Goal: Task Accomplishment & Management: Manage account settings

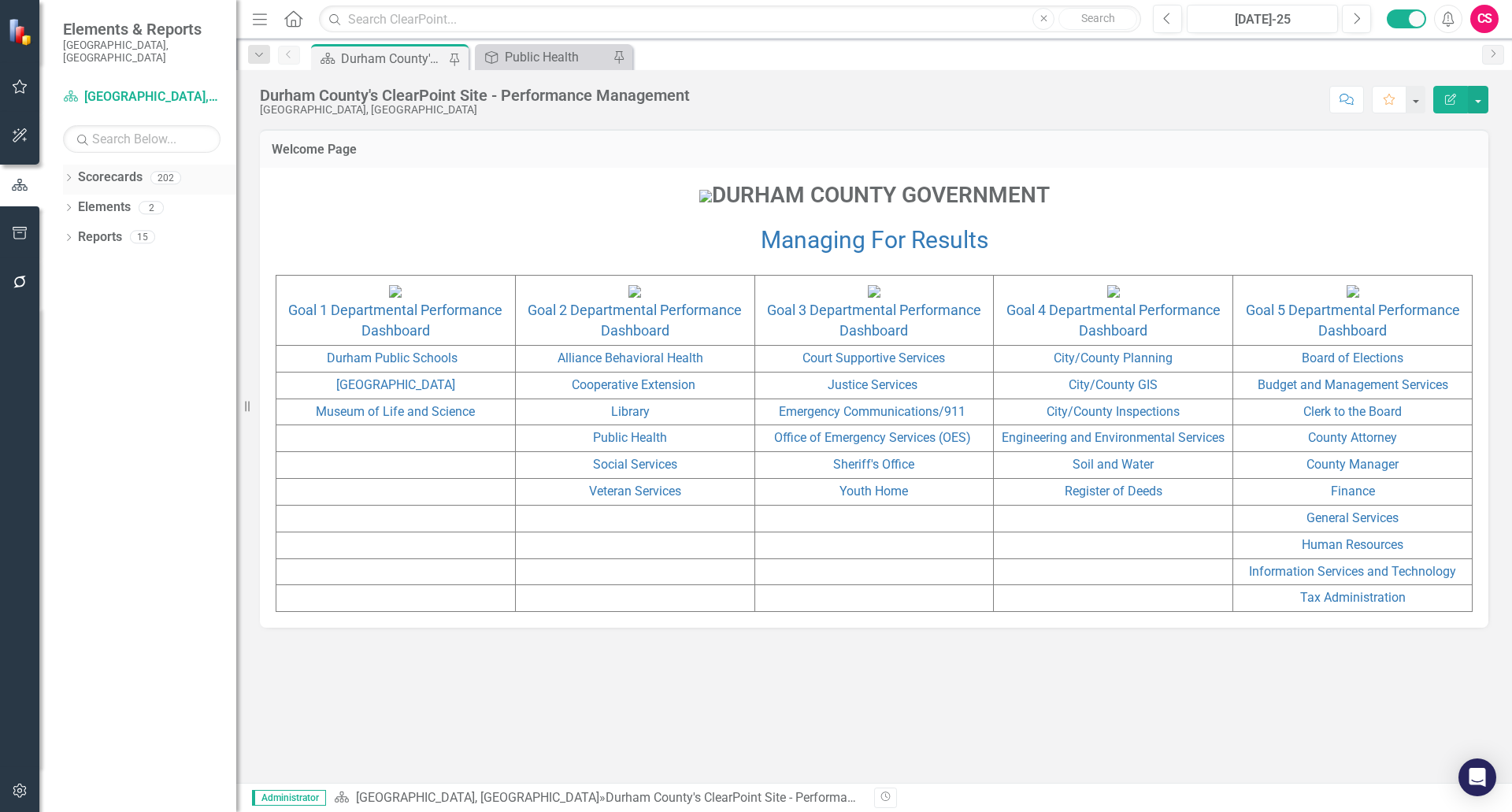
click at [110, 168] on link "Scorecards" at bounding box center [110, 178] width 65 height 18
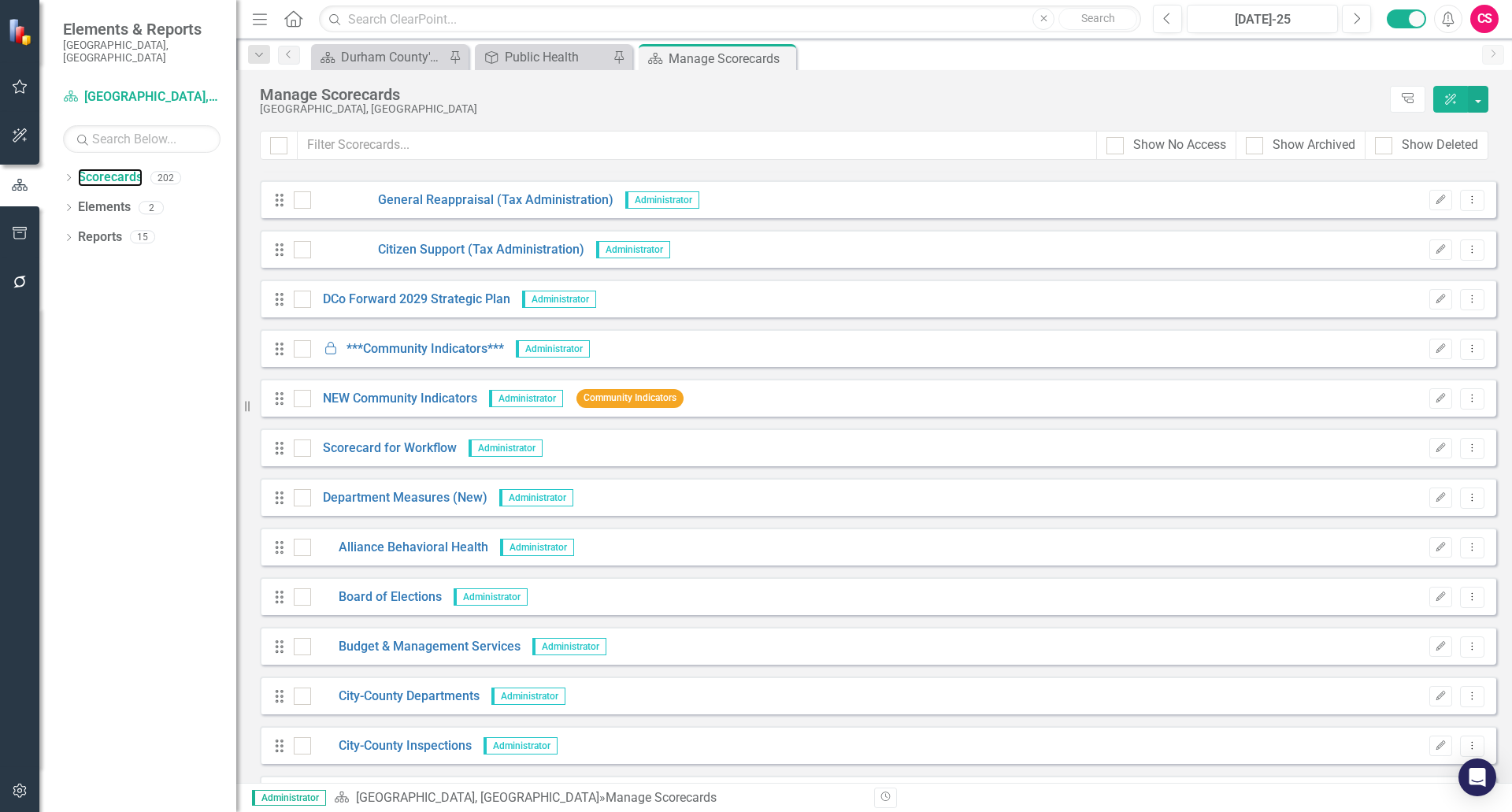
scroll to position [7579, 0]
click at [410, 298] on link "DCo Forward 2029 Strategic Plan" at bounding box center [410, 300] width 199 height 18
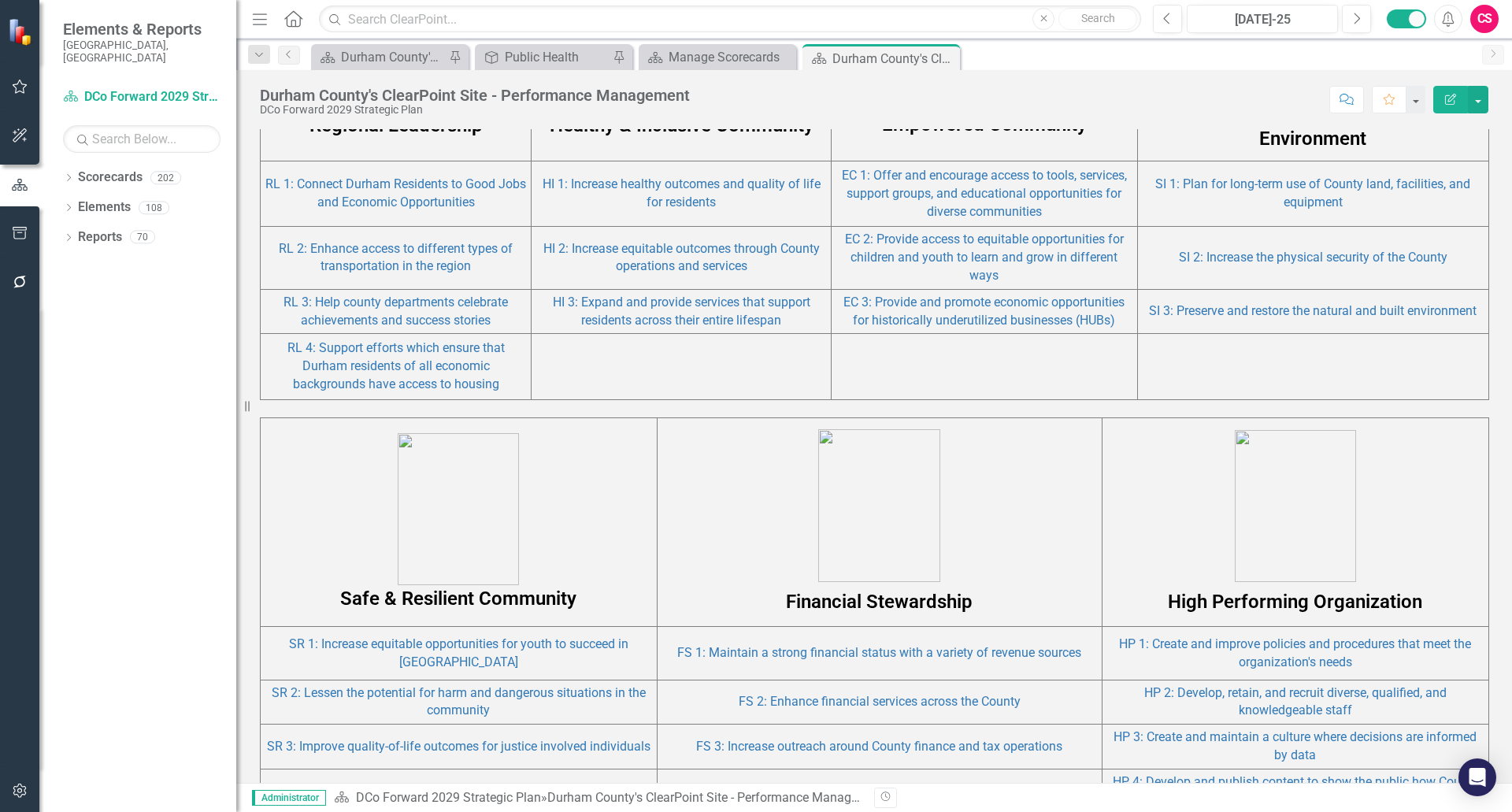
scroll to position [1289, 0]
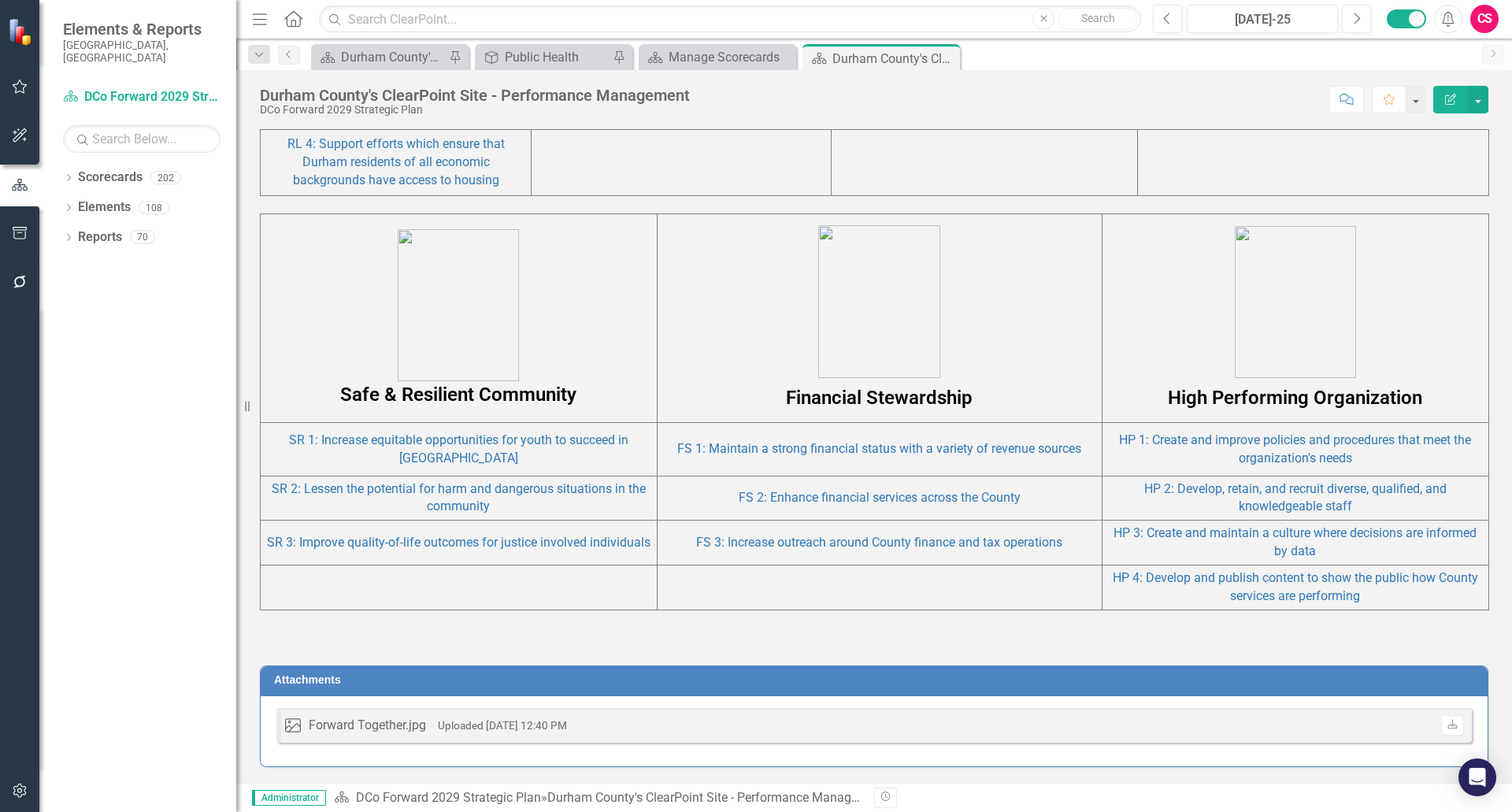
click at [750, 346] on p at bounding box center [881, 303] width 437 height 156
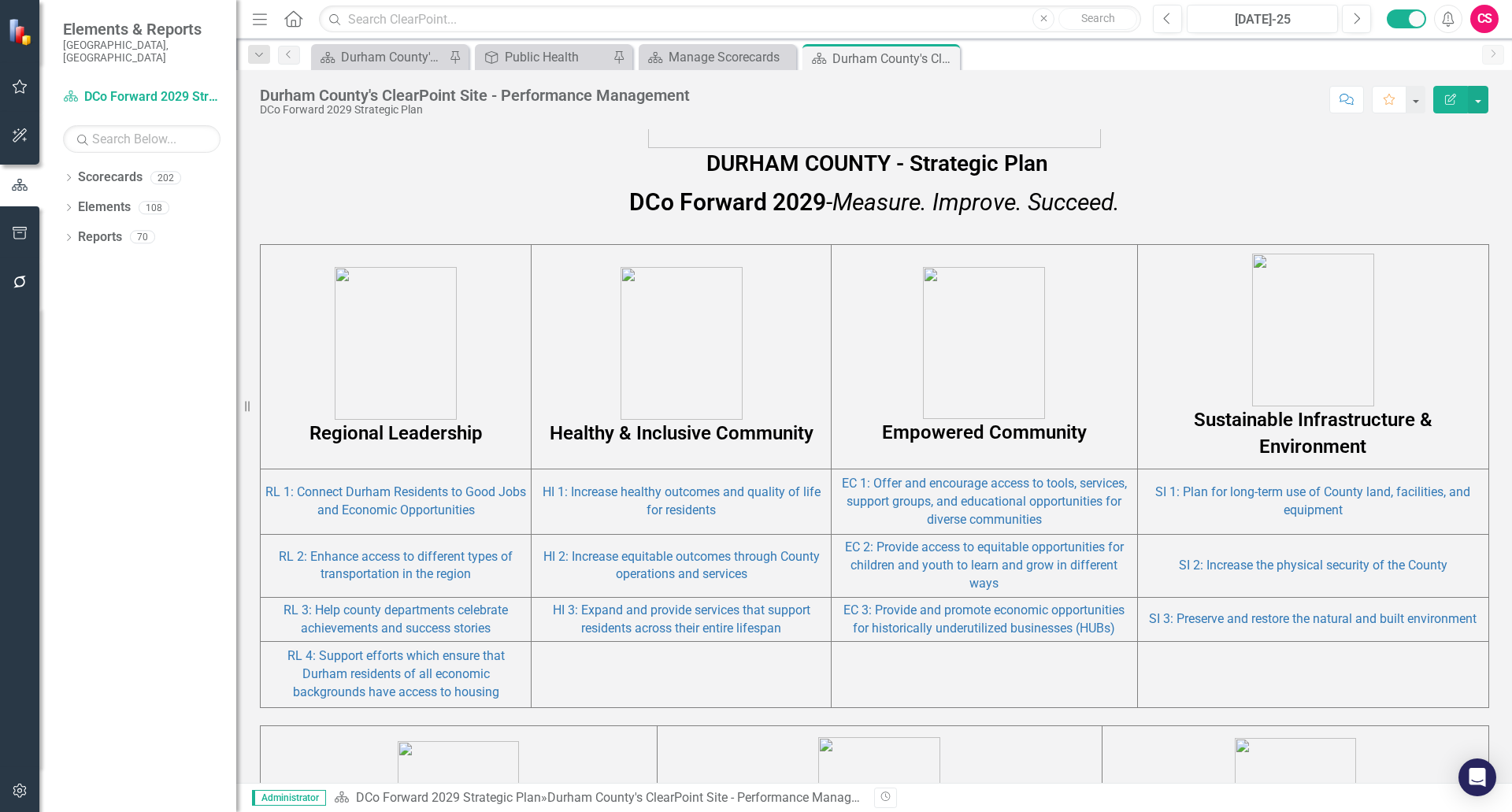
scroll to position [777, 0]
click at [107, 198] on link "Elements" at bounding box center [104, 207] width 53 height 18
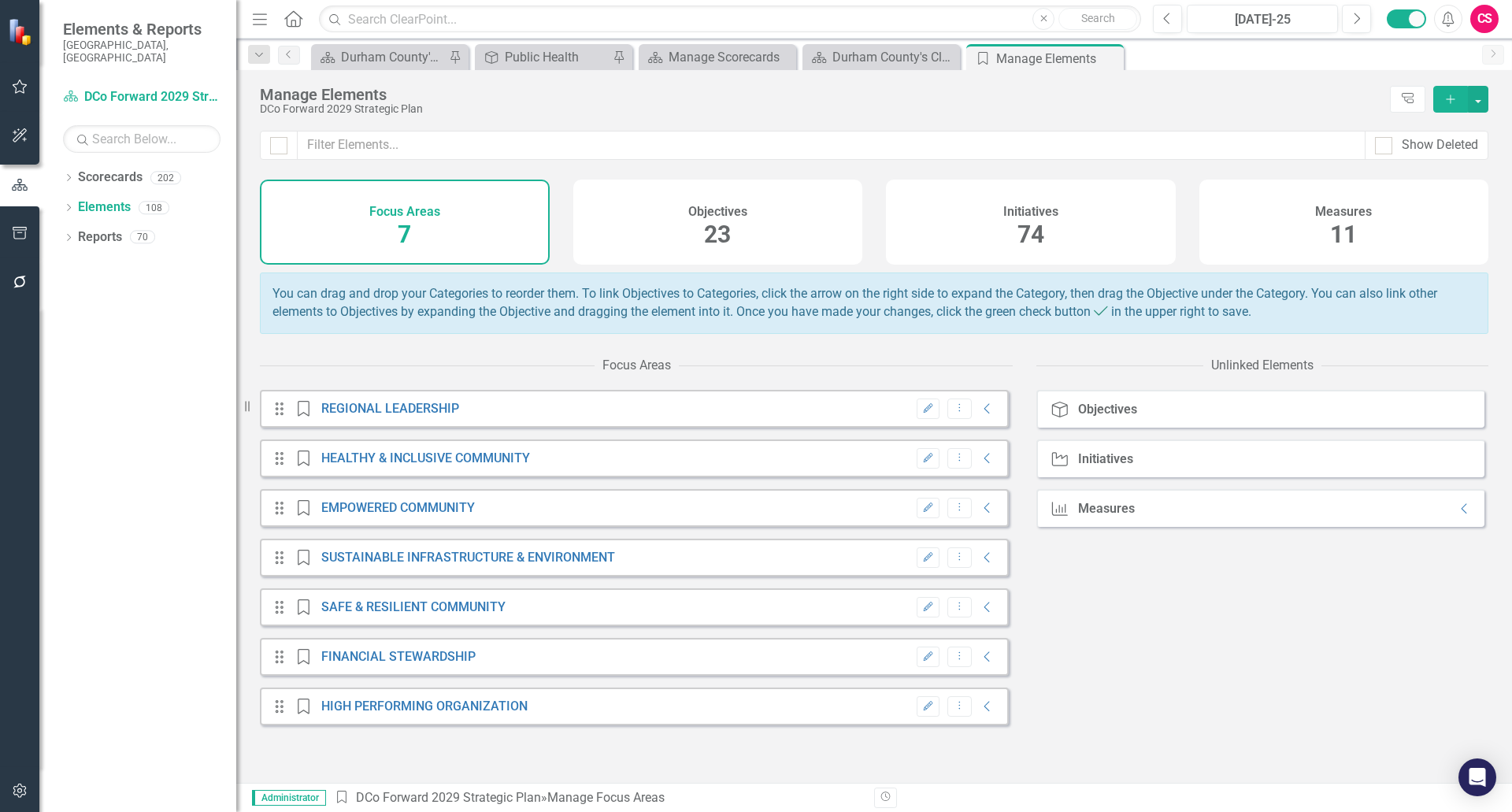
click at [946, 204] on div "Initiatives 74" at bounding box center [1031, 221] width 290 height 85
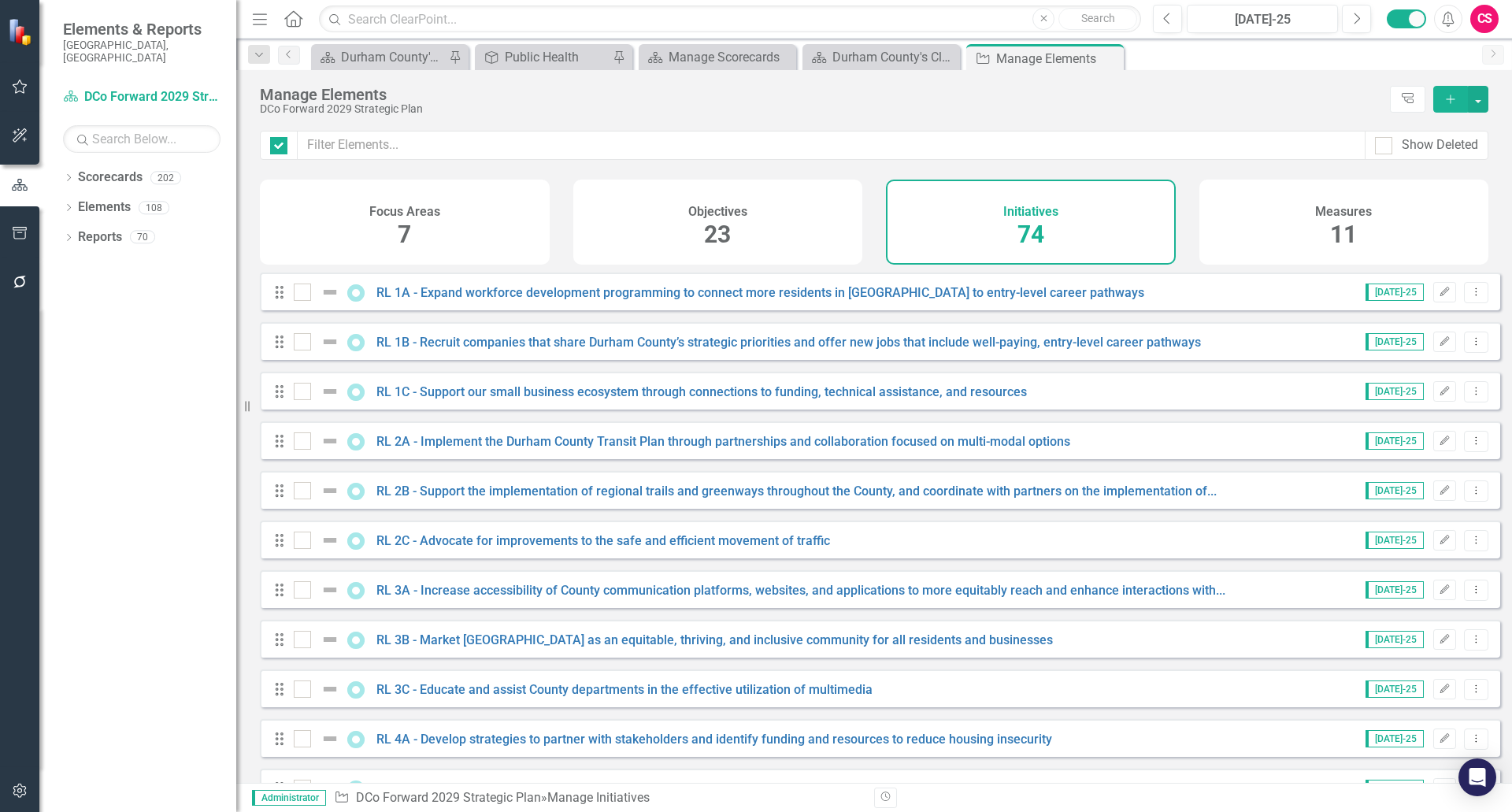
checkbox input "false"
click at [377, 247] on div "Focus Areas 7" at bounding box center [405, 221] width 290 height 85
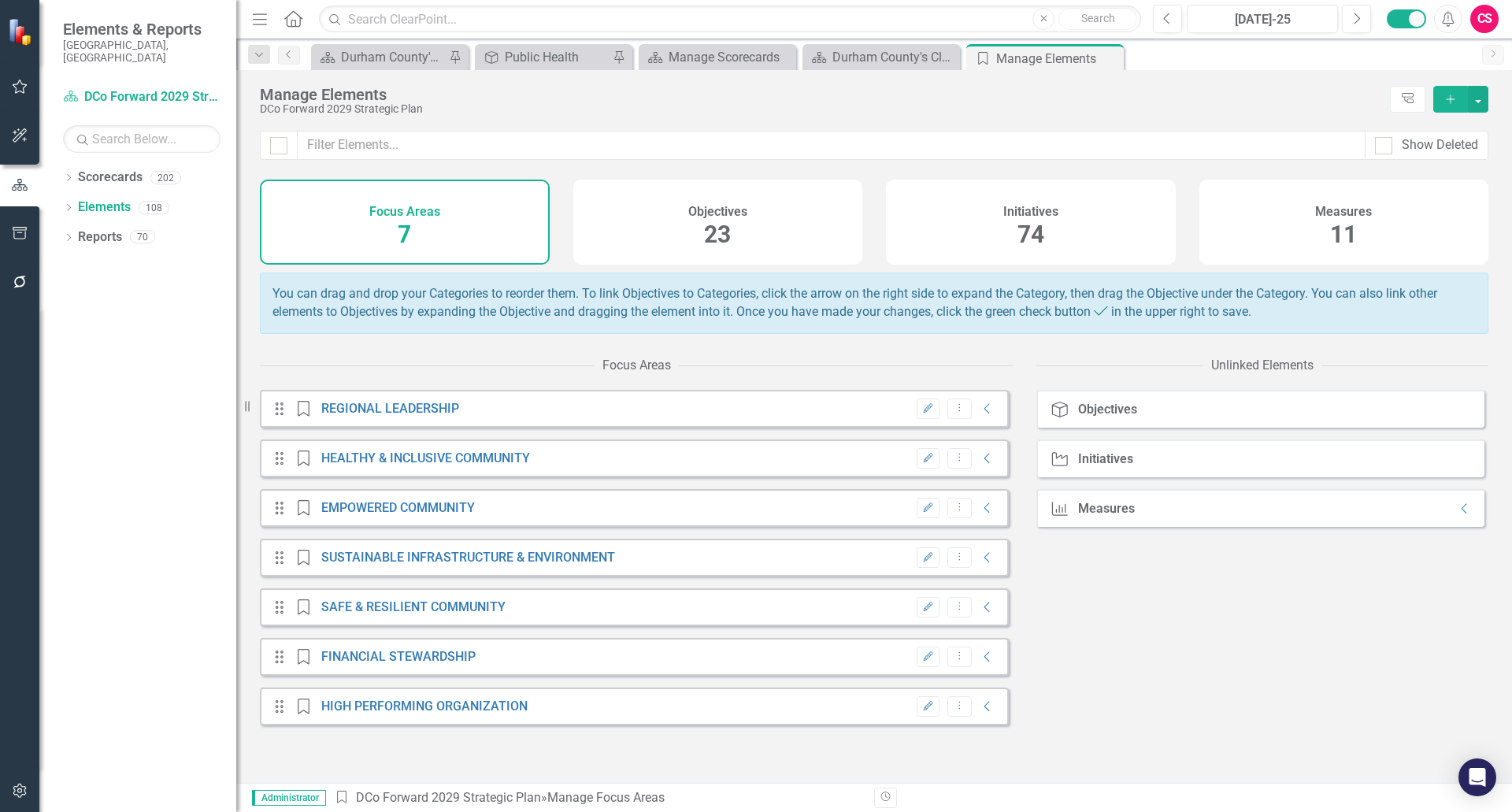
click at [377, 247] on div "Focus Areas 7" at bounding box center [405, 221] width 290 height 85
click at [1012, 219] on div "Initiatives 74" at bounding box center [1031, 221] width 290 height 85
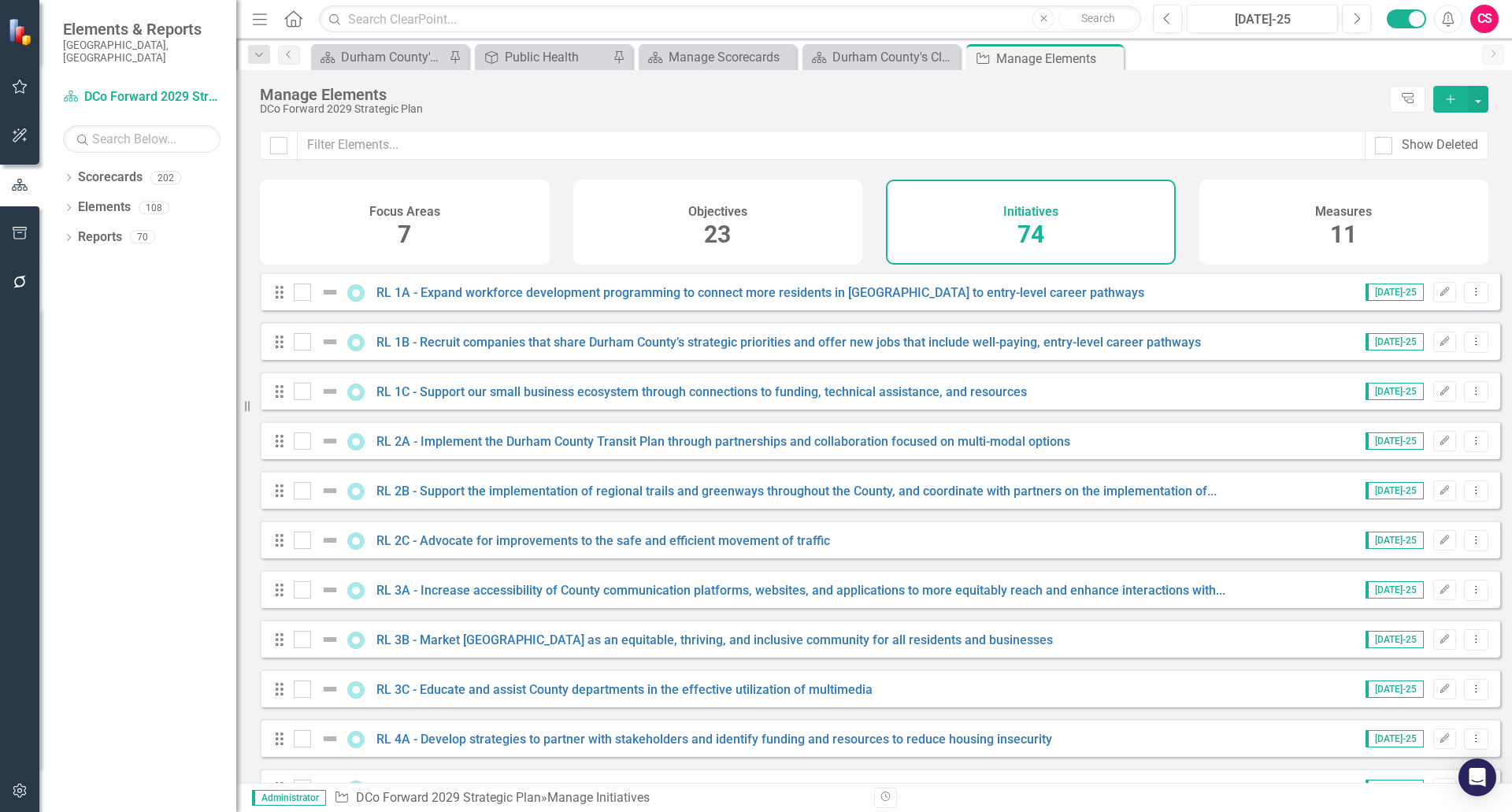
click at [497, 310] on div "Drag RL 1A - Expand workforce development programming to connect more residents…" at bounding box center [880, 291] width 1241 height 38
click at [503, 300] on link "RL 1A - Expand workforce development programming to connect more residents in […" at bounding box center [761, 293] width 768 height 15
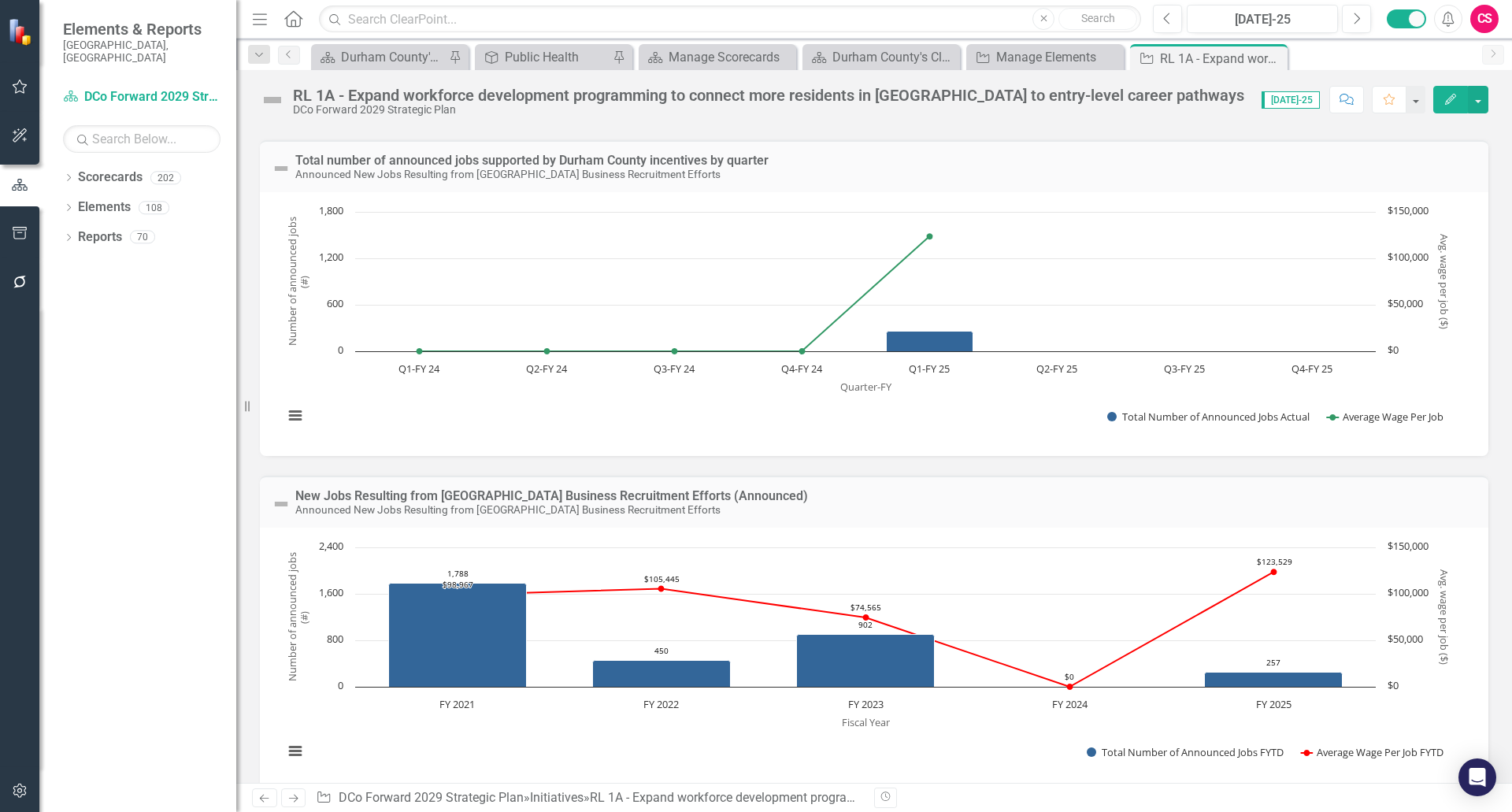
scroll to position [788, 0]
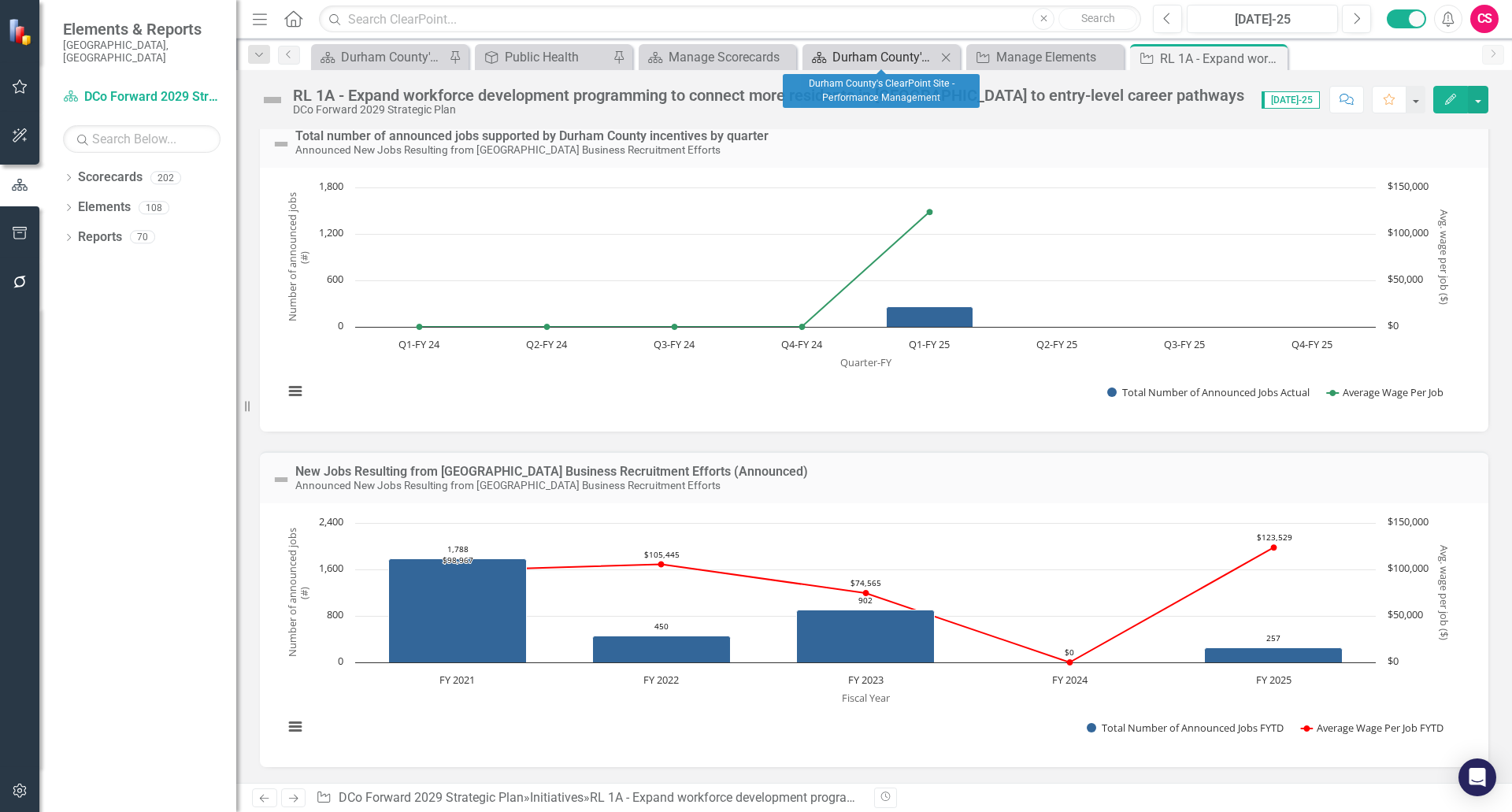
click at [892, 53] on div "Durham County's ClearPoint Site - Performance Management" at bounding box center [884, 57] width 104 height 20
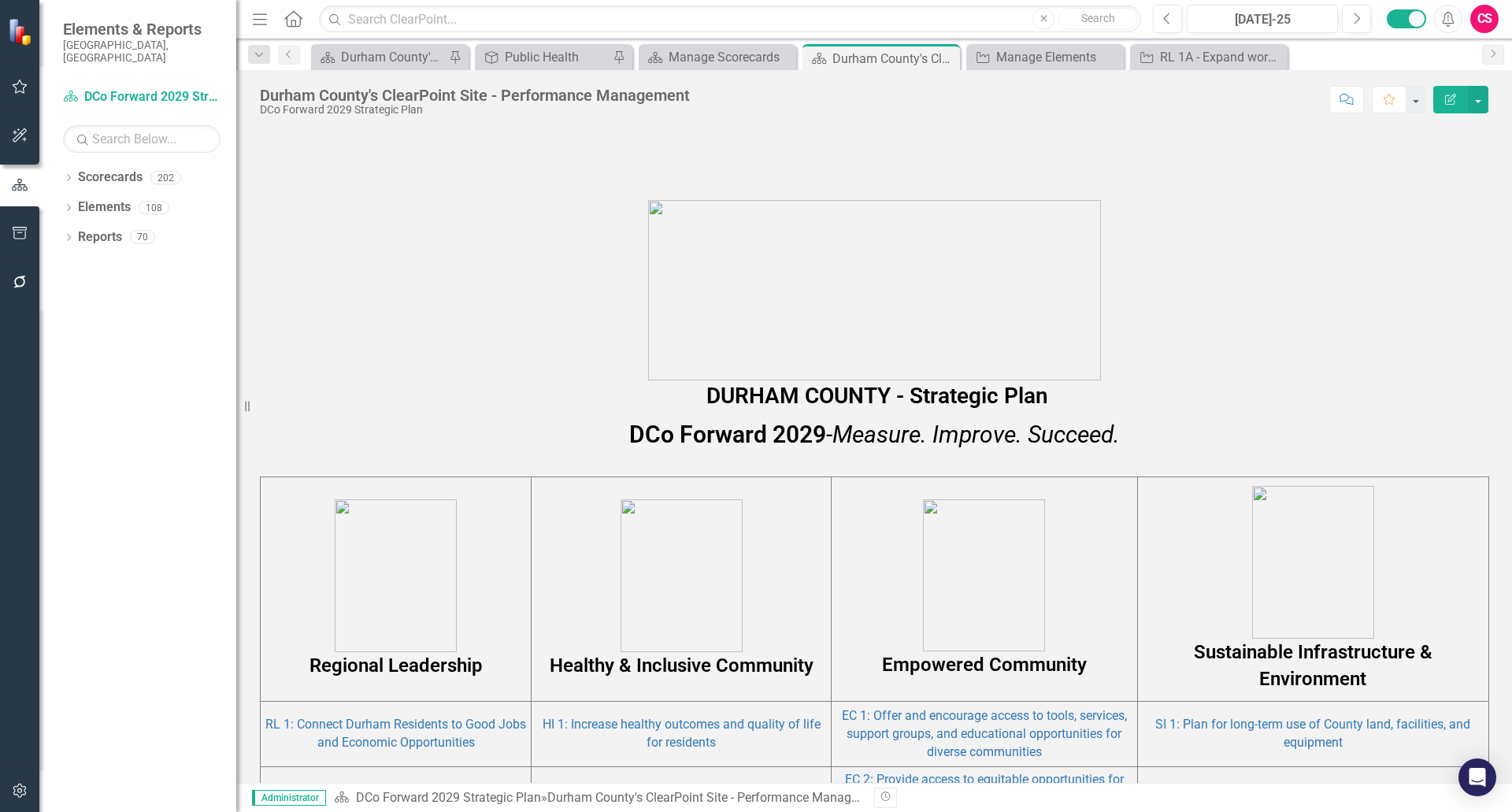
scroll to position [1289, 0]
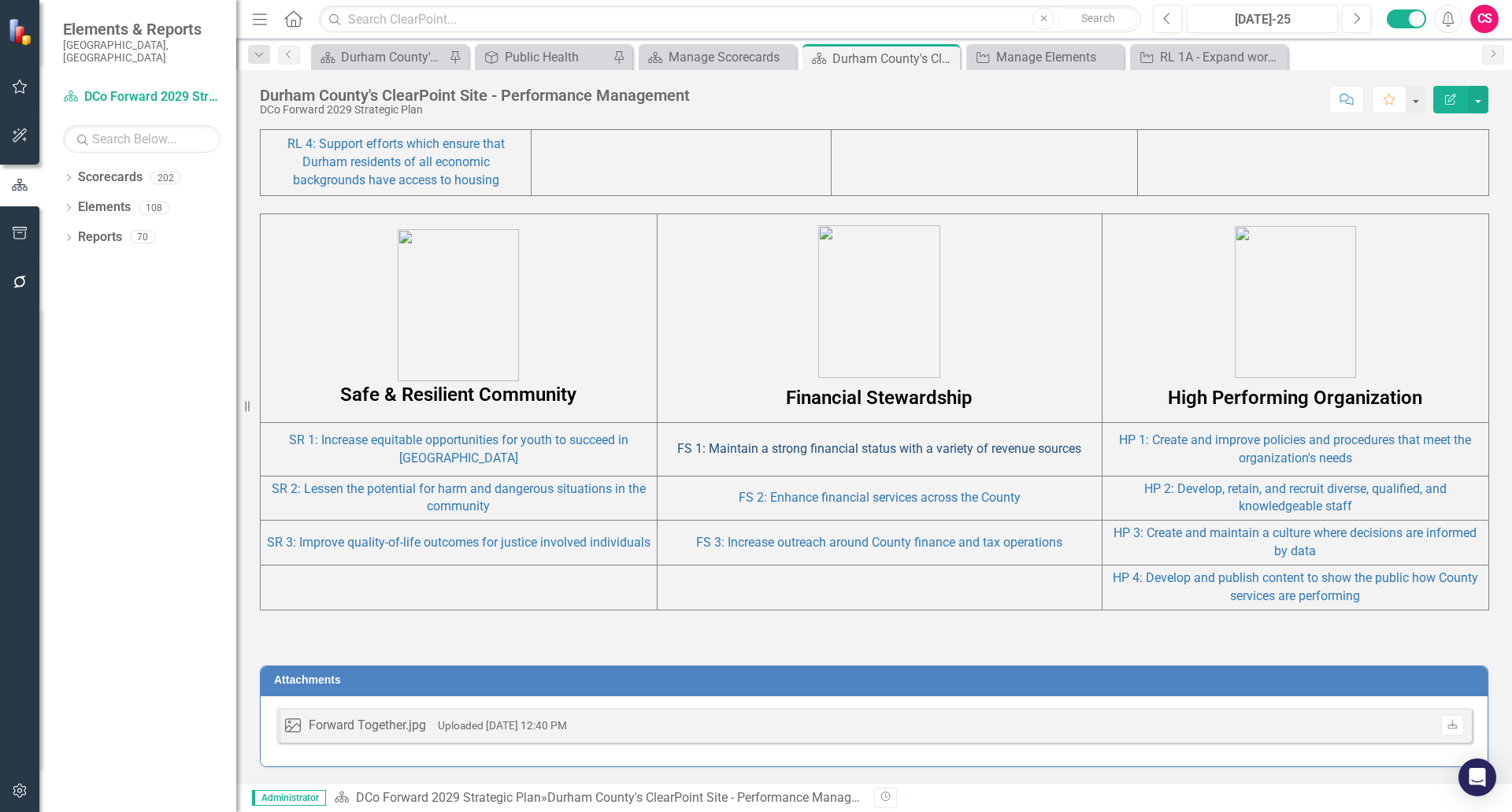
click at [802, 444] on link "FS 1: Maintain a strong financial status with a variety of revenue sources" at bounding box center [879, 448] width 404 height 15
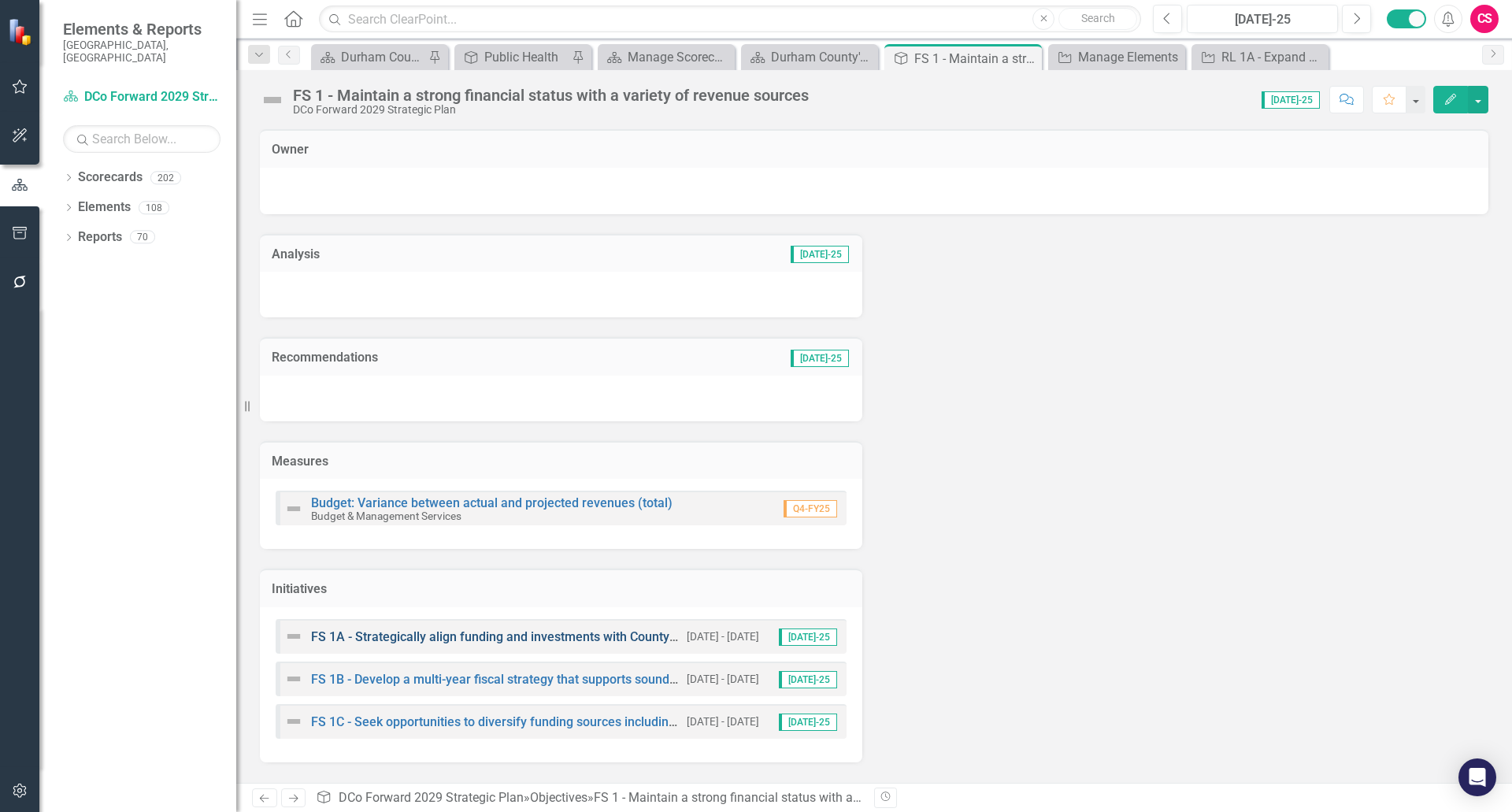
click at [442, 637] on link "FS 1A - Strategically align funding and investments with County priorities to i…" at bounding box center [665, 636] width 710 height 15
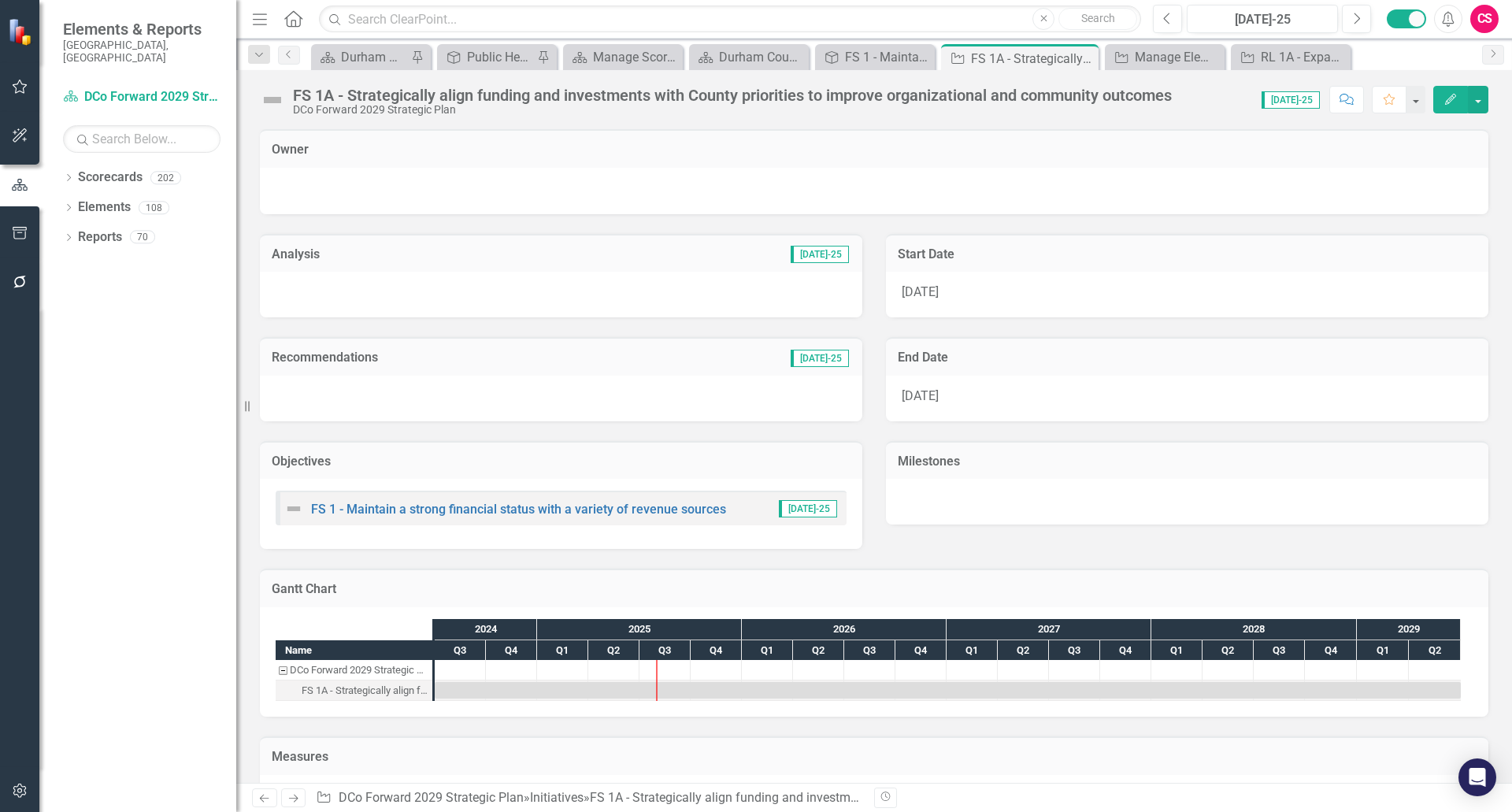
scroll to position [53, 0]
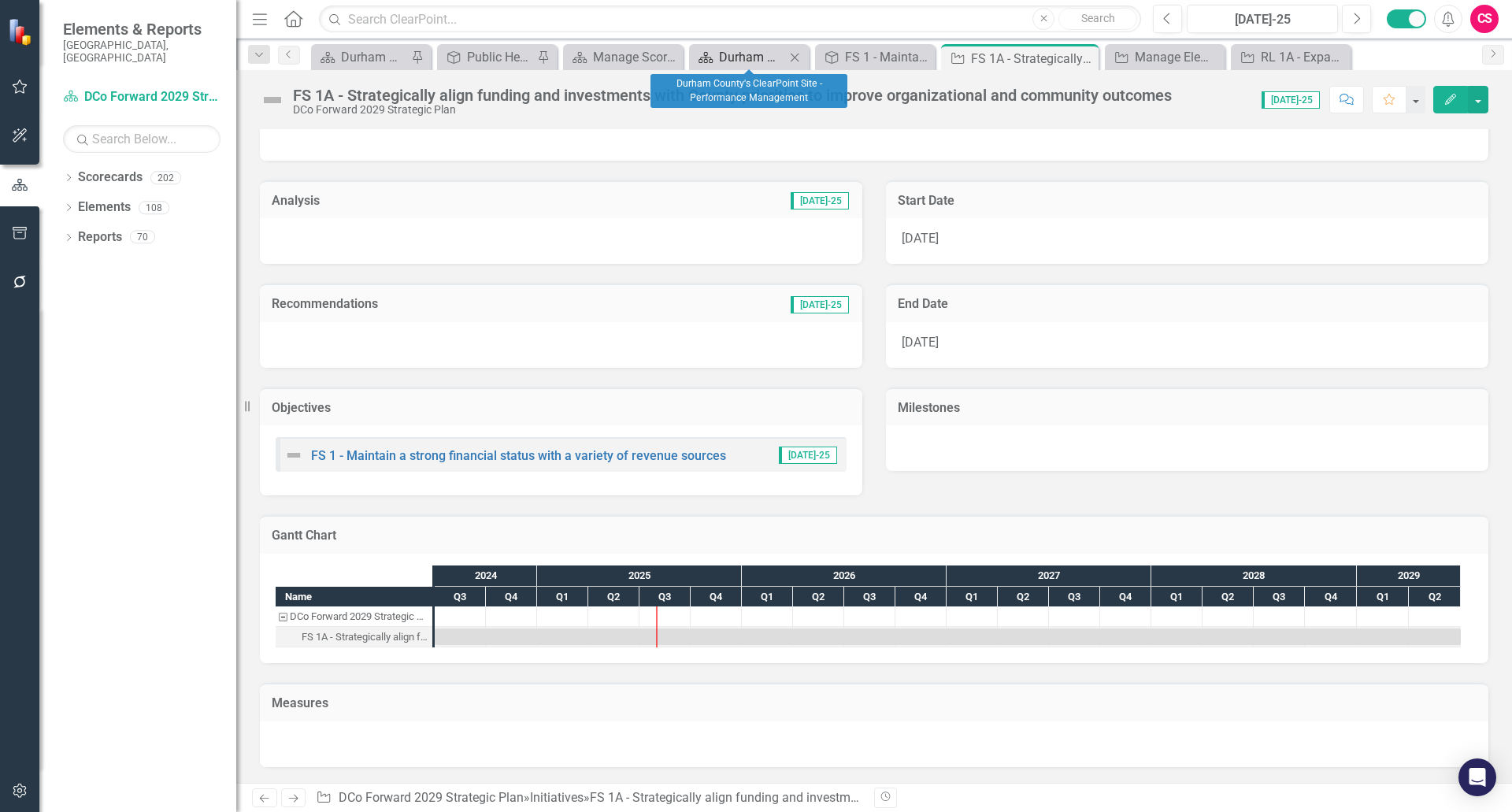
click at [751, 47] on div "Durham County's ClearPoint Site - Performance Management" at bounding box center [752, 57] width 66 height 20
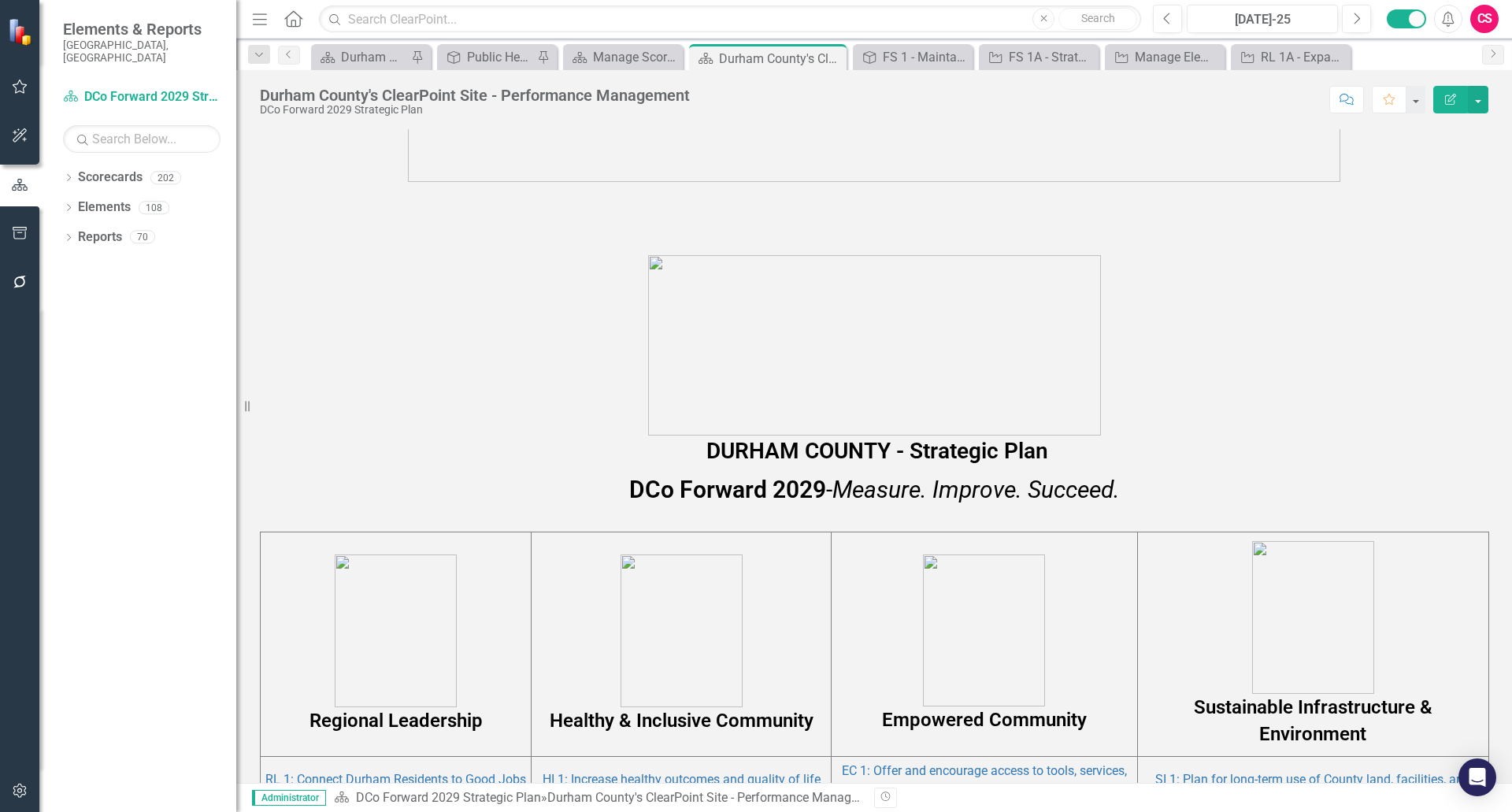
scroll to position [773, 0]
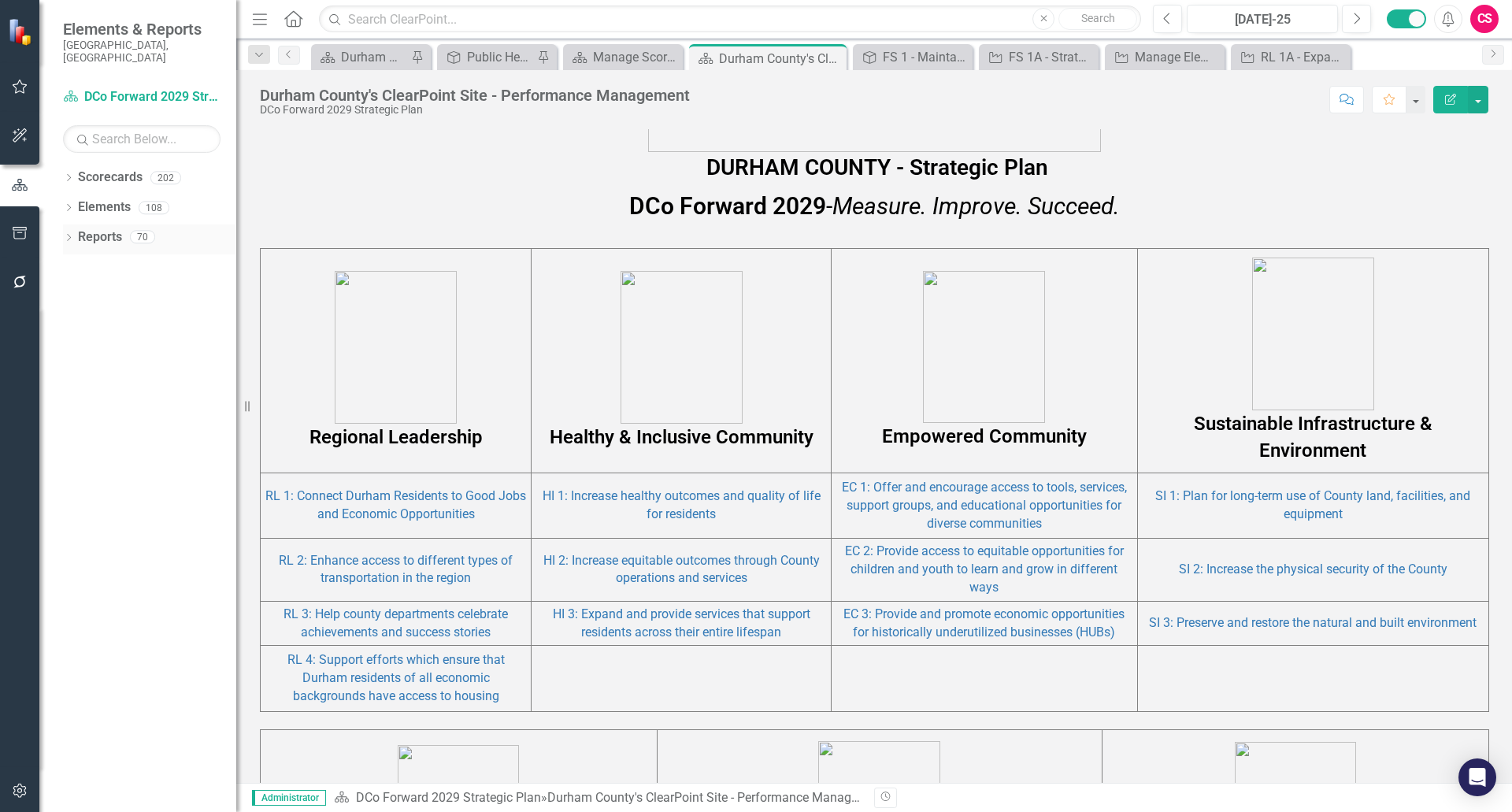
click at [100, 229] on link "Reports" at bounding box center [100, 238] width 44 height 18
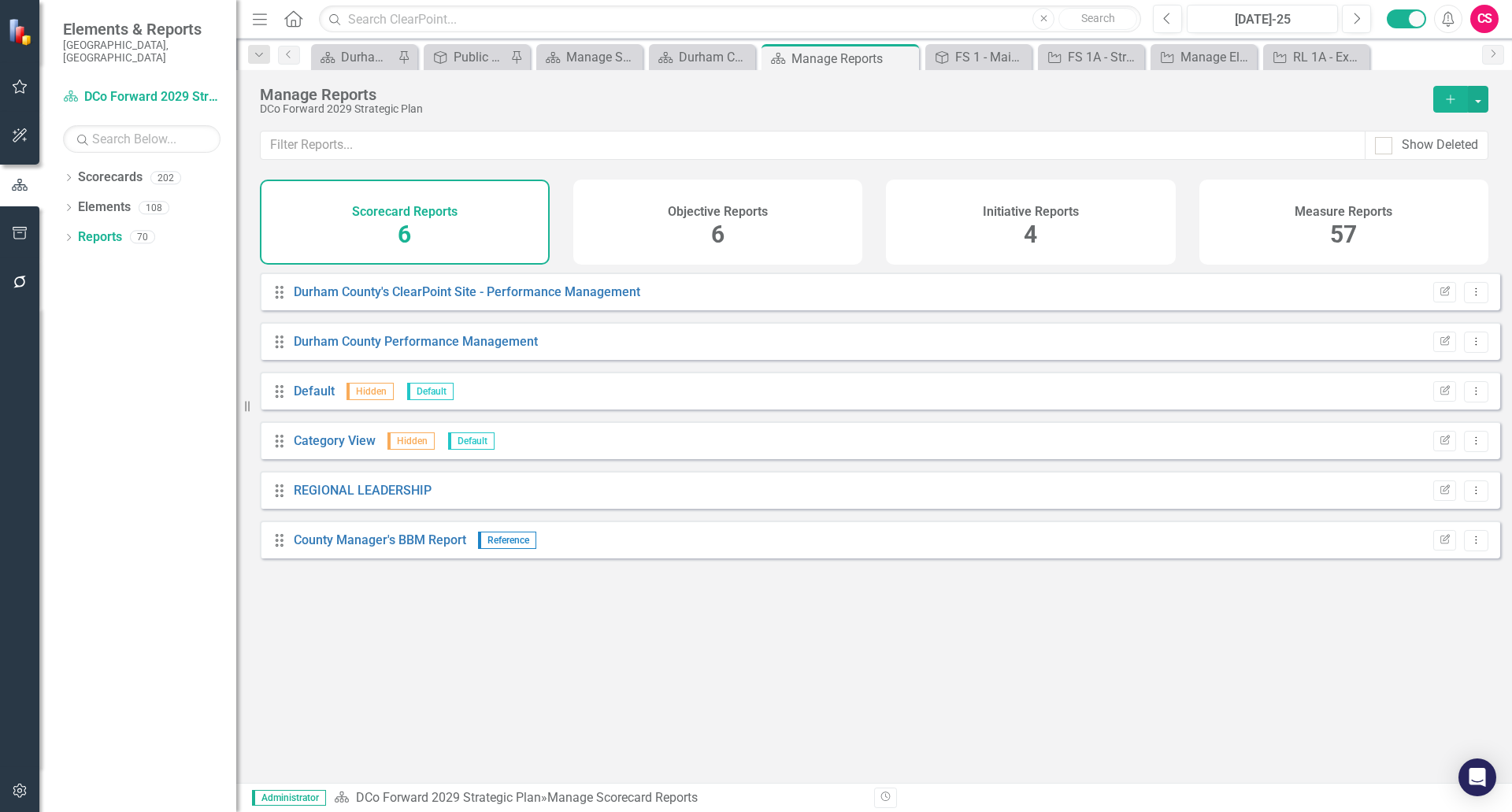
click at [1336, 231] on span "57" at bounding box center [1343, 234] width 27 height 28
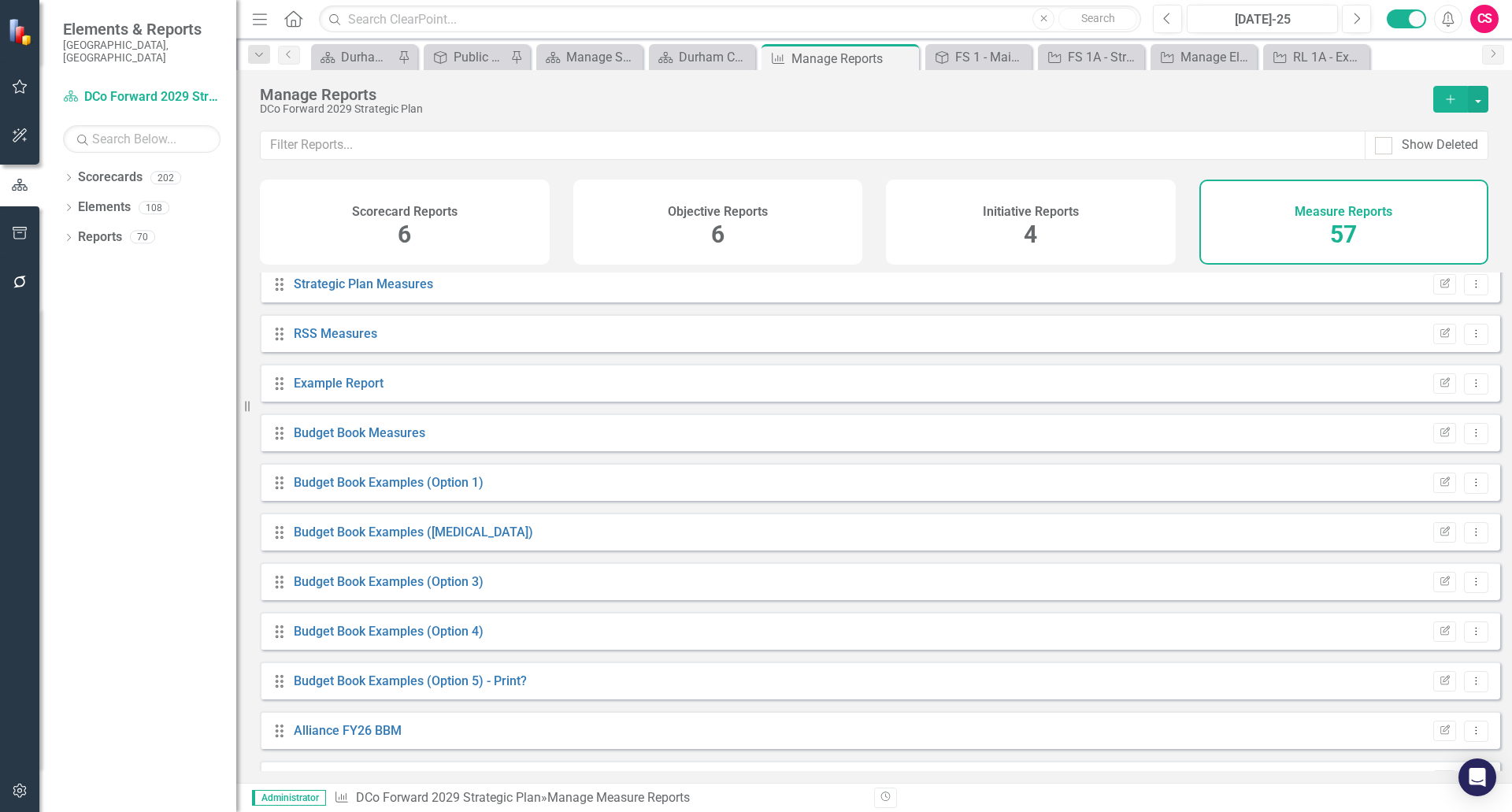
scroll to position [129, 0]
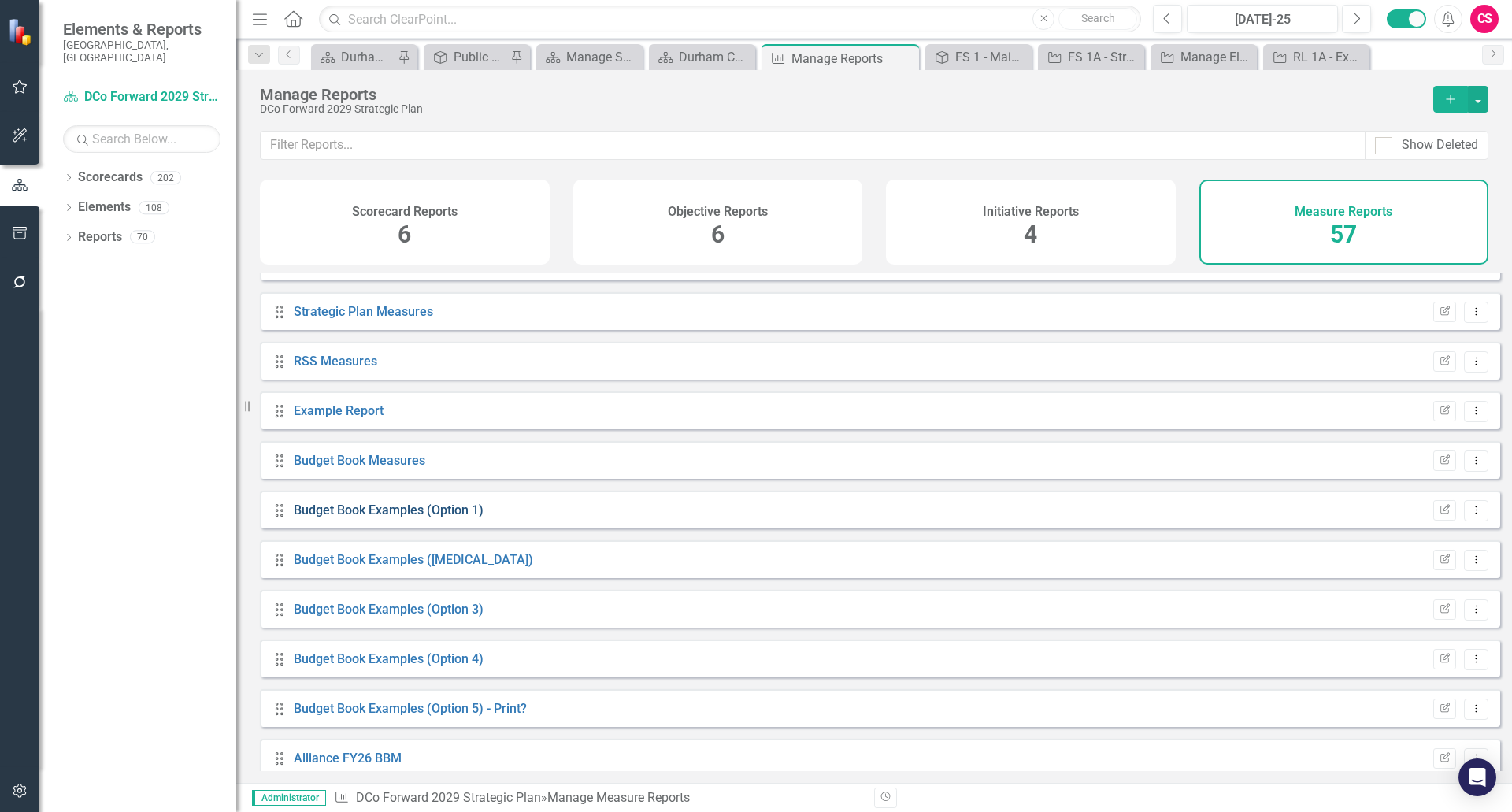
click at [414, 517] on link "Budget Book Examples (Option 1)" at bounding box center [388, 510] width 190 height 15
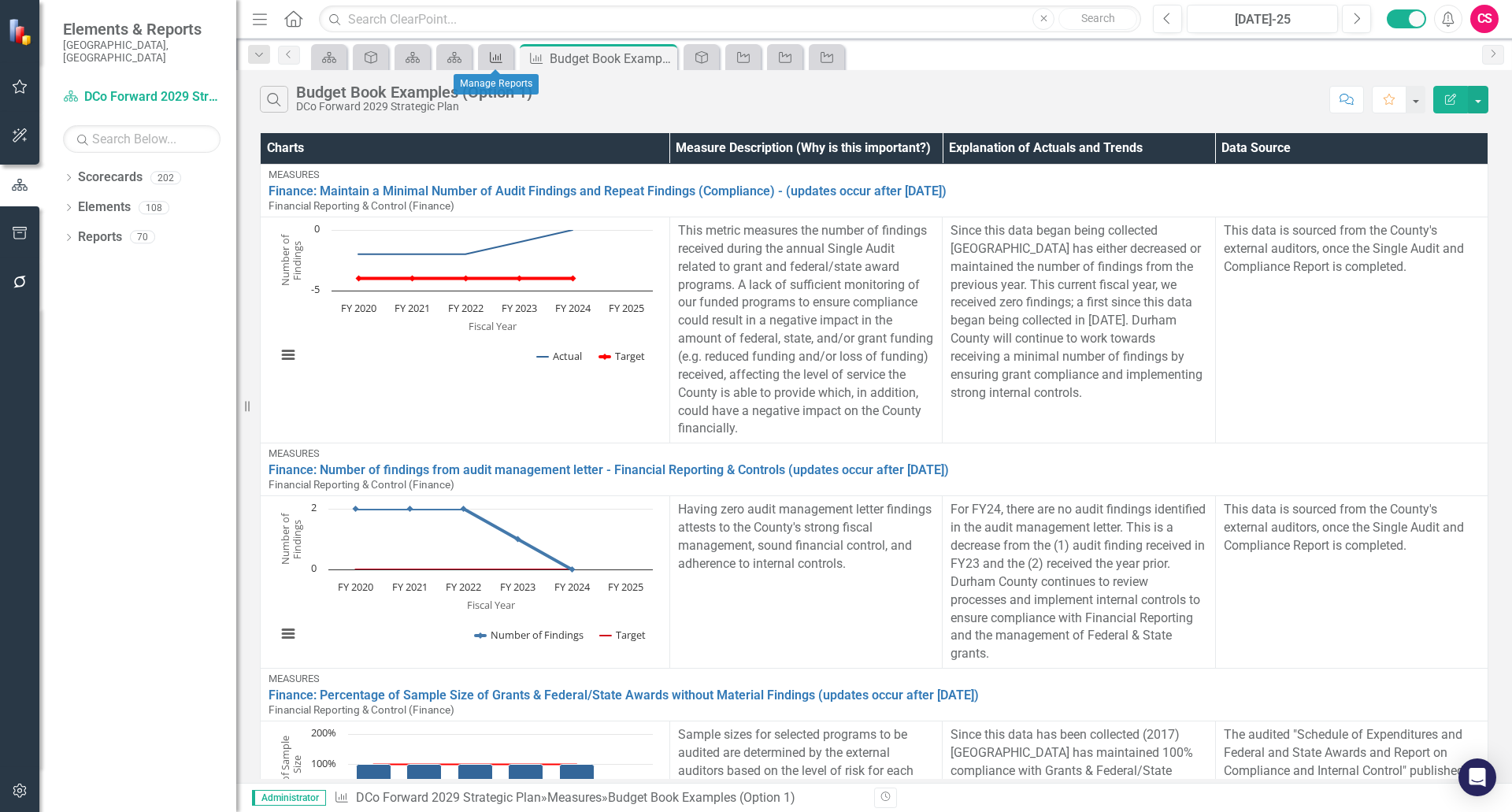
click at [496, 58] on icon "Measure" at bounding box center [496, 57] width 16 height 12
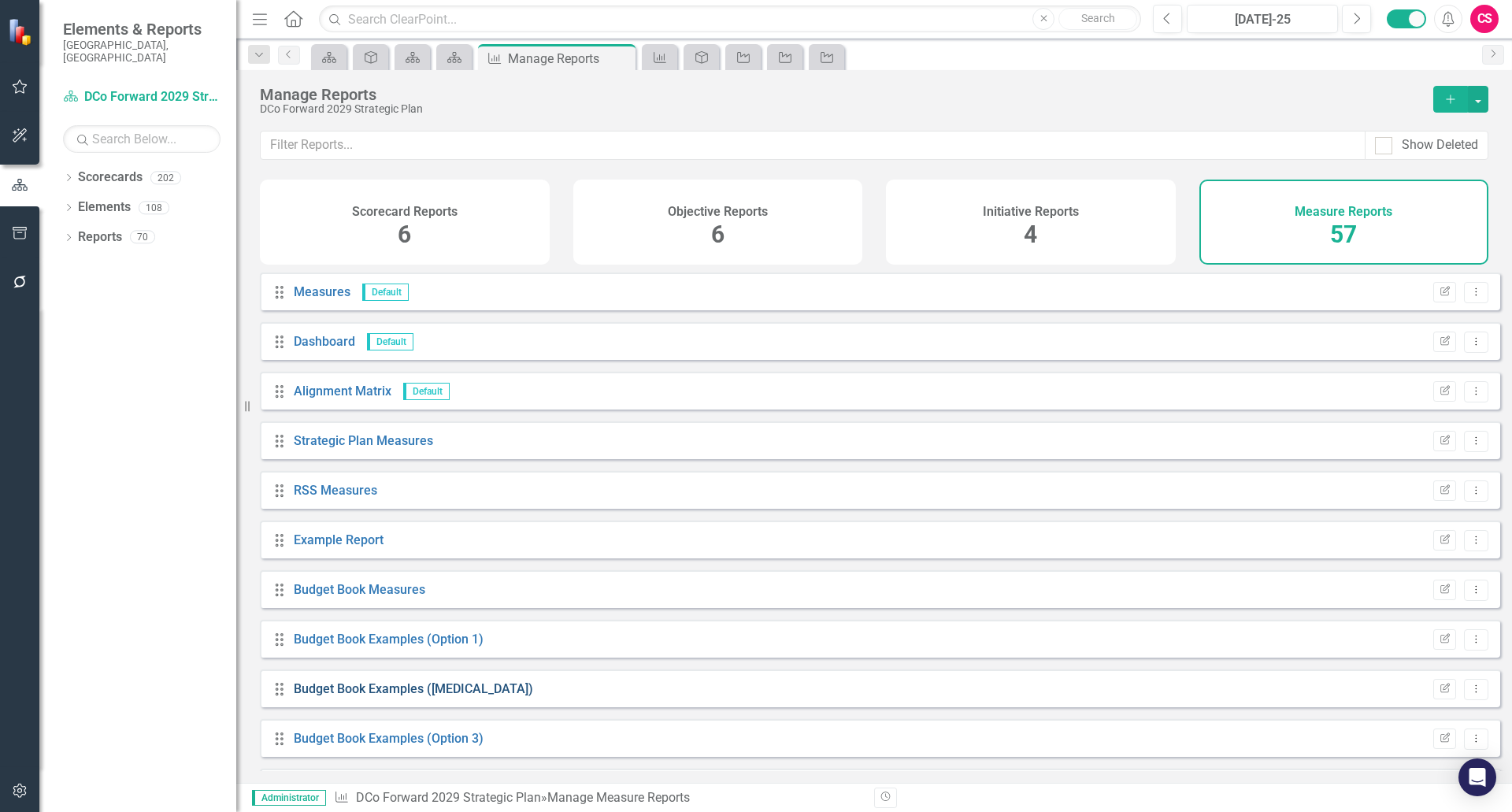
click at [370, 696] on link "Budget Book Examples ([MEDICAL_DATA])" at bounding box center [413, 689] width 239 height 15
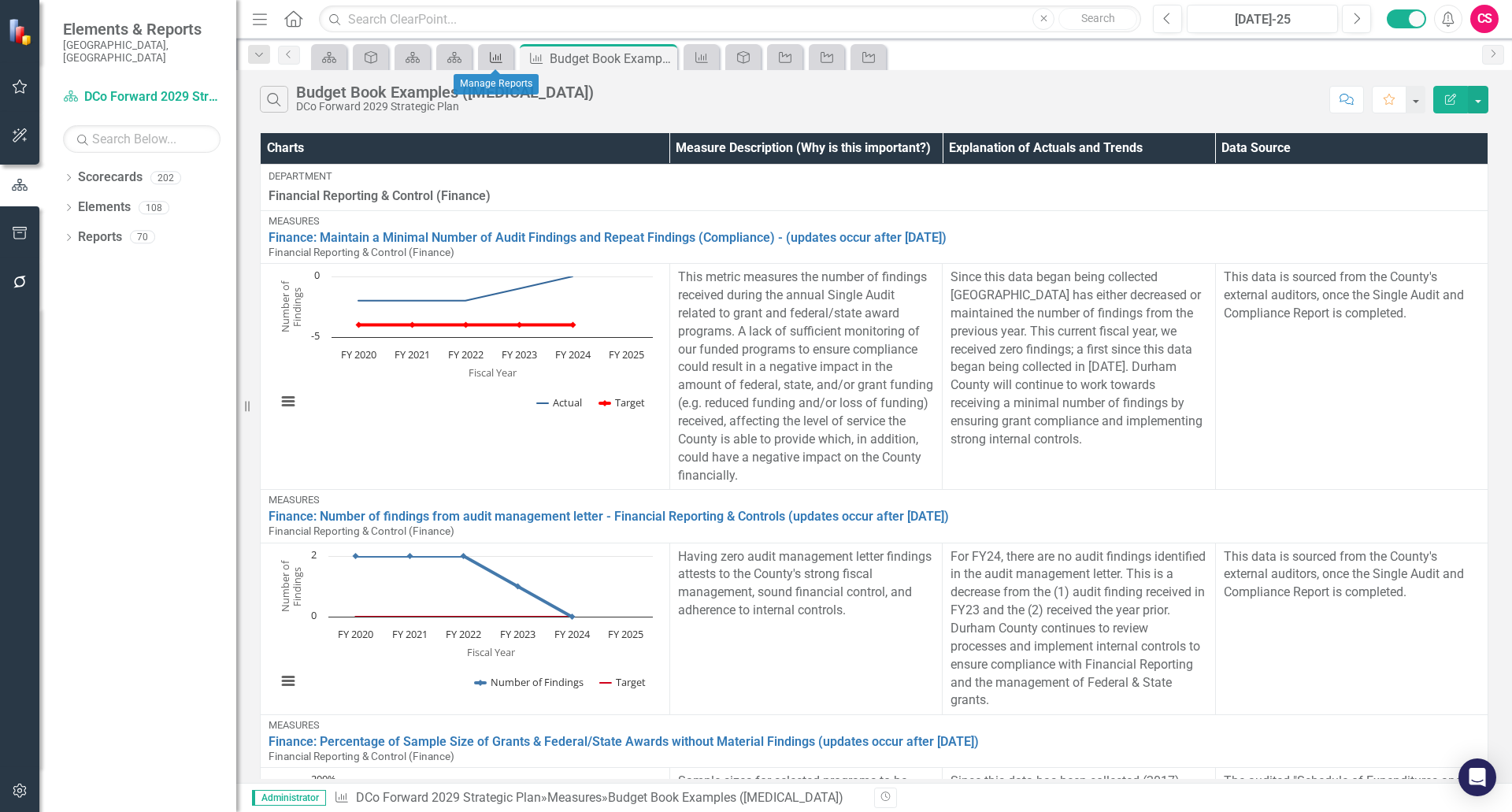
click at [494, 60] on icon at bounding box center [496, 57] width 12 height 11
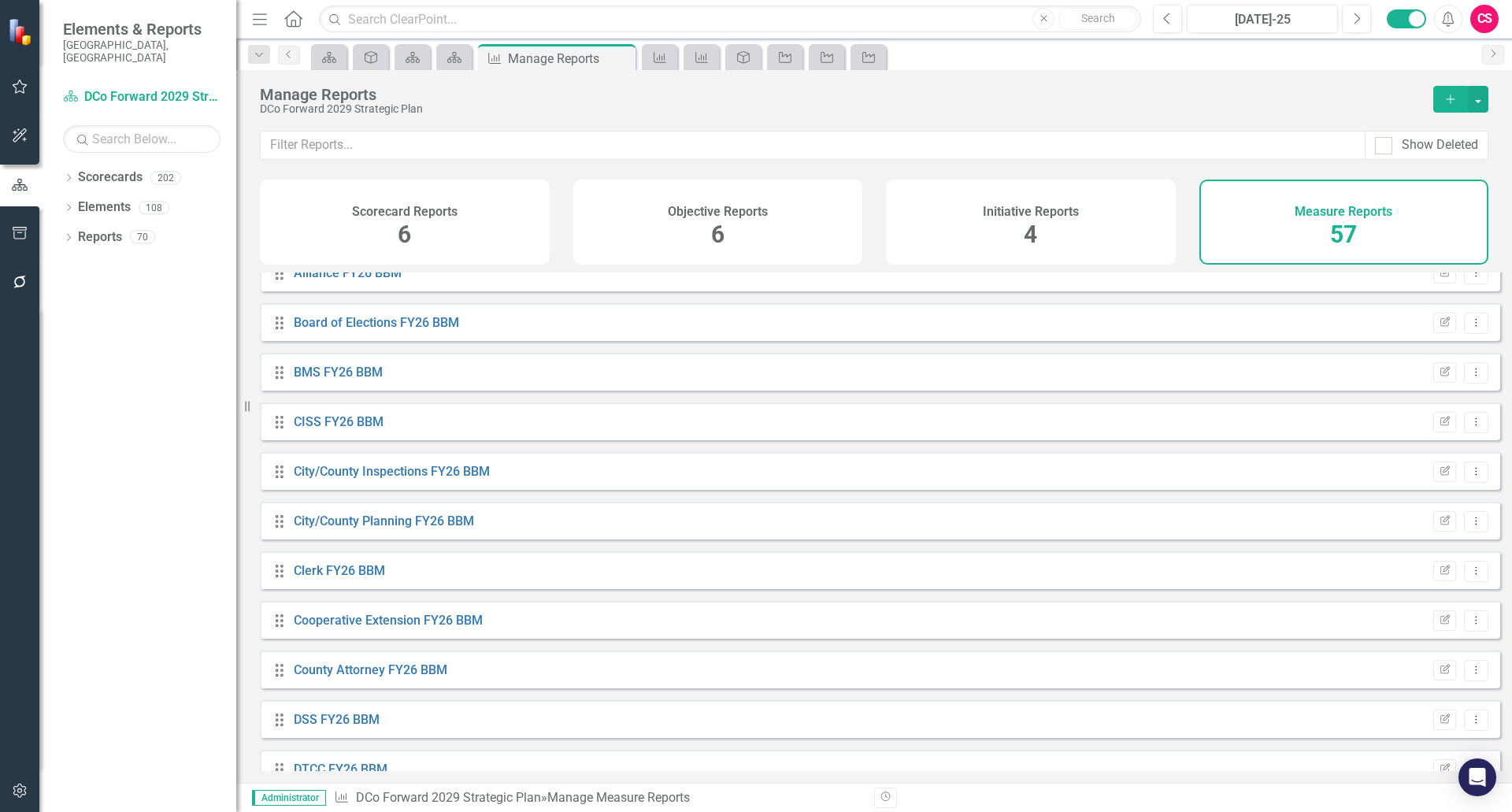
scroll to position [616, 0]
click at [91, 168] on link "Scorecards" at bounding box center [110, 178] width 65 height 18
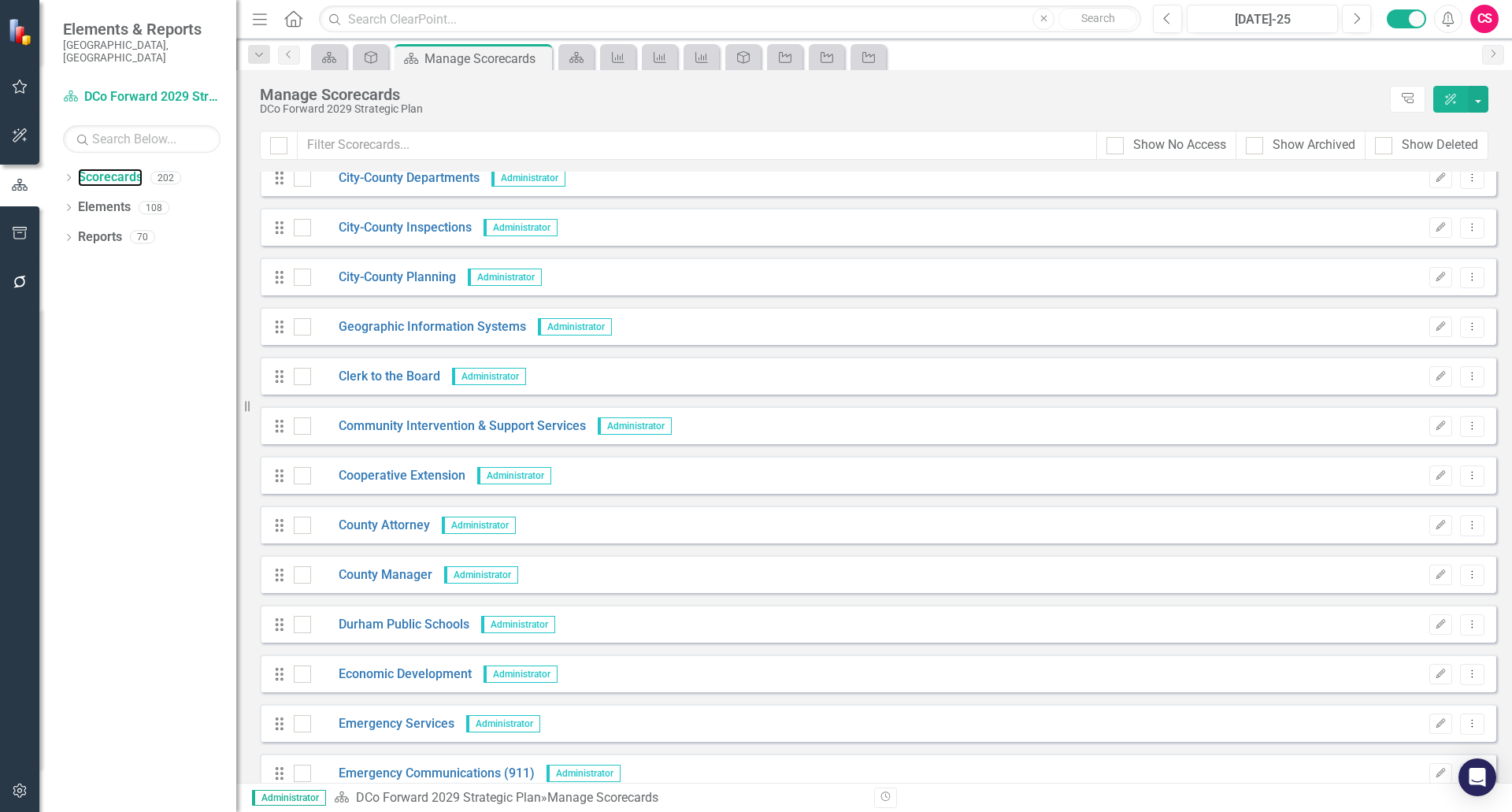
scroll to position [8113, 0]
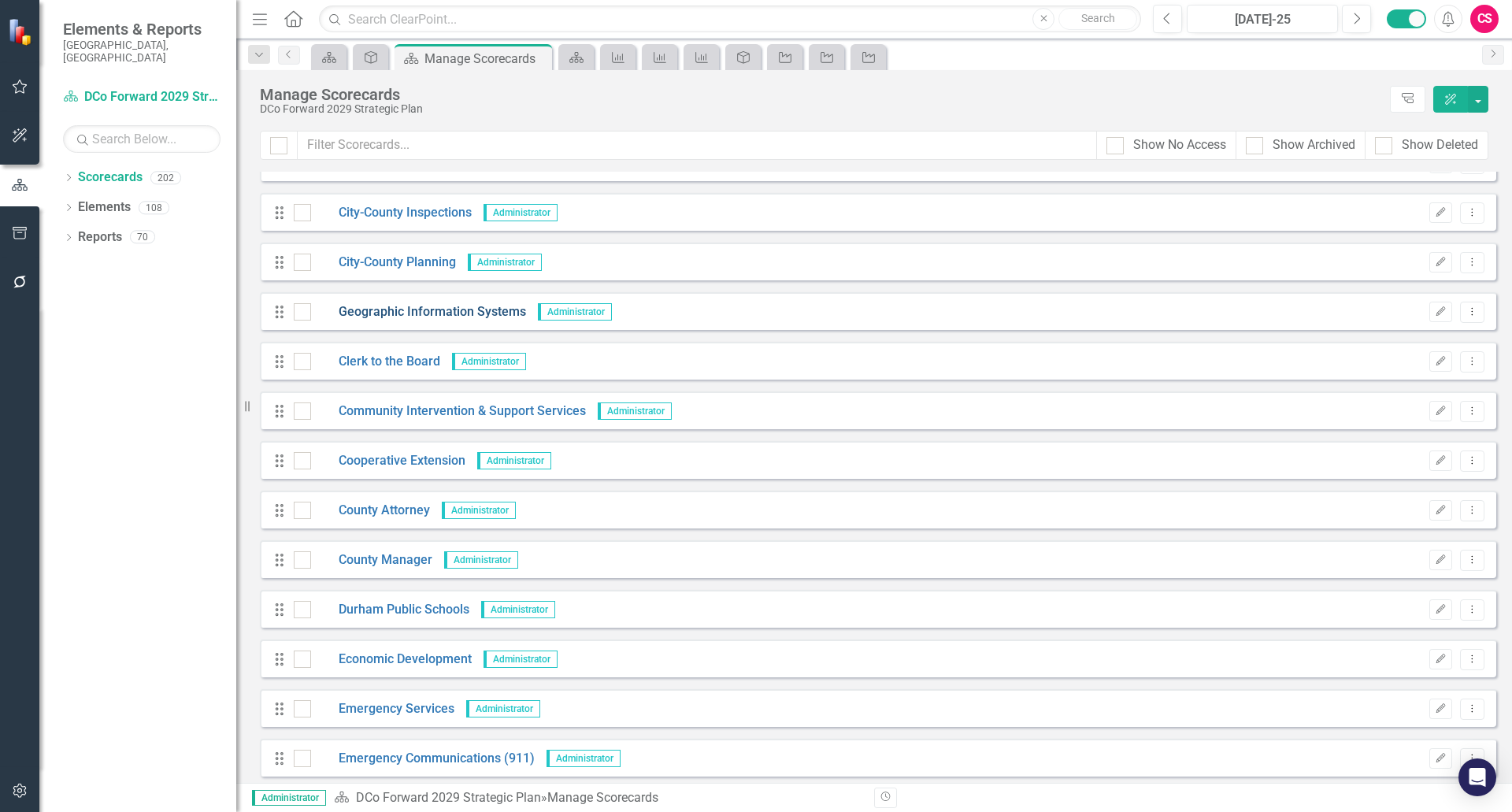
click at [369, 316] on link "Geographic Information Systems" at bounding box center [418, 312] width 215 height 18
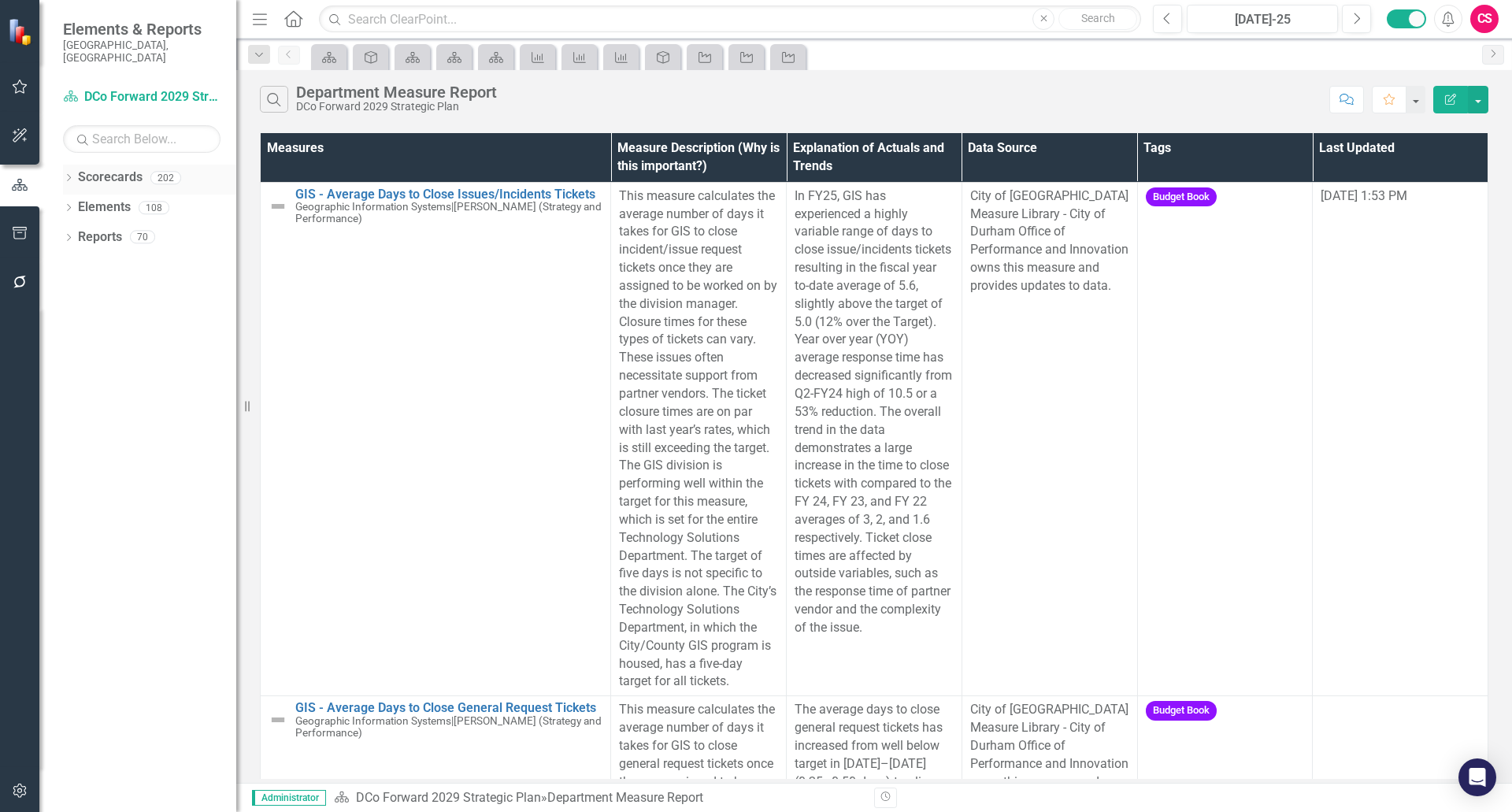
click at [104, 168] on link "Scorecards" at bounding box center [110, 178] width 65 height 18
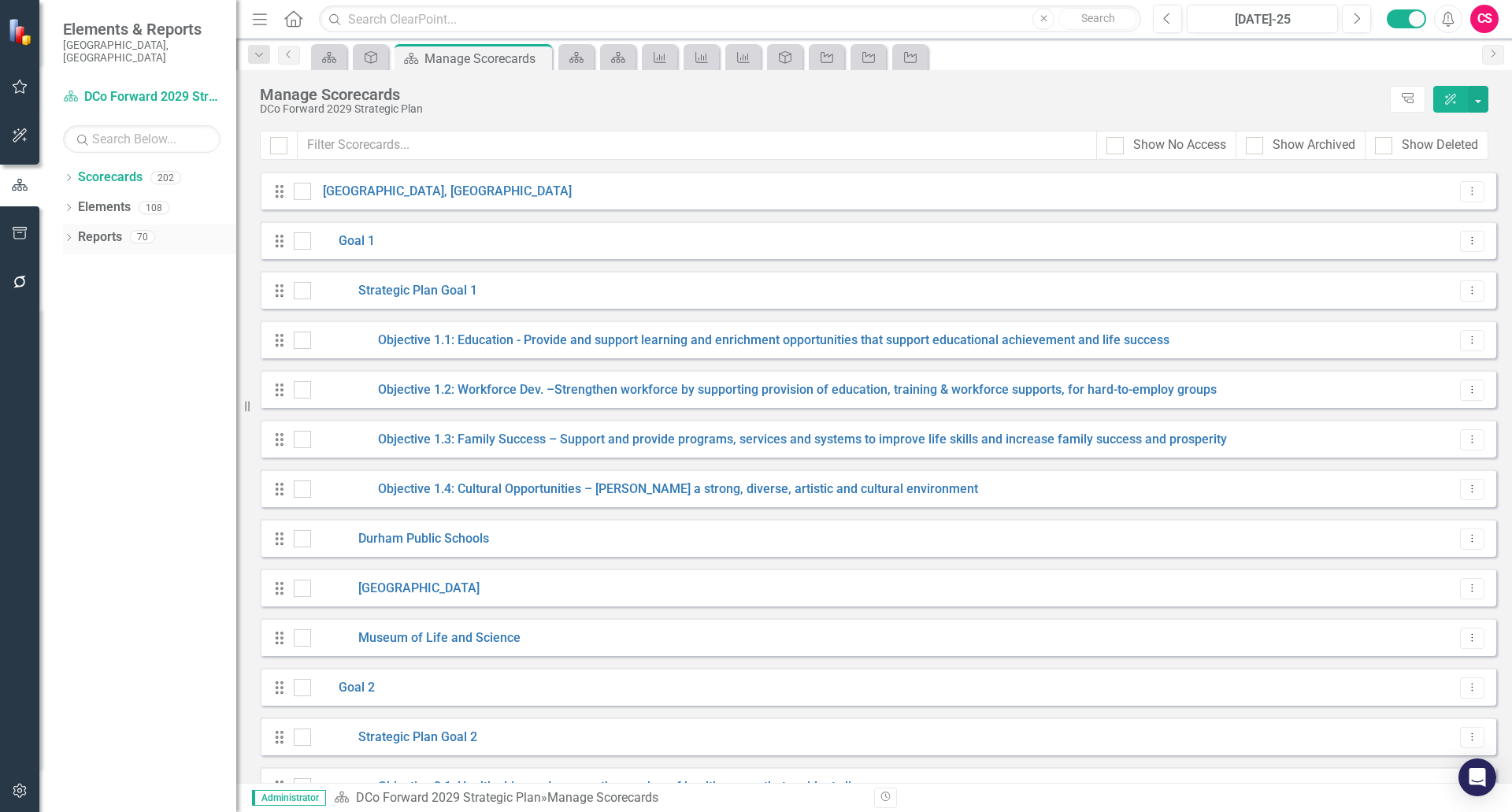
click at [104, 228] on link "Reports" at bounding box center [100, 238] width 44 height 18
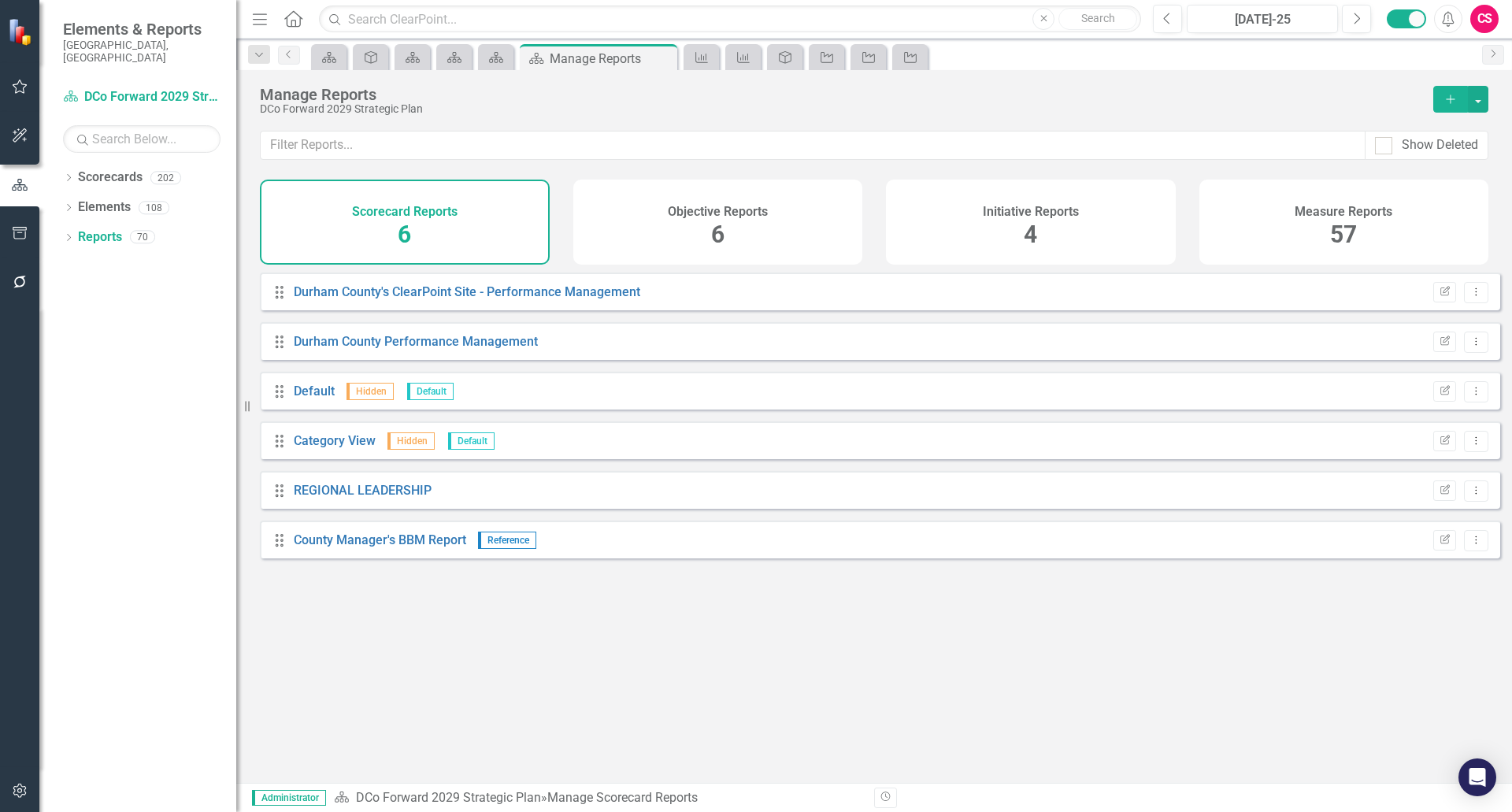
click at [1319, 240] on div "Measure Reports 57" at bounding box center [1344, 221] width 290 height 85
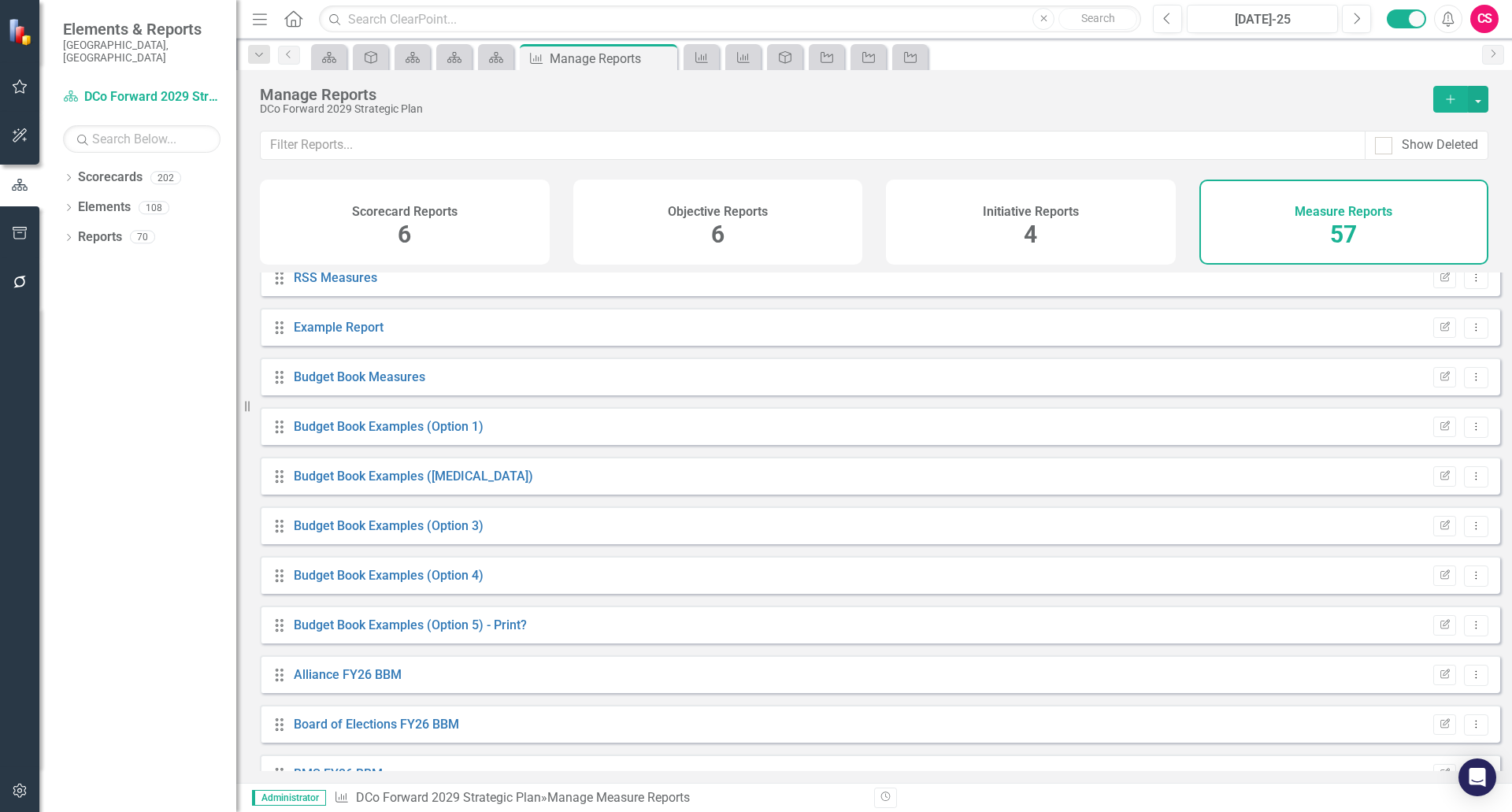
scroll to position [213, 0]
click at [106, 168] on link "Scorecards" at bounding box center [110, 178] width 65 height 18
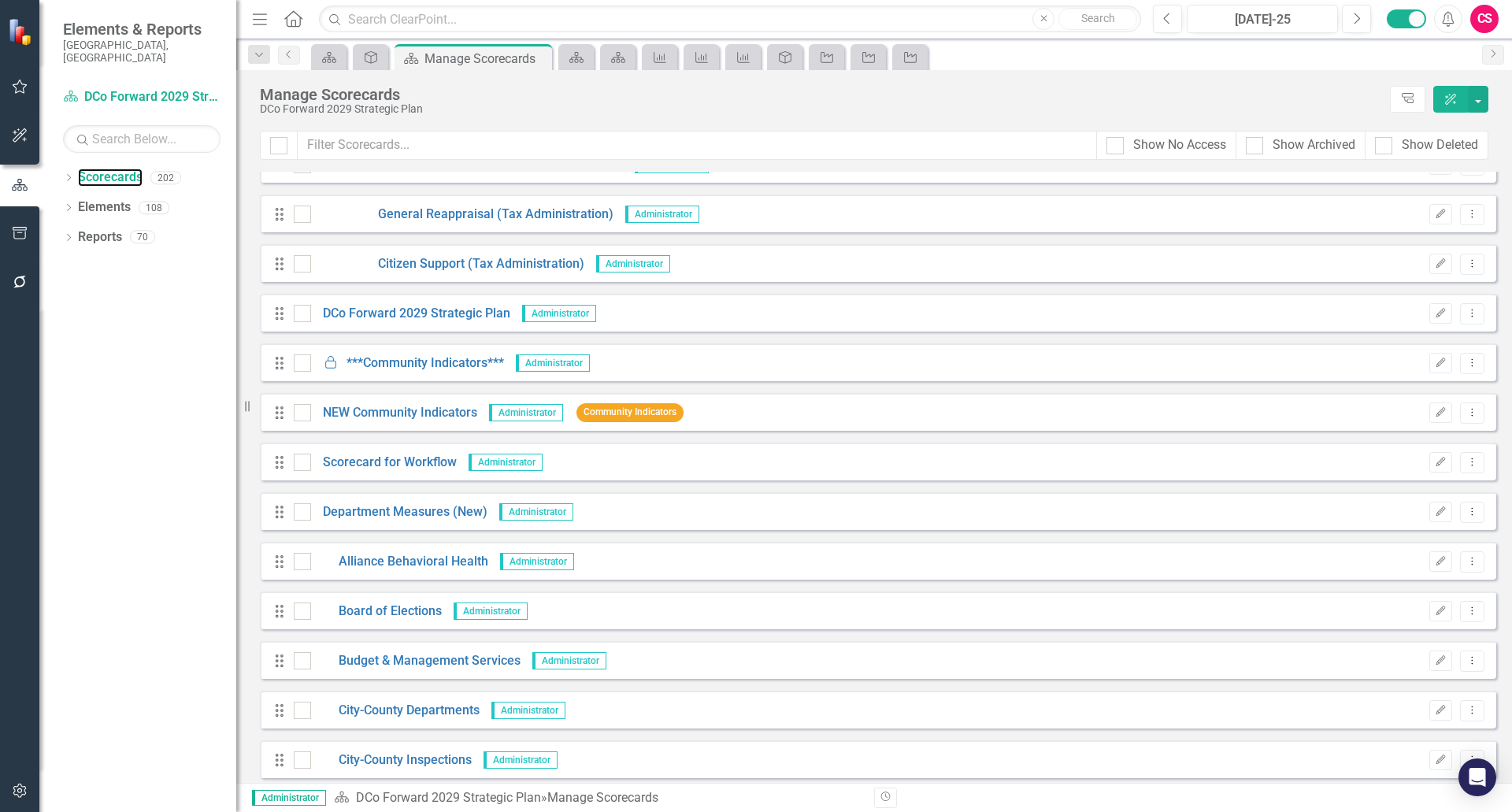
scroll to position [7566, 0]
click at [387, 468] on link "Scorecard for Workflow" at bounding box center [383, 462] width 146 height 18
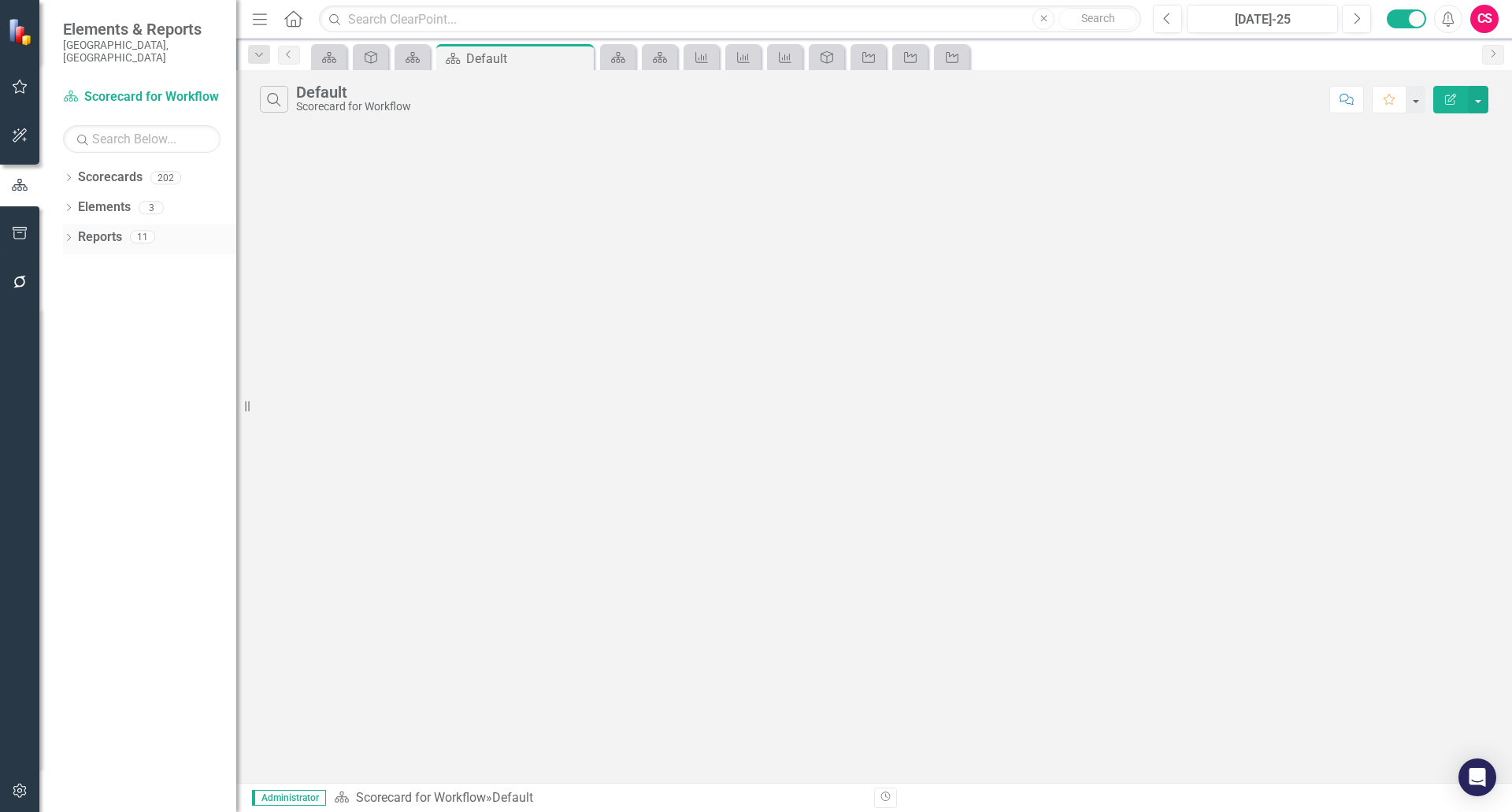
click at [105, 228] on link "Reports" at bounding box center [100, 238] width 44 height 18
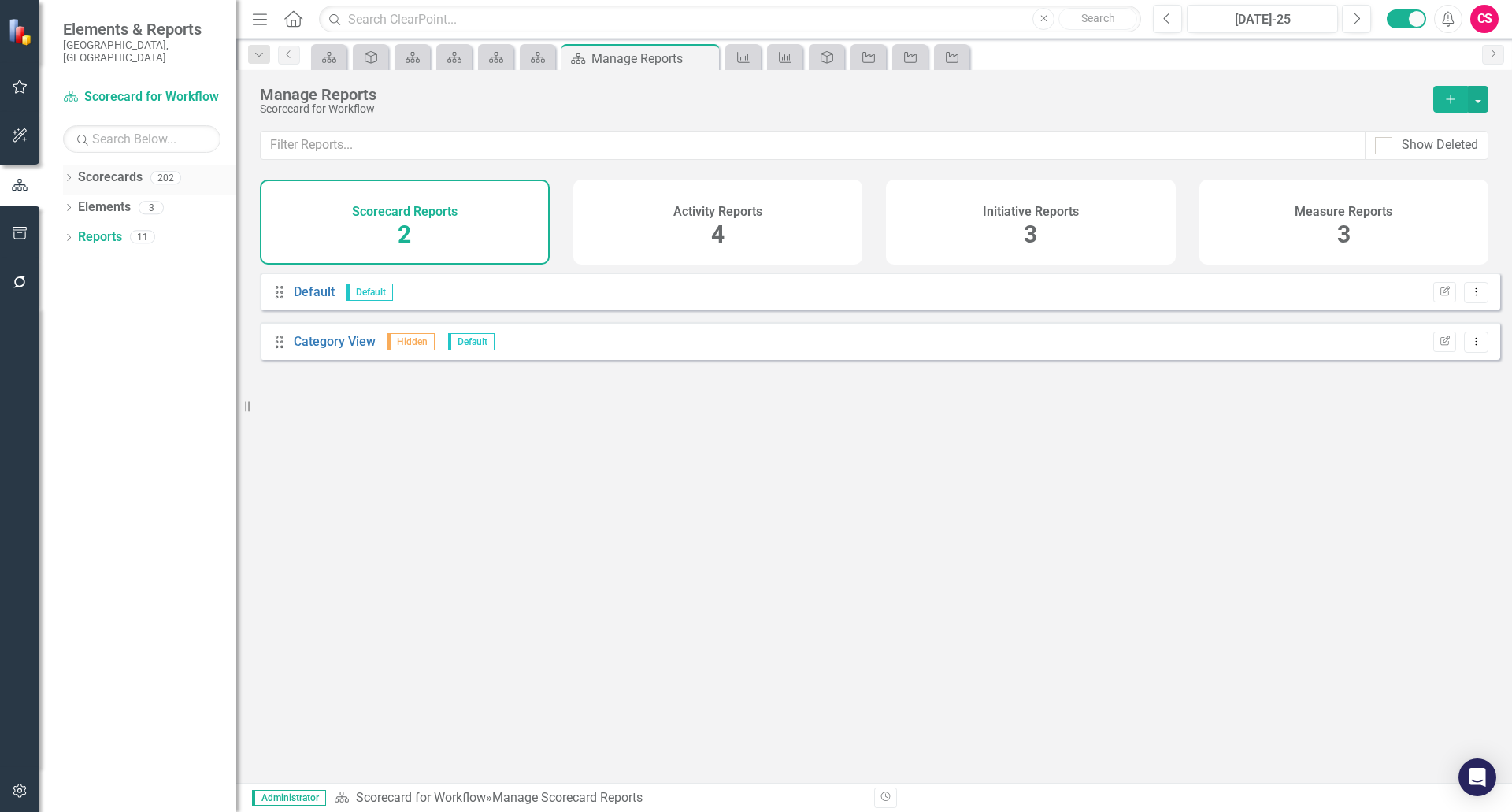
click at [116, 168] on link "Scorecards" at bounding box center [110, 178] width 65 height 18
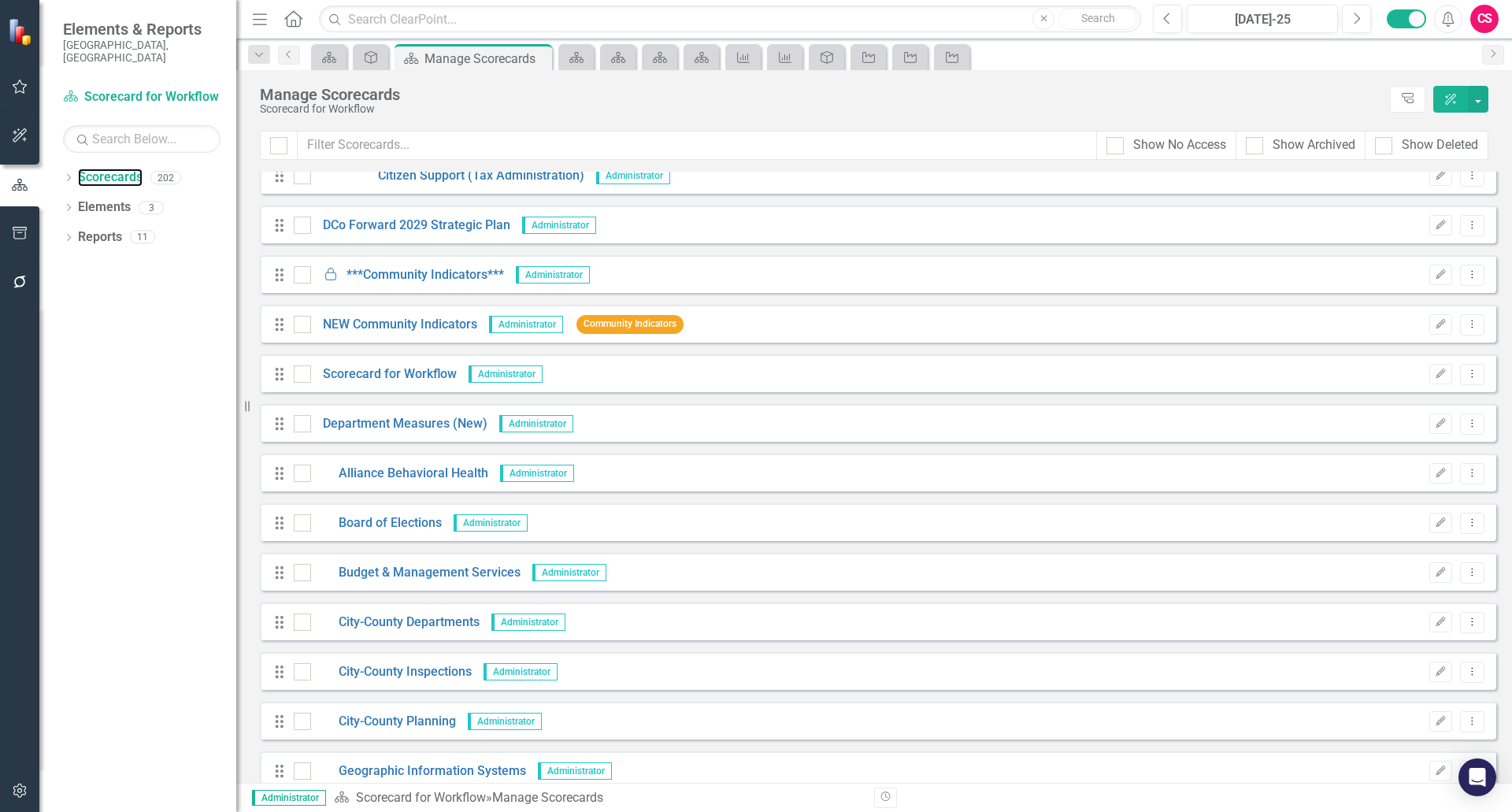
scroll to position [7653, 0]
click at [25, 793] on icon "button" at bounding box center [20, 790] width 16 height 12
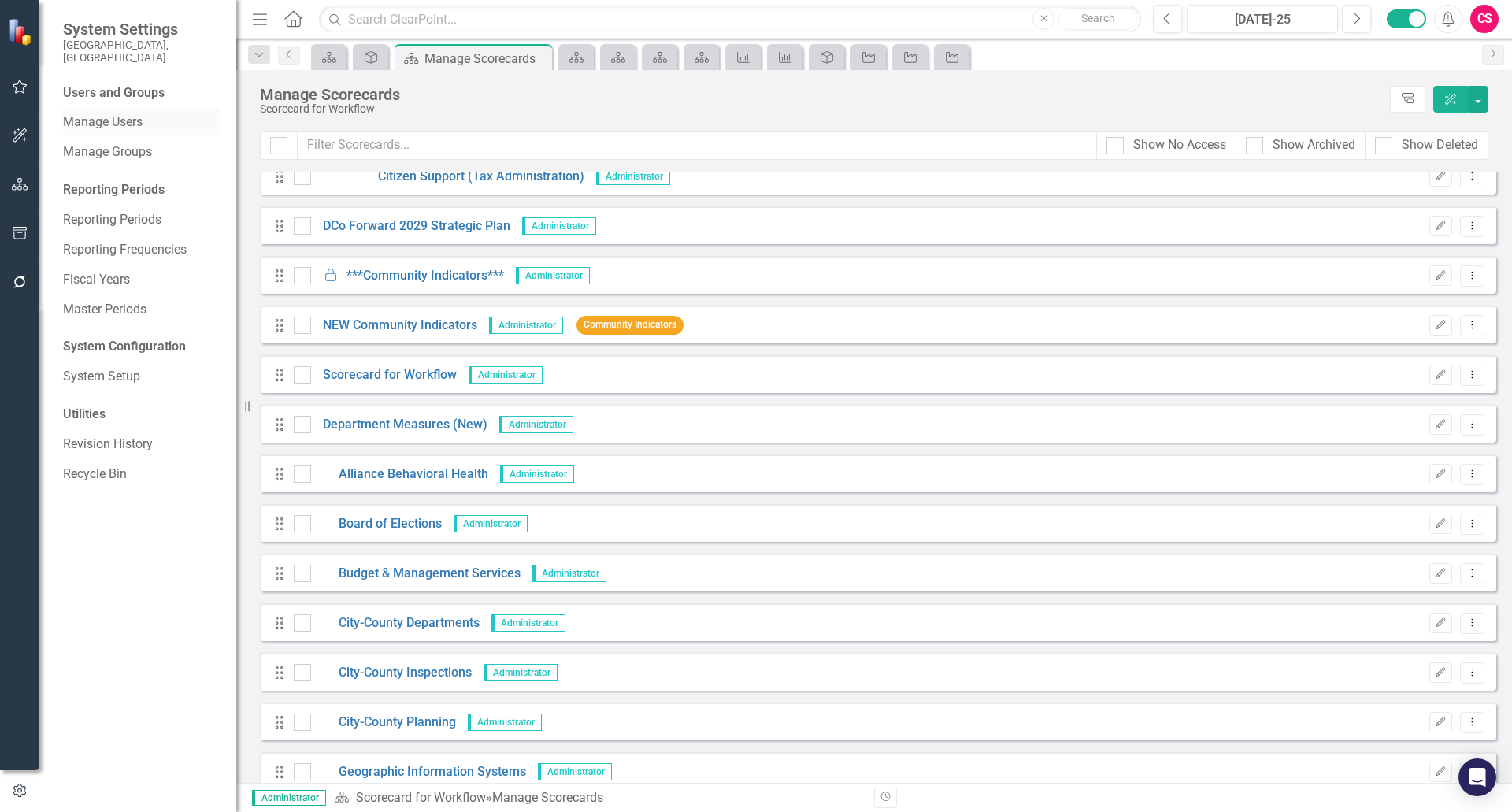
click at [120, 114] on link "Manage Users" at bounding box center [142, 122] width 158 height 18
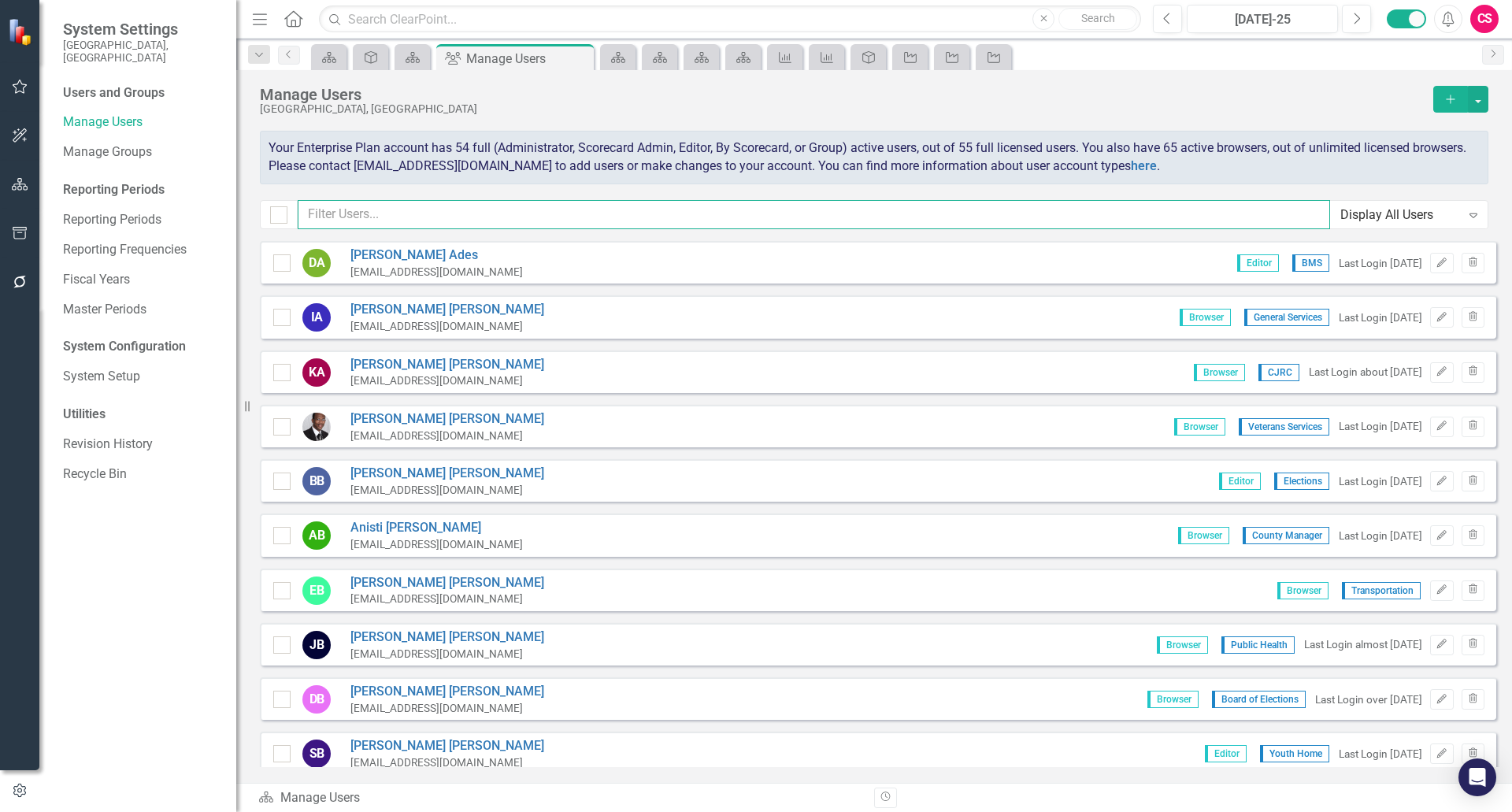
checkbox input "false"
click at [361, 219] on input "text" at bounding box center [814, 214] width 1033 height 29
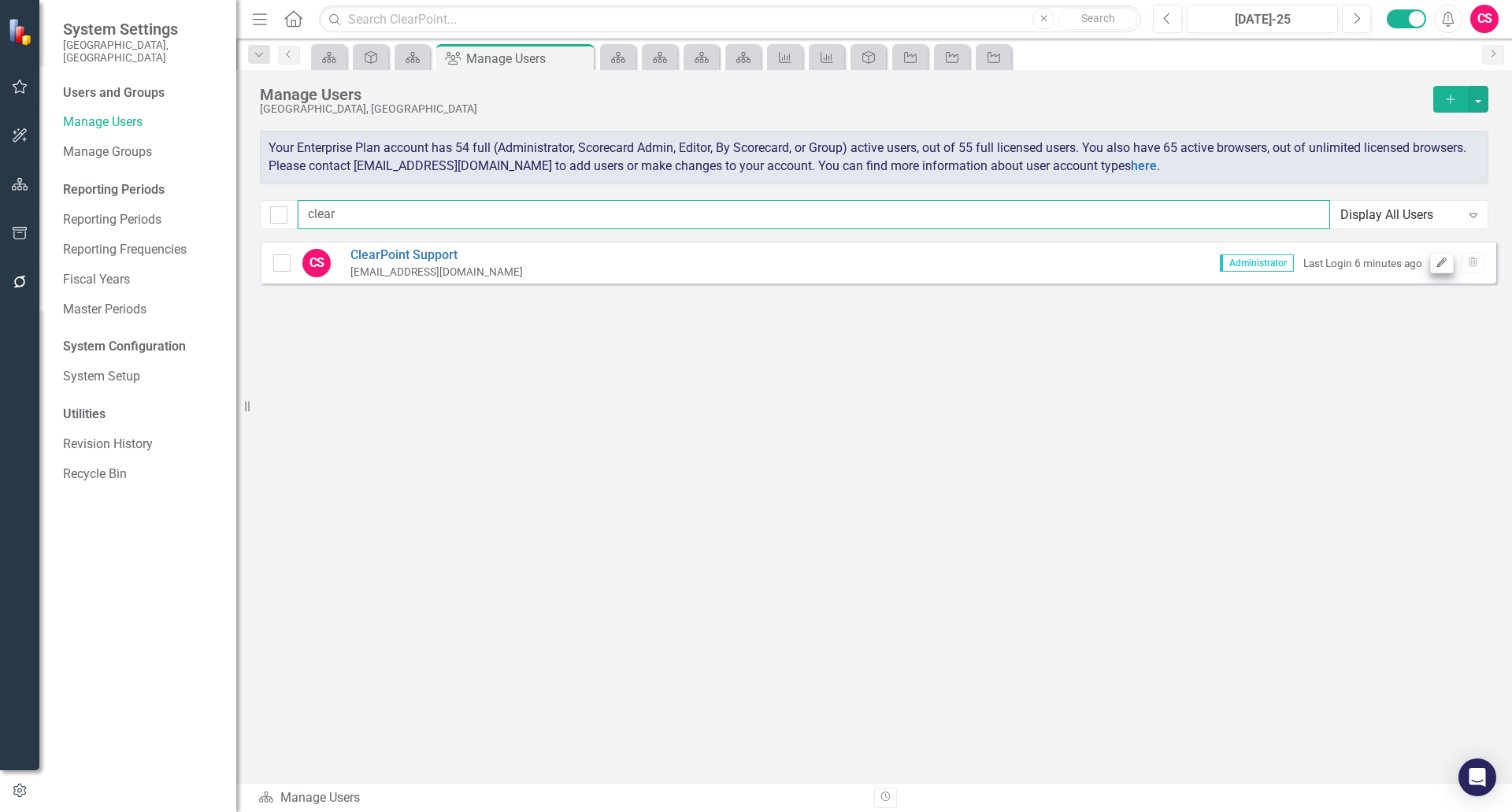
type input "clear"
click at [1444, 265] on icon "Edit" at bounding box center [1441, 262] width 12 height 9
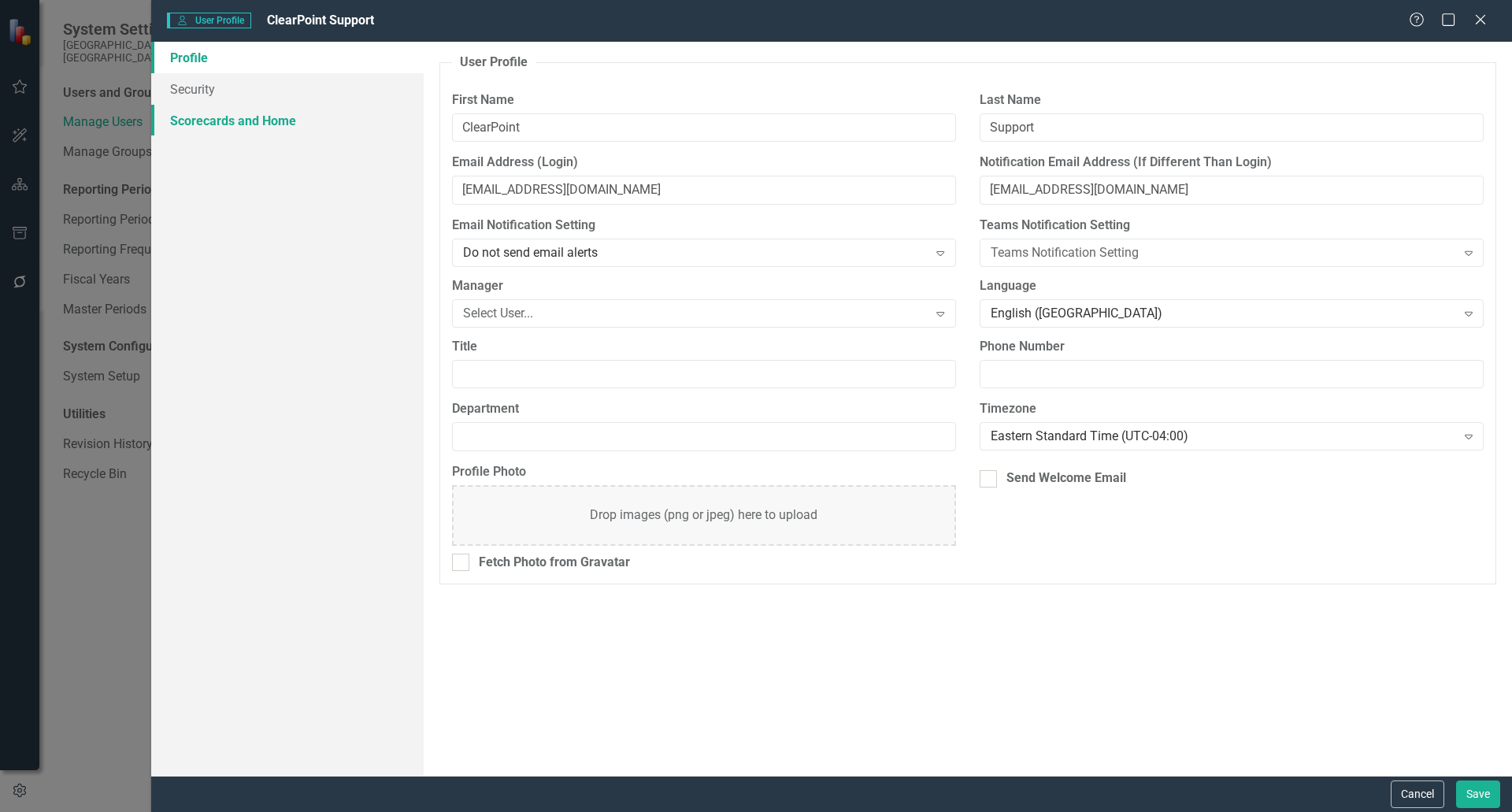
click at [243, 131] on link "Scorecards and Home" at bounding box center [287, 120] width 272 height 31
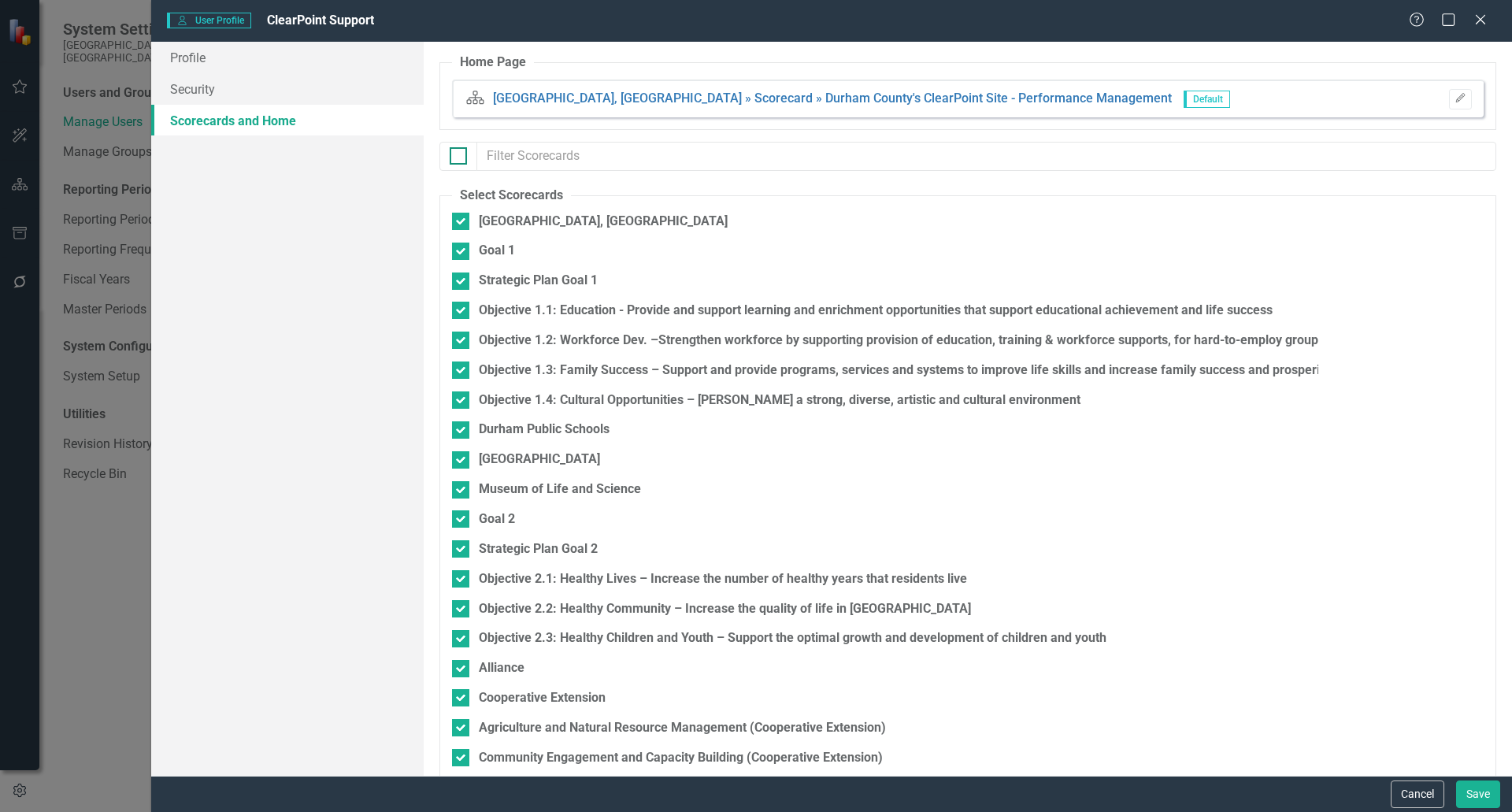
click at [458, 161] on div at bounding box center [458, 155] width 17 height 17
click at [458, 158] on input "checkbox" at bounding box center [455, 152] width 10 height 10
checkbox input "true"
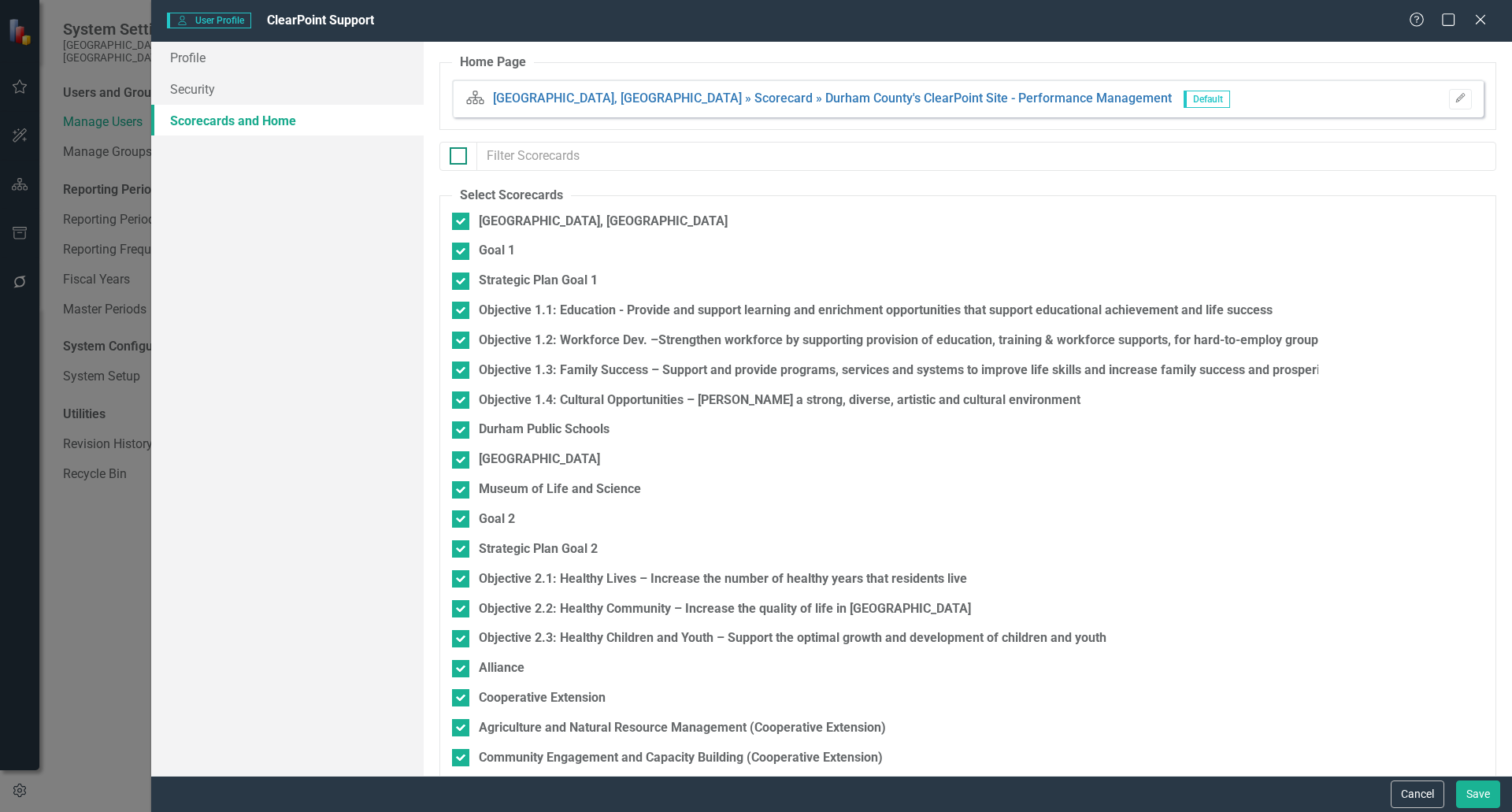
checkbox input "true"
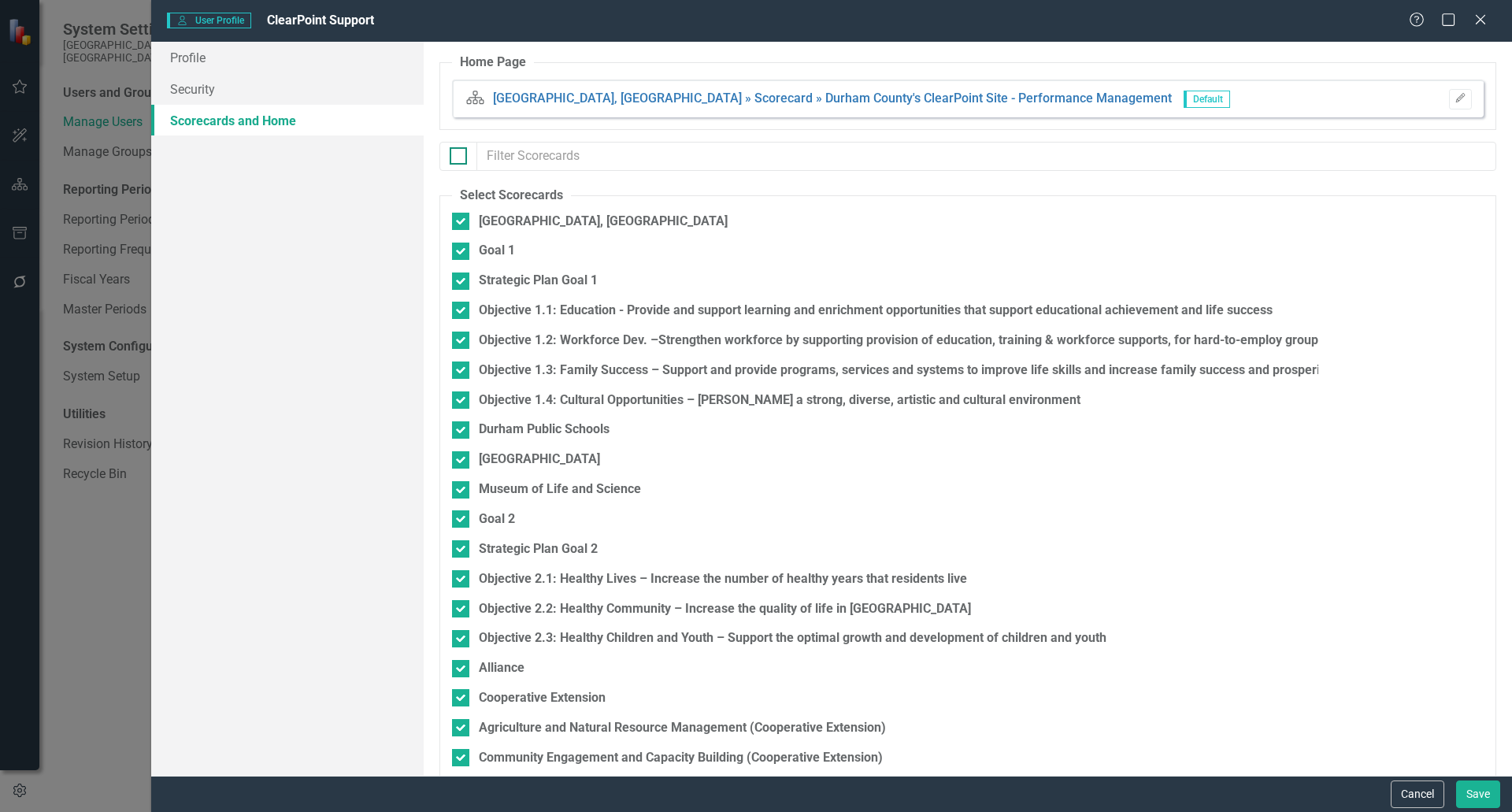
checkbox input "true"
click at [458, 161] on div at bounding box center [458, 155] width 17 height 17
click at [458, 158] on input "checkbox" at bounding box center [455, 152] width 10 height 10
checkbox input "false"
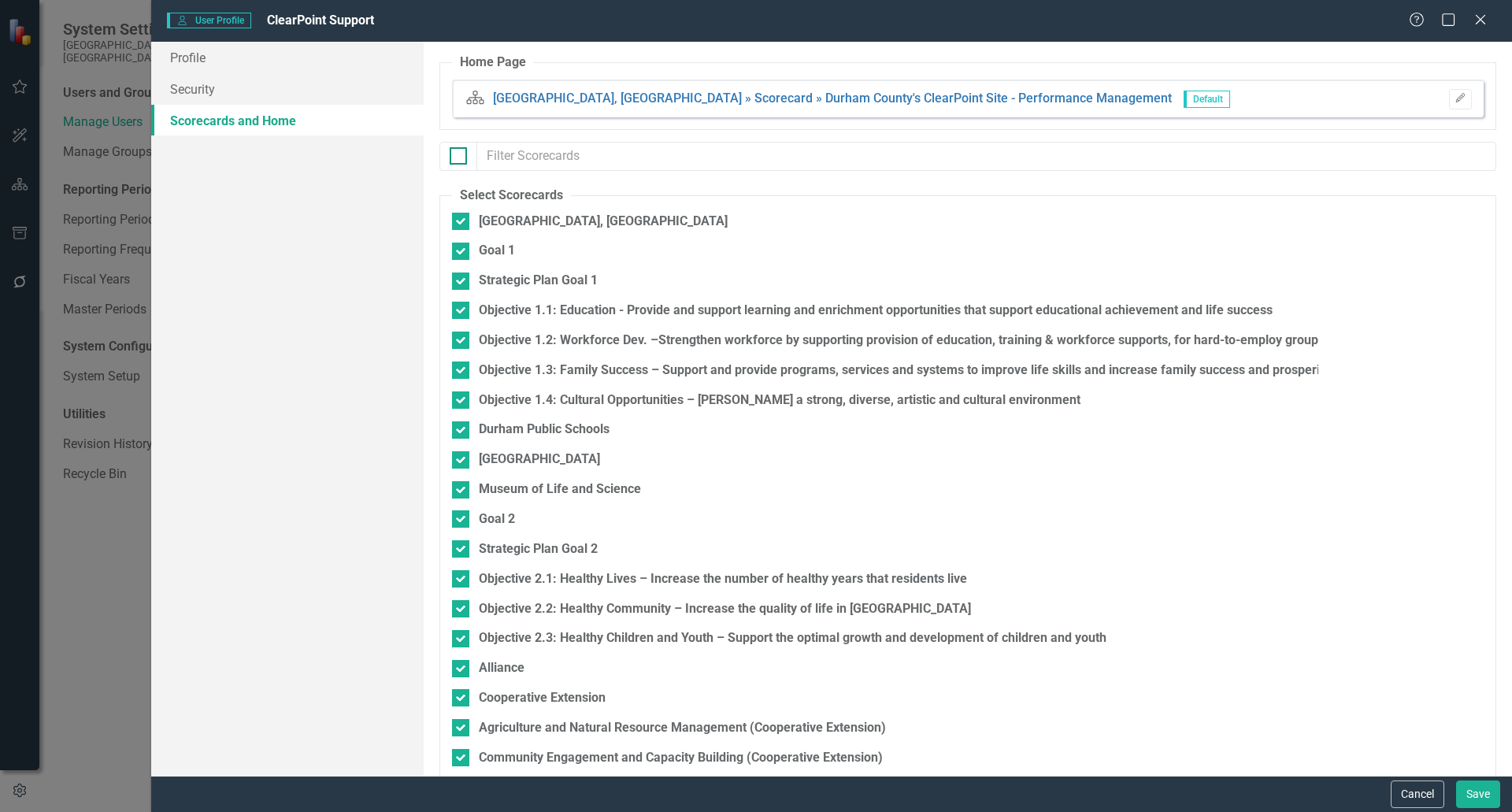
checkbox input "false"
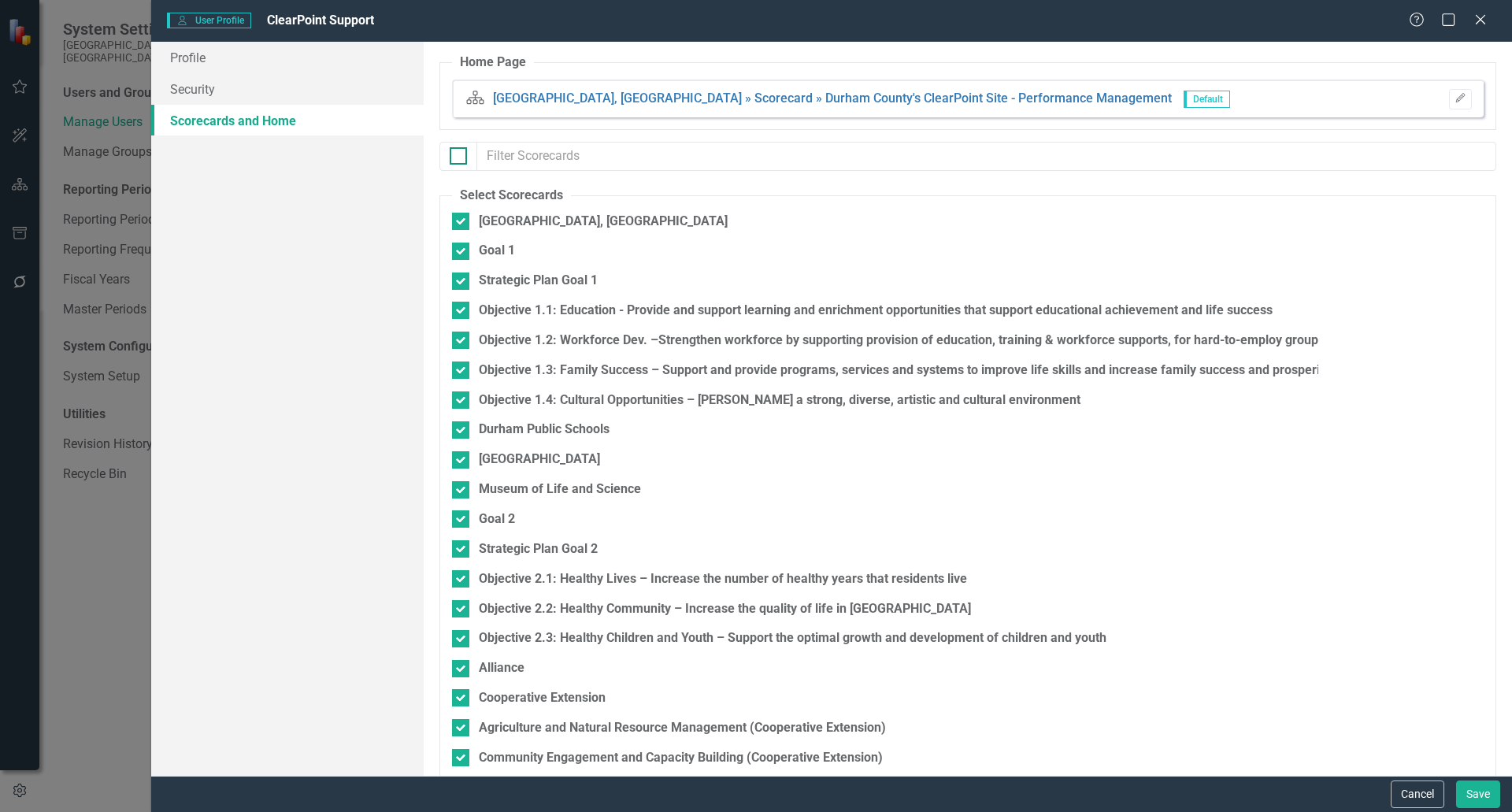
checkbox input "false"
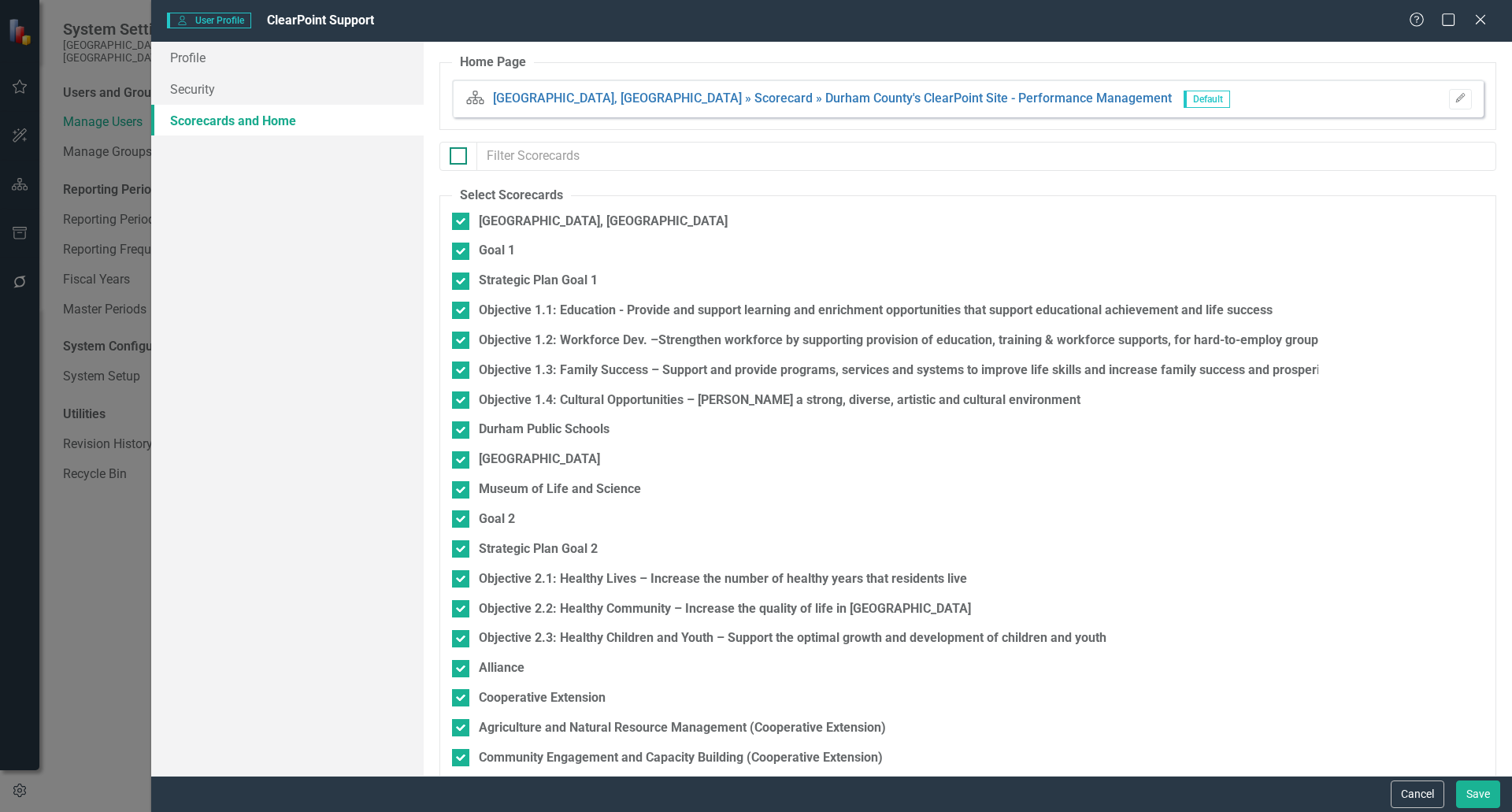
checkbox input "false"
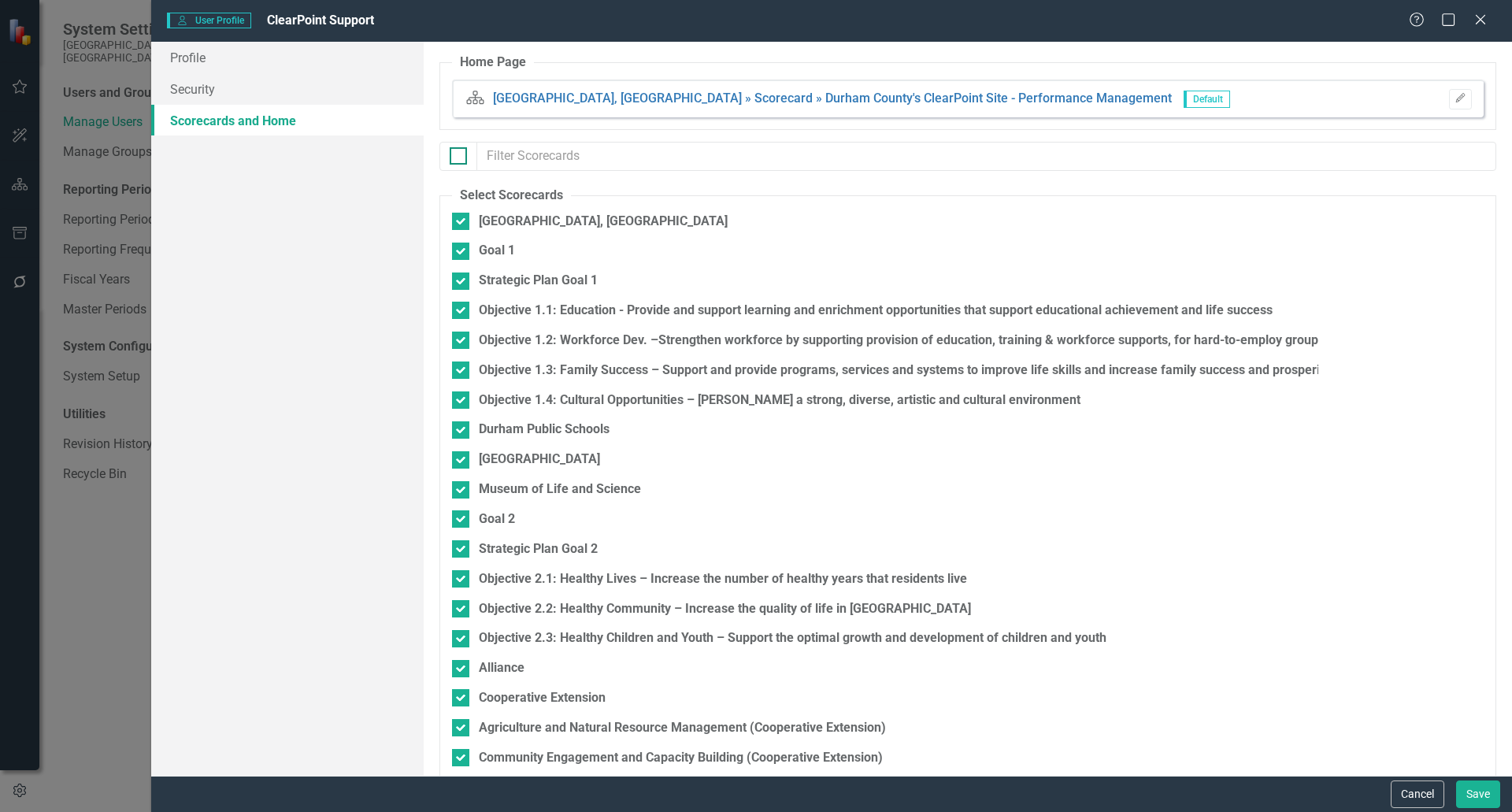
checkbox input "false"
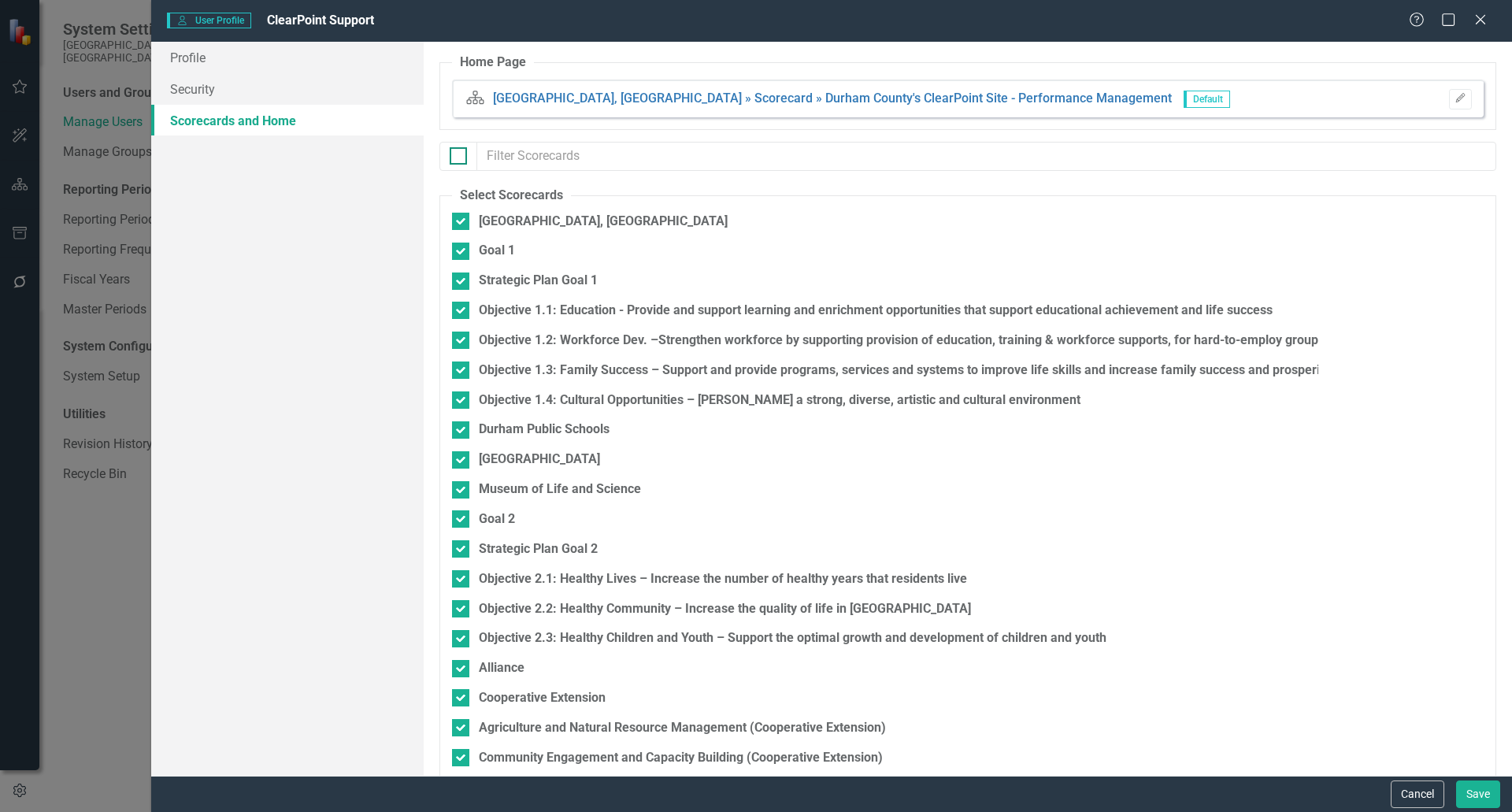
checkbox input "false"
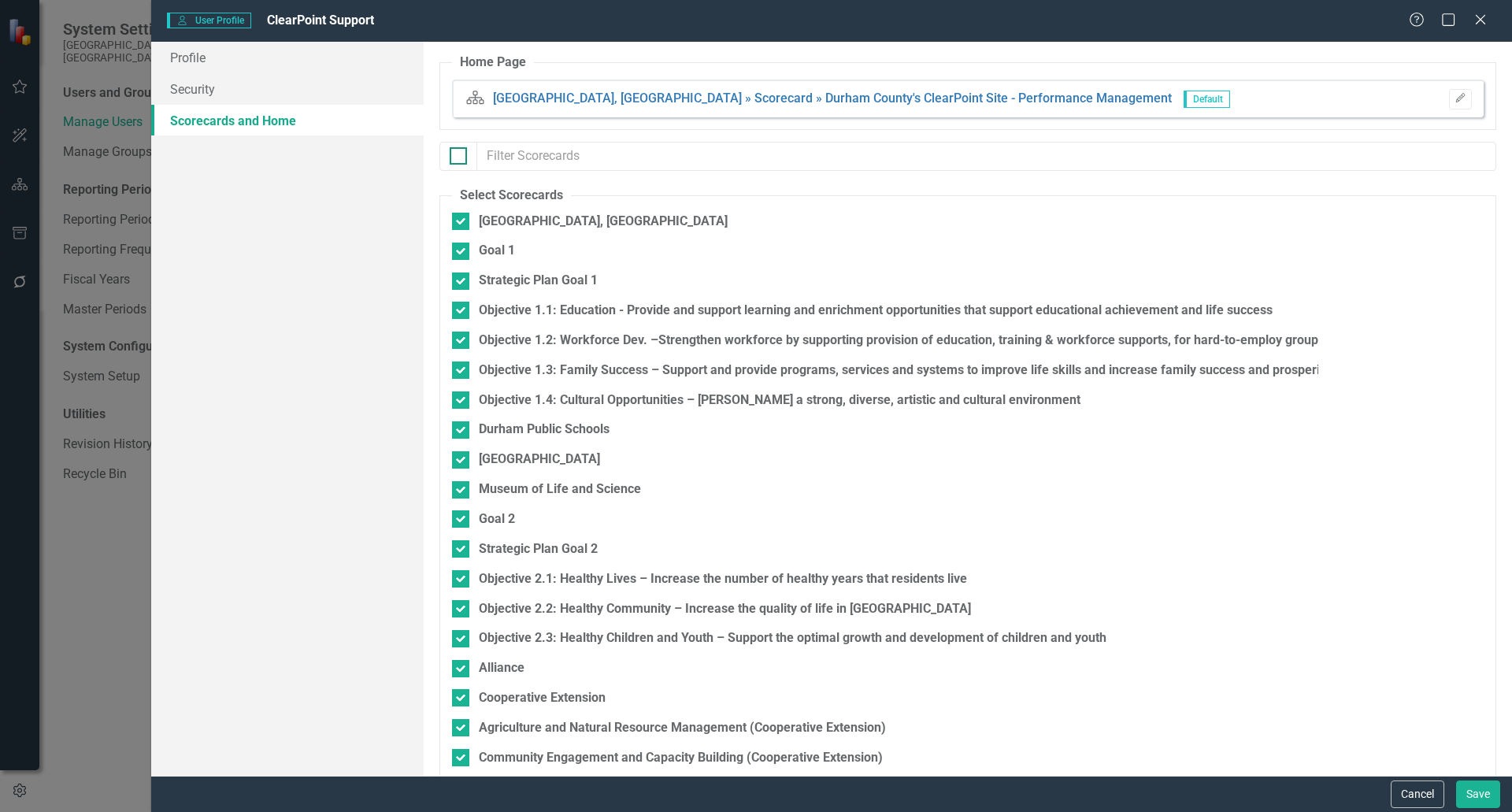
checkbox input "false"
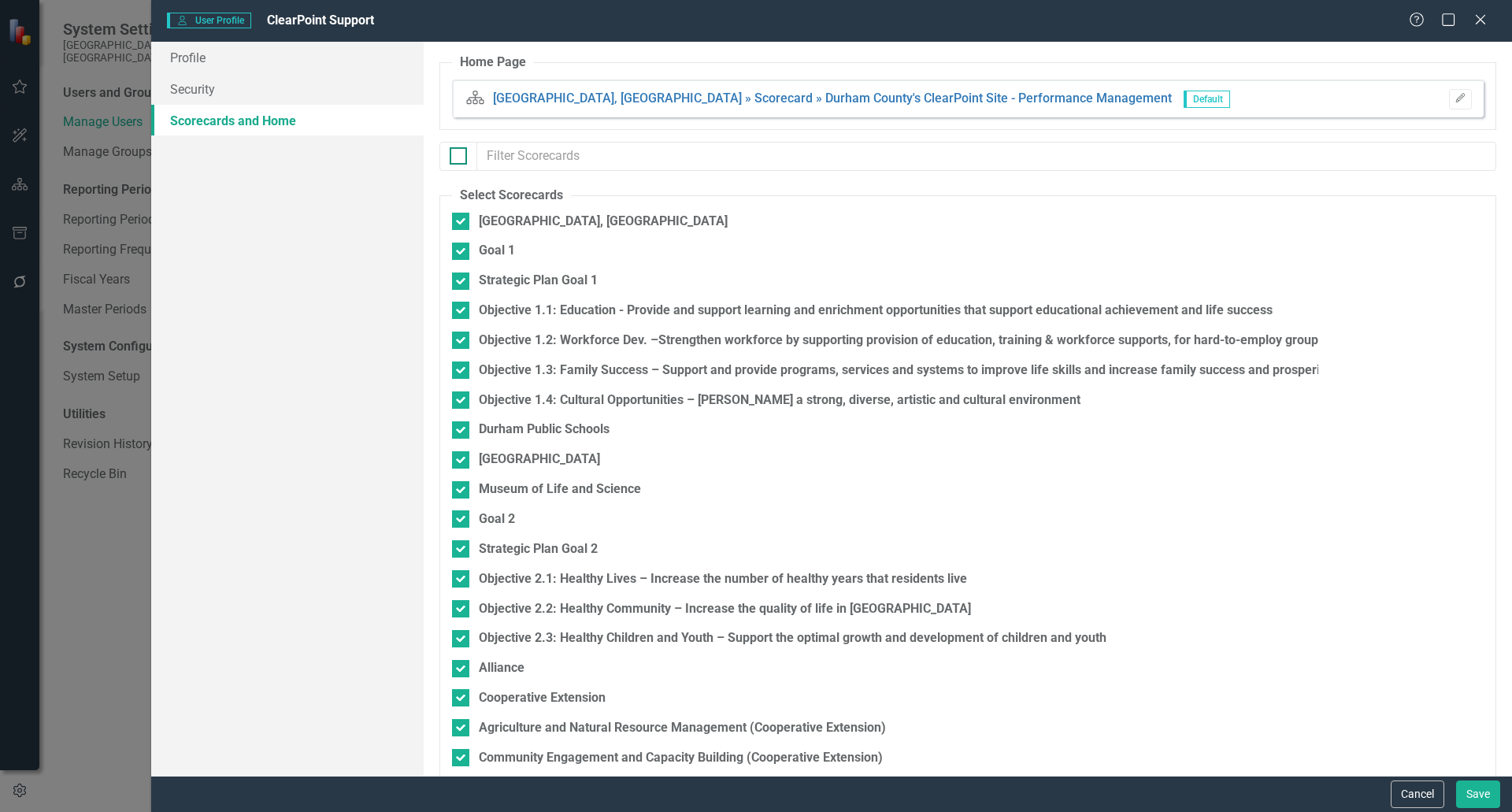
checkbox input "false"
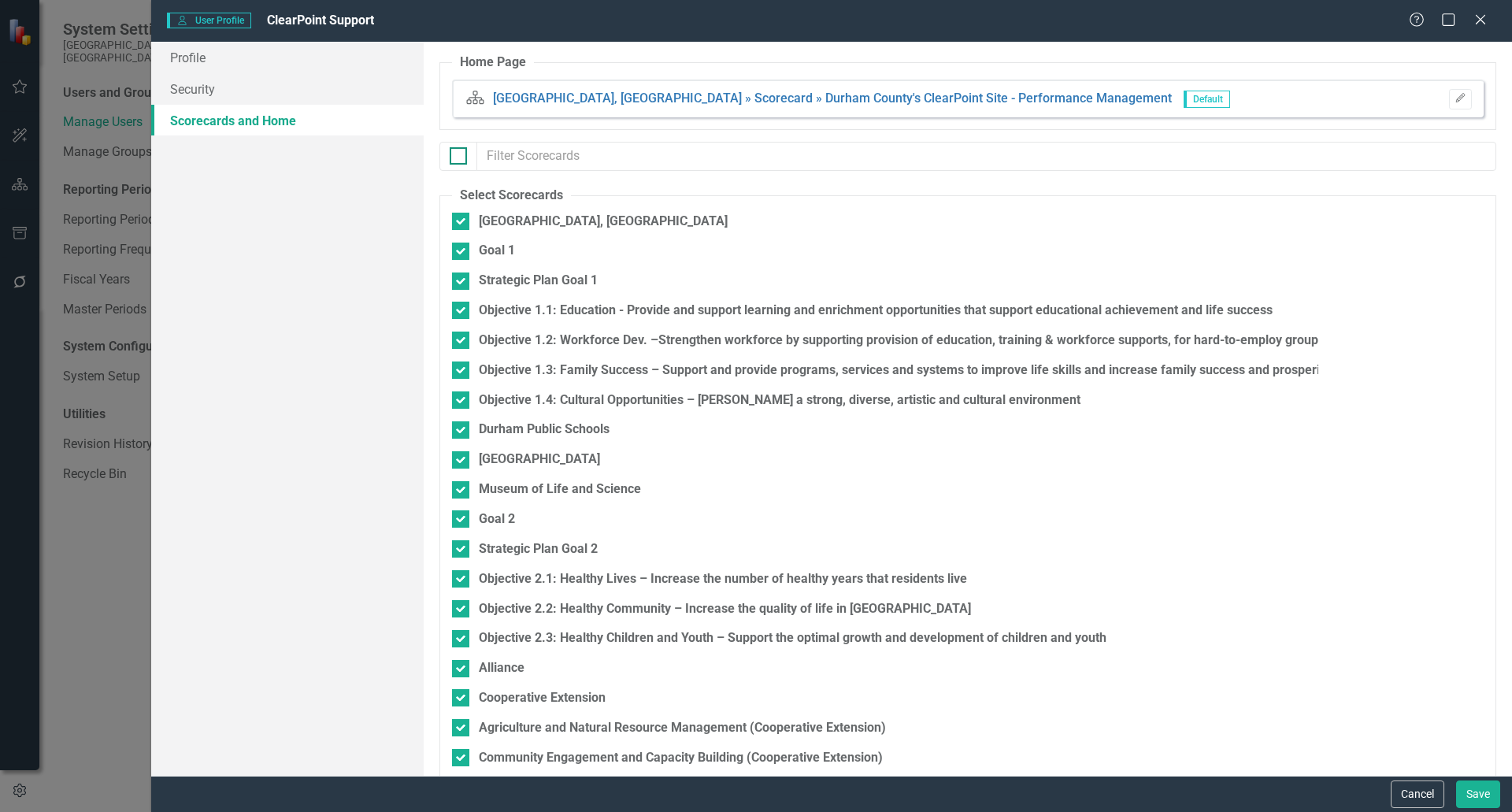
checkbox input "false"
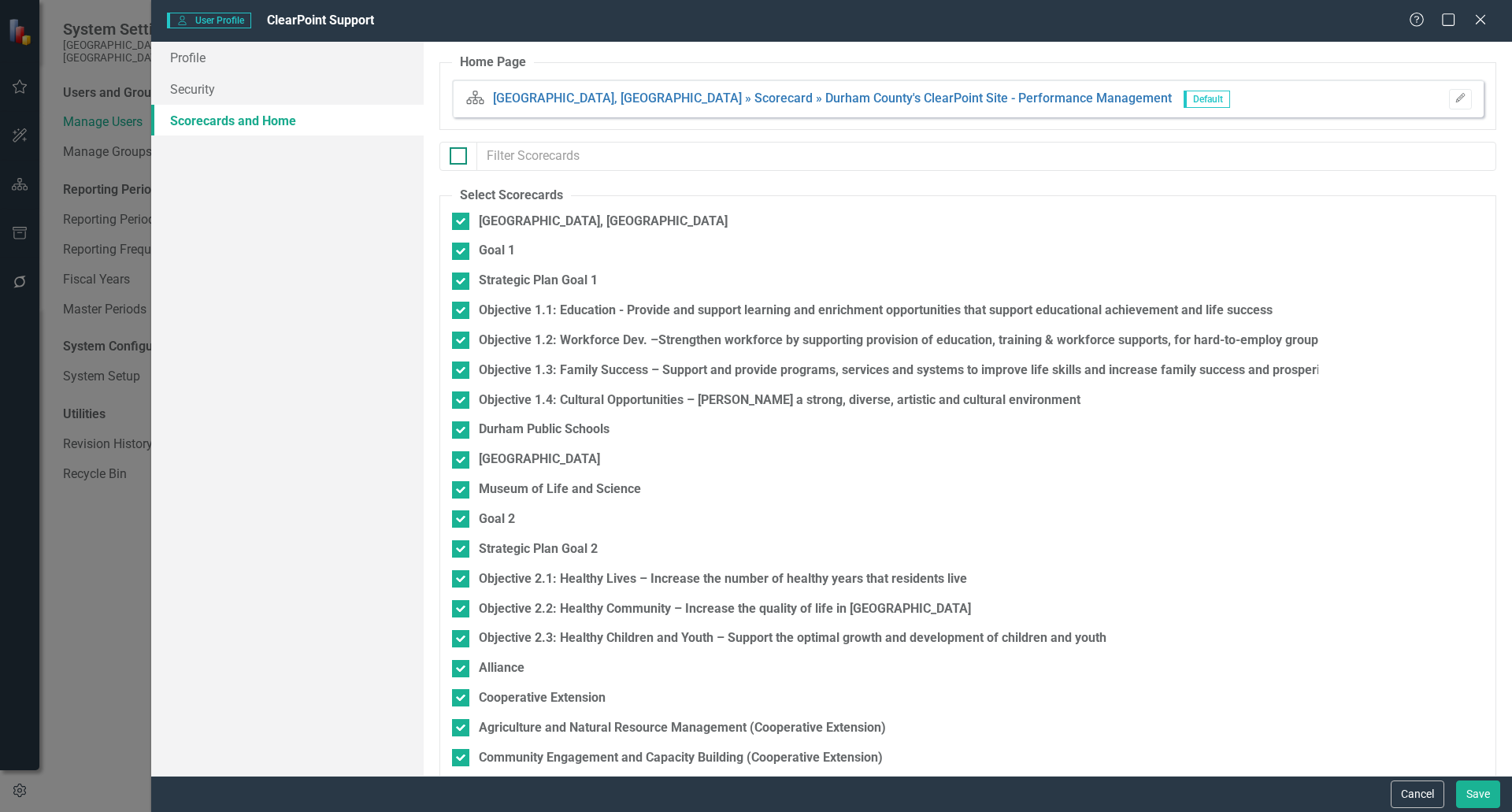
checkbox input "false"
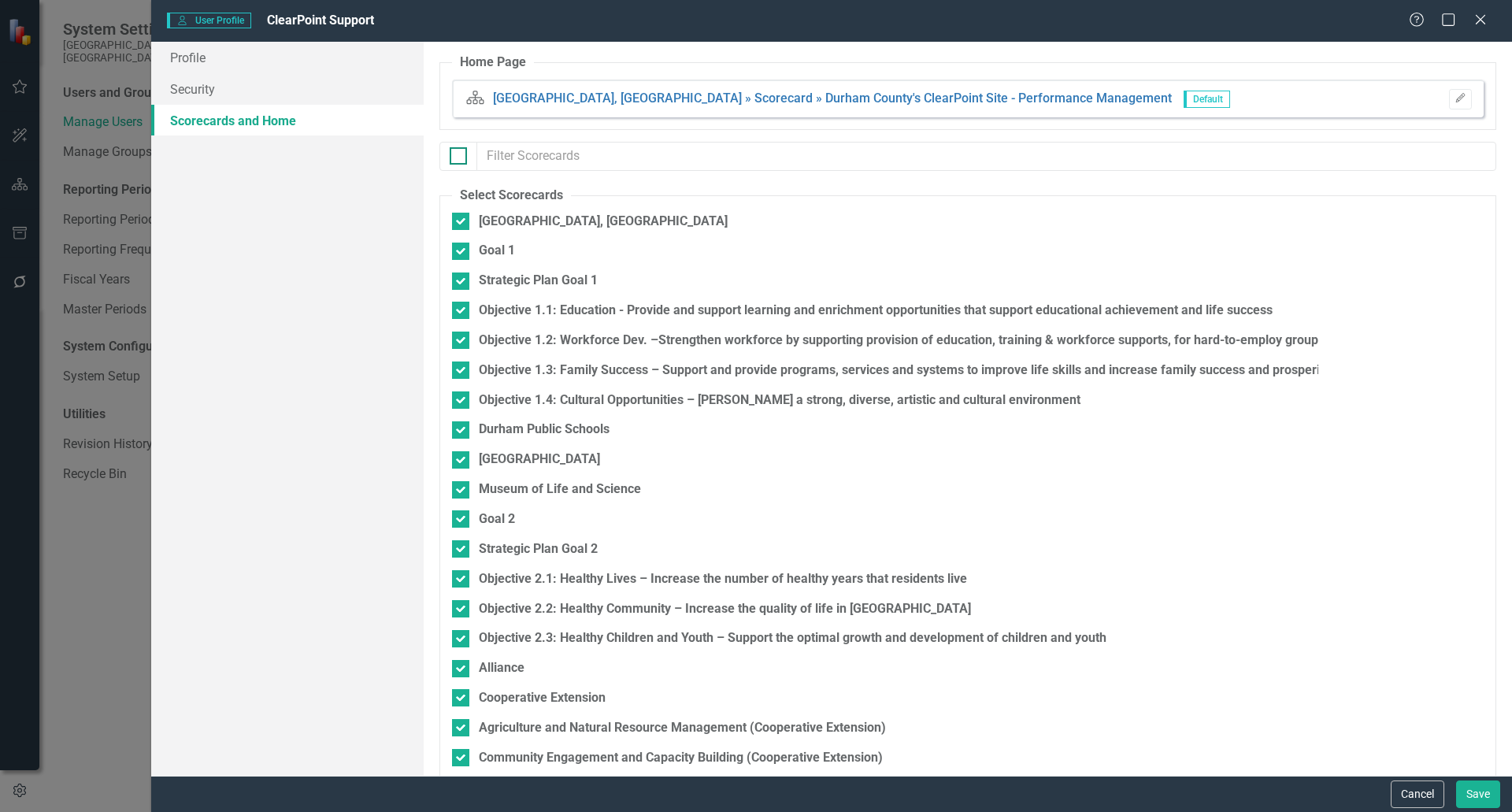
checkbox input "false"
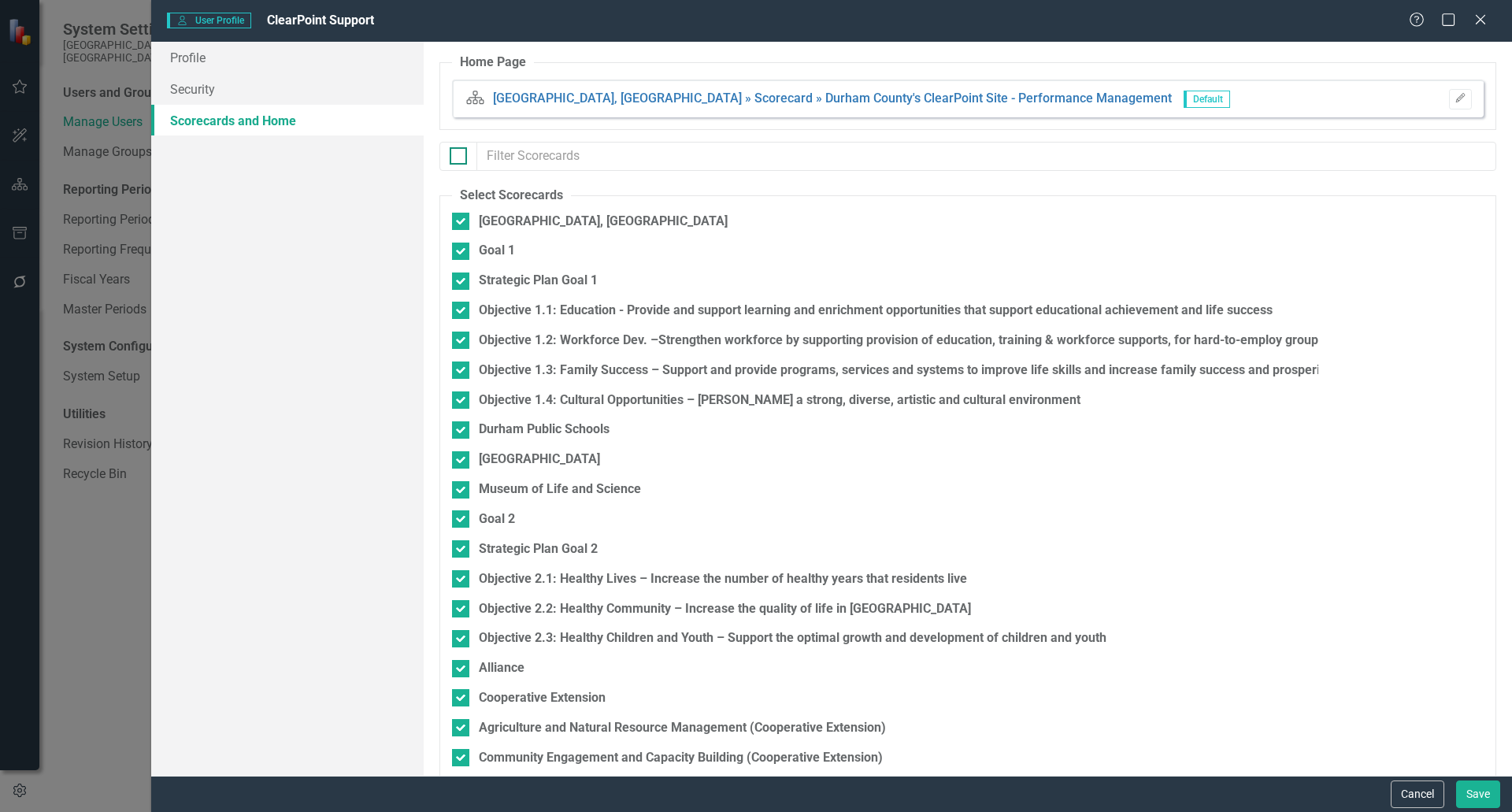
checkbox input "false"
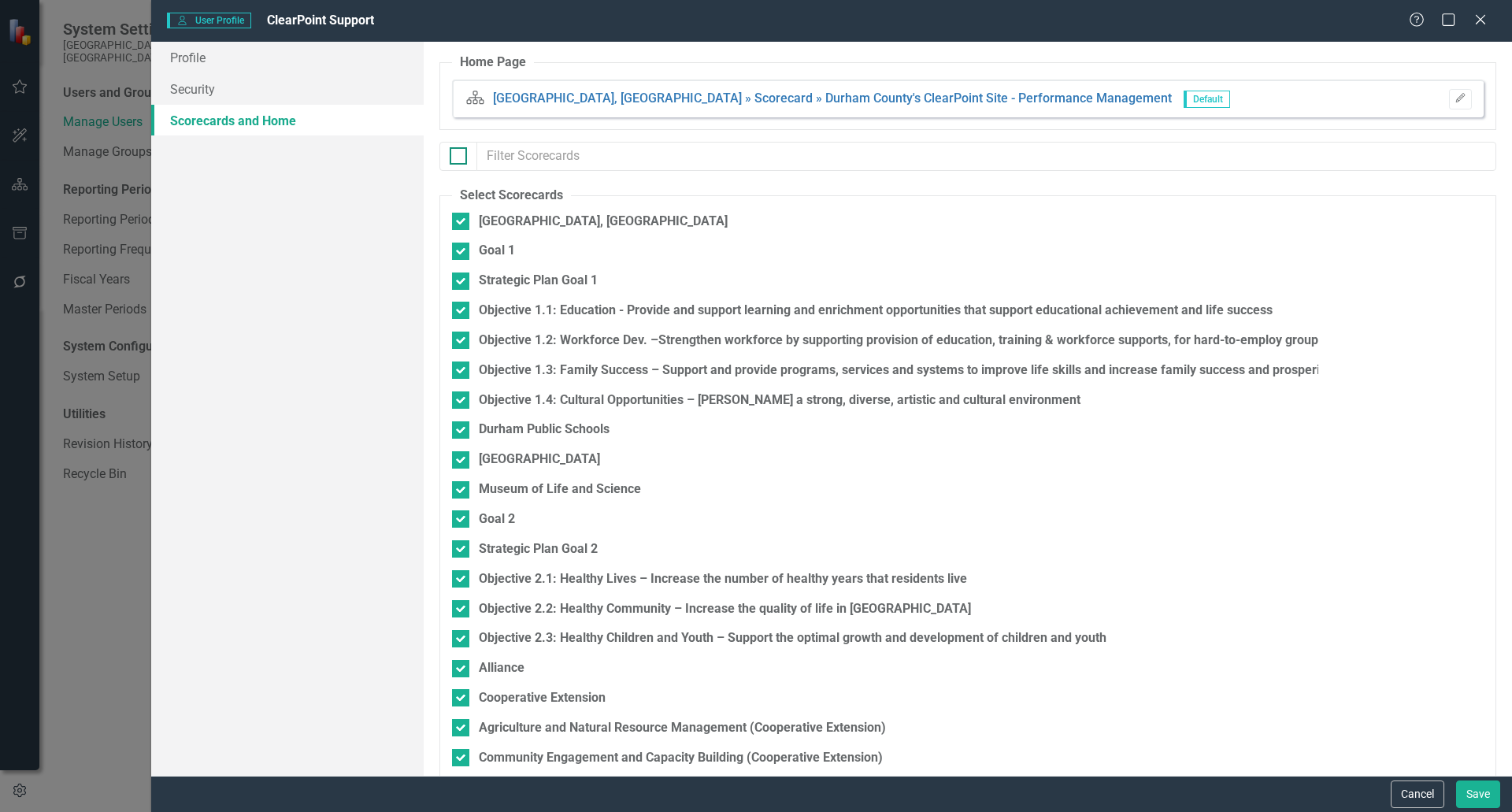
checkbox input "false"
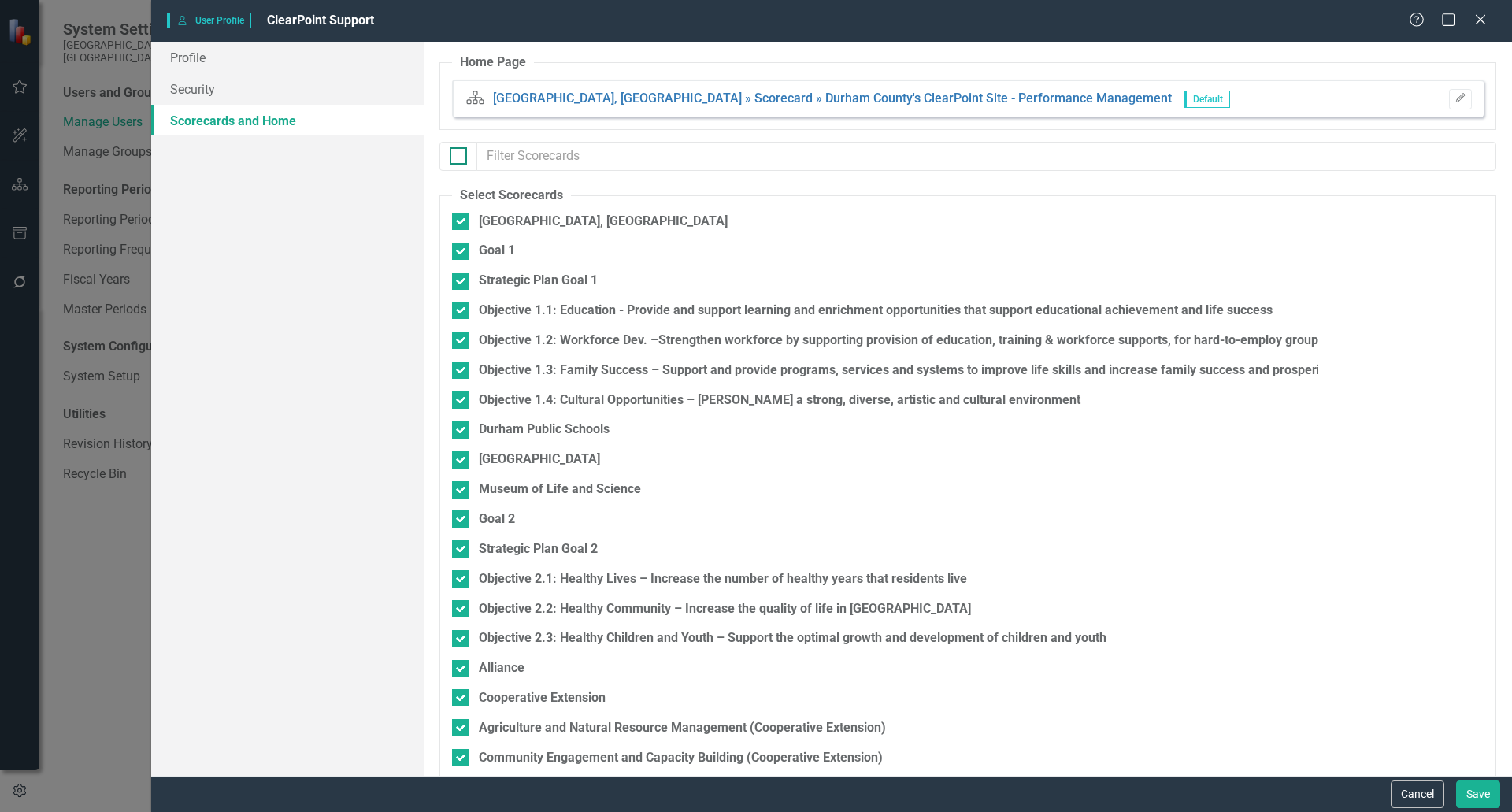
checkbox input "false"
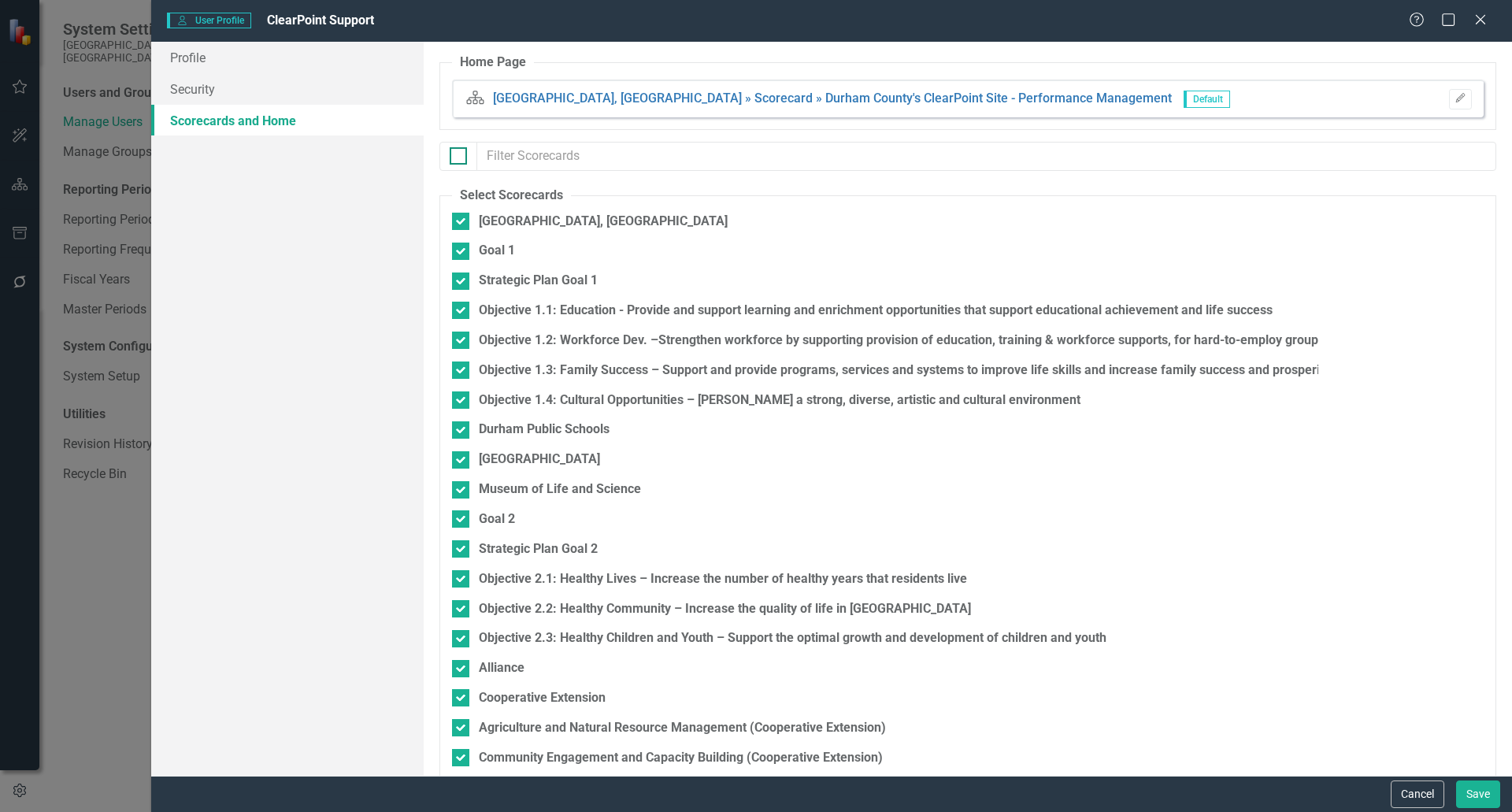
checkbox input "false"
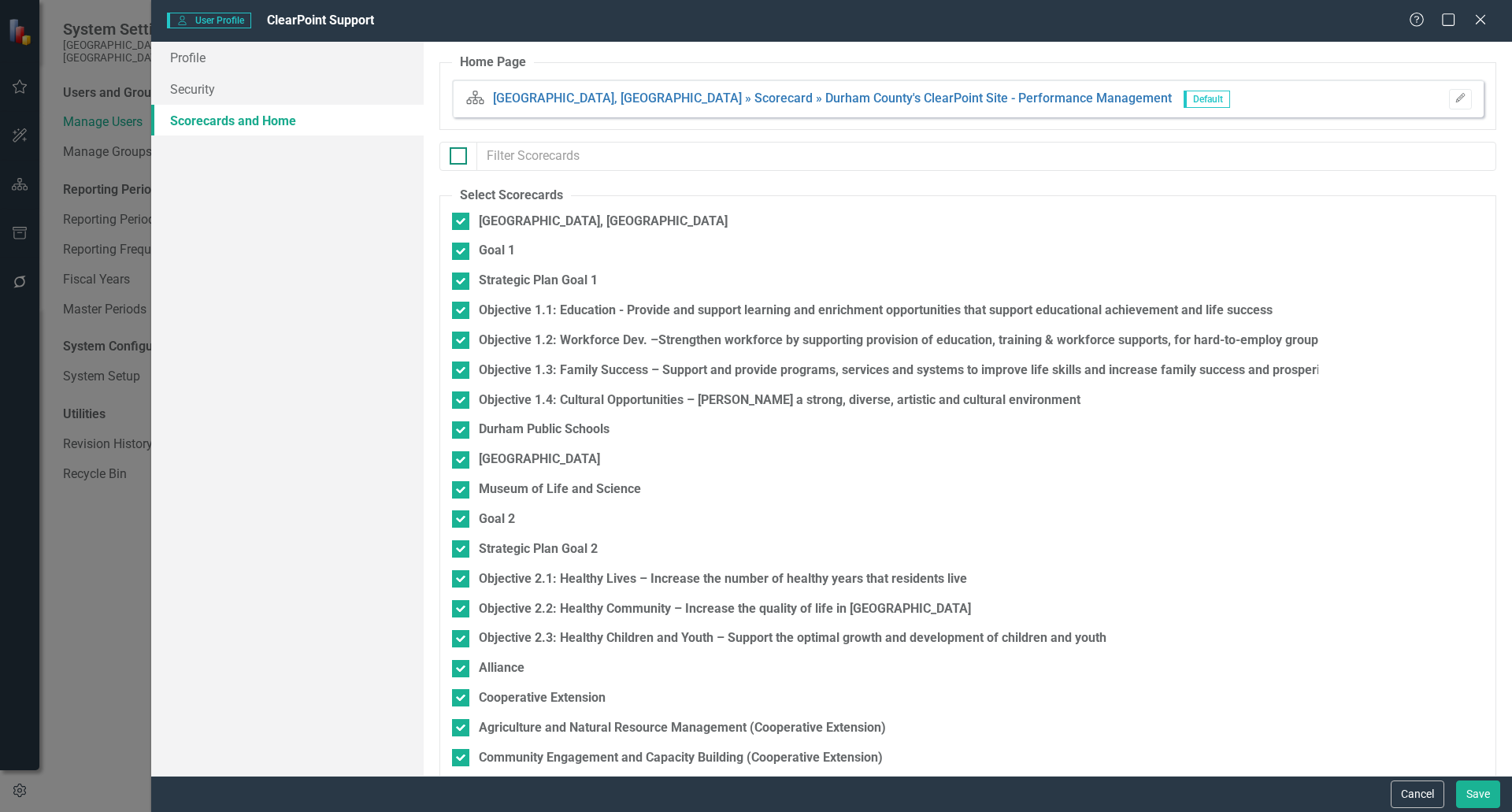
checkbox input "false"
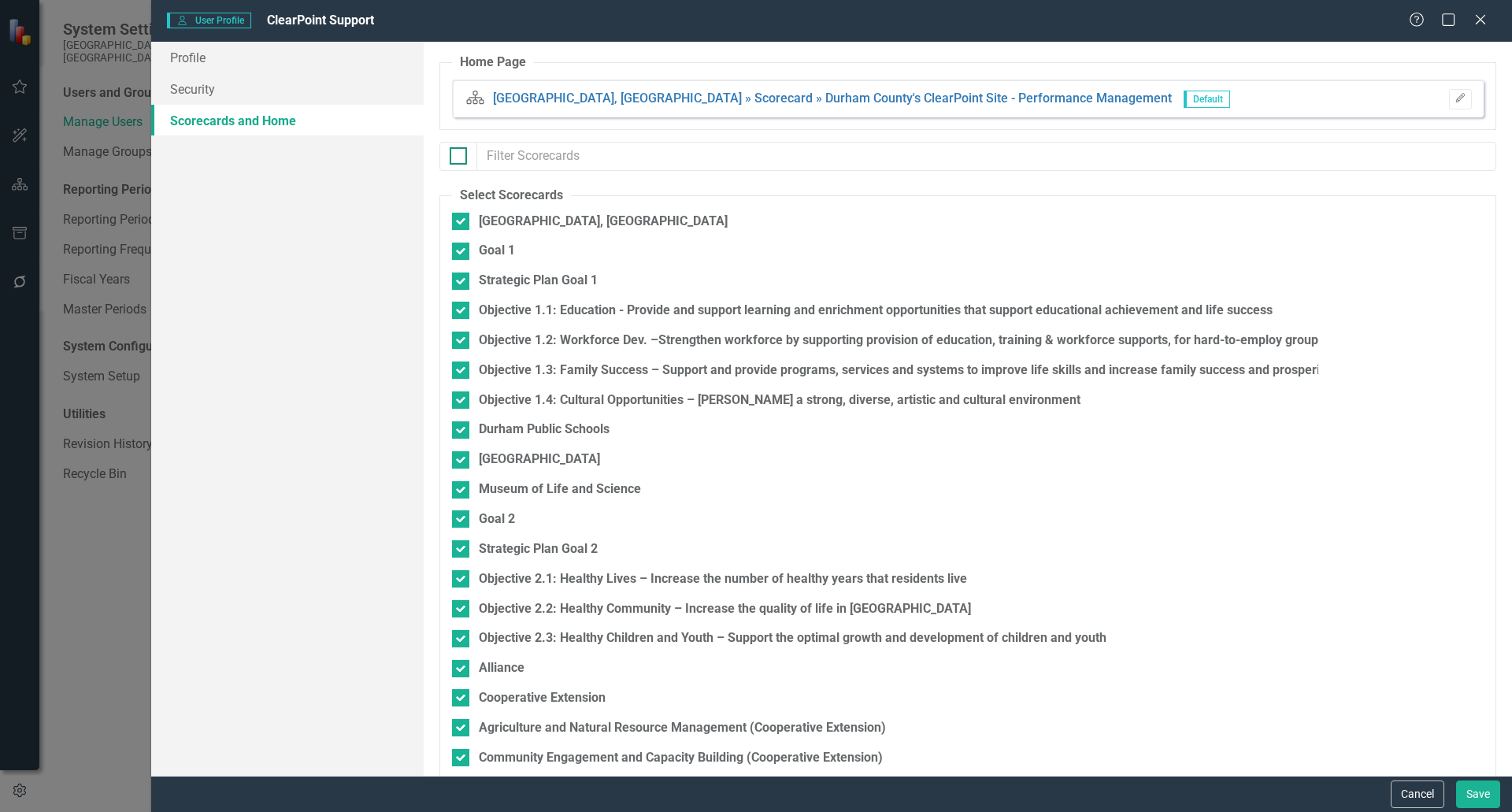
checkbox input "false"
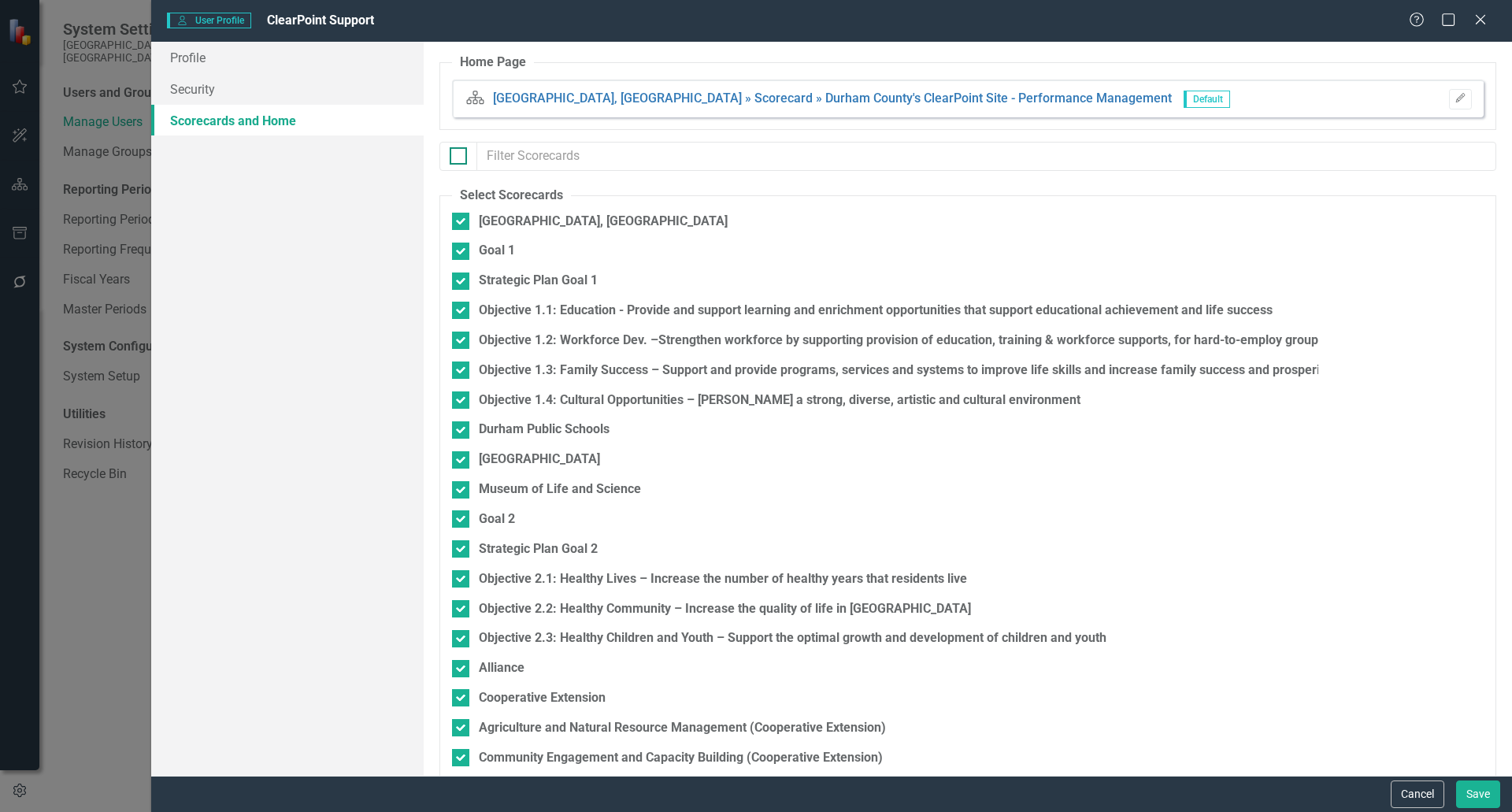
checkbox input "false"
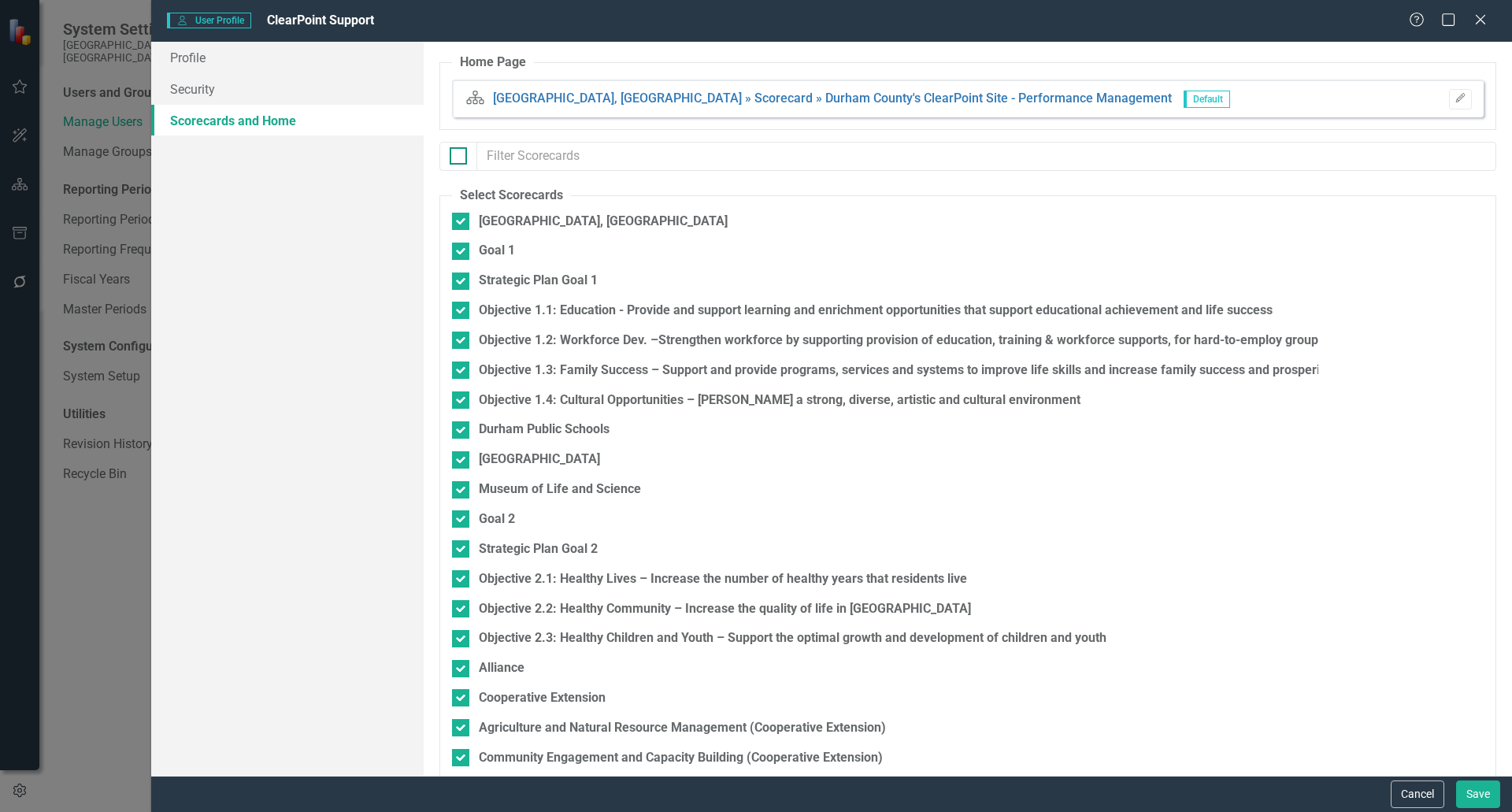
checkbox input "false"
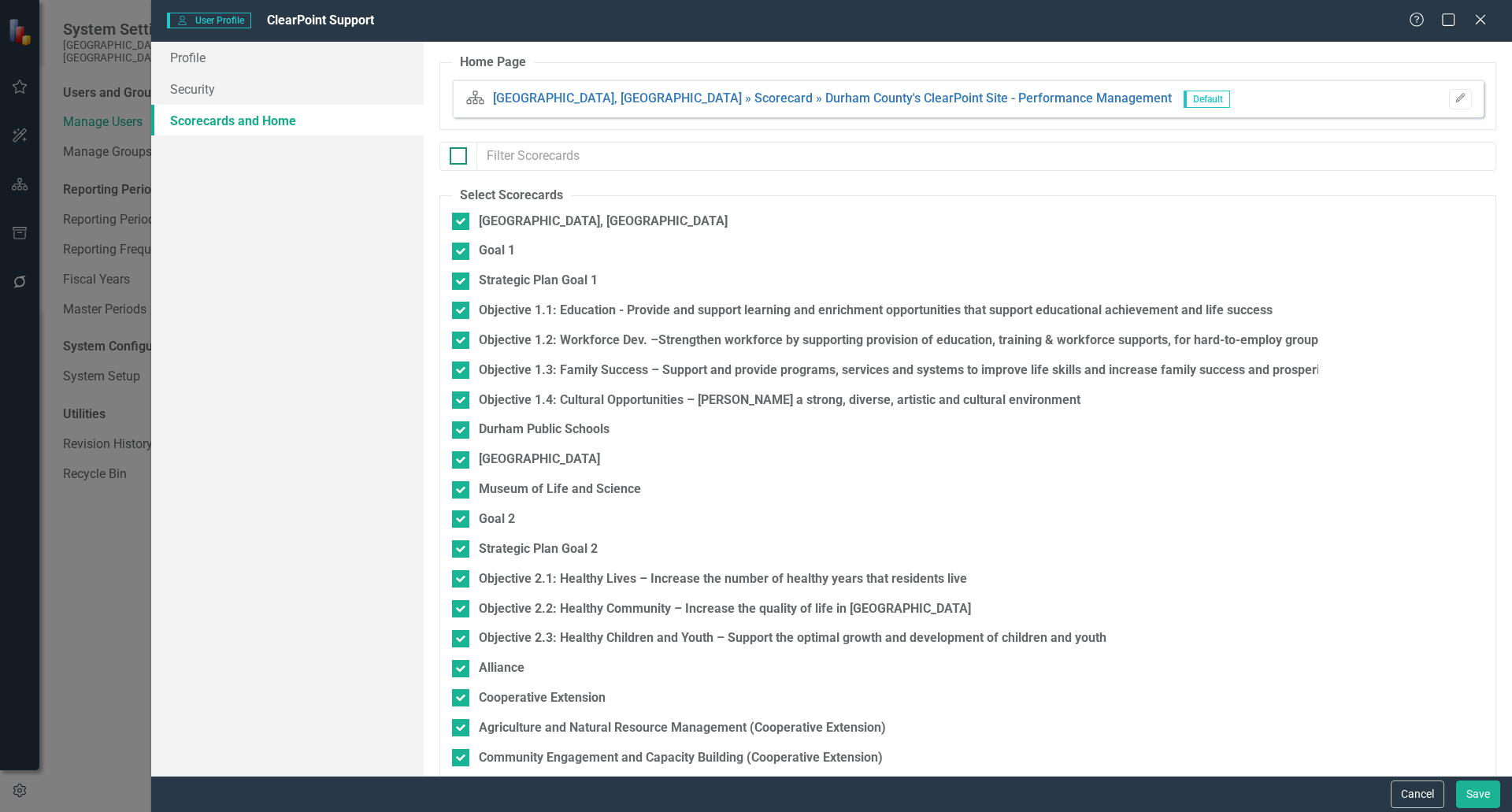
checkbox input "false"
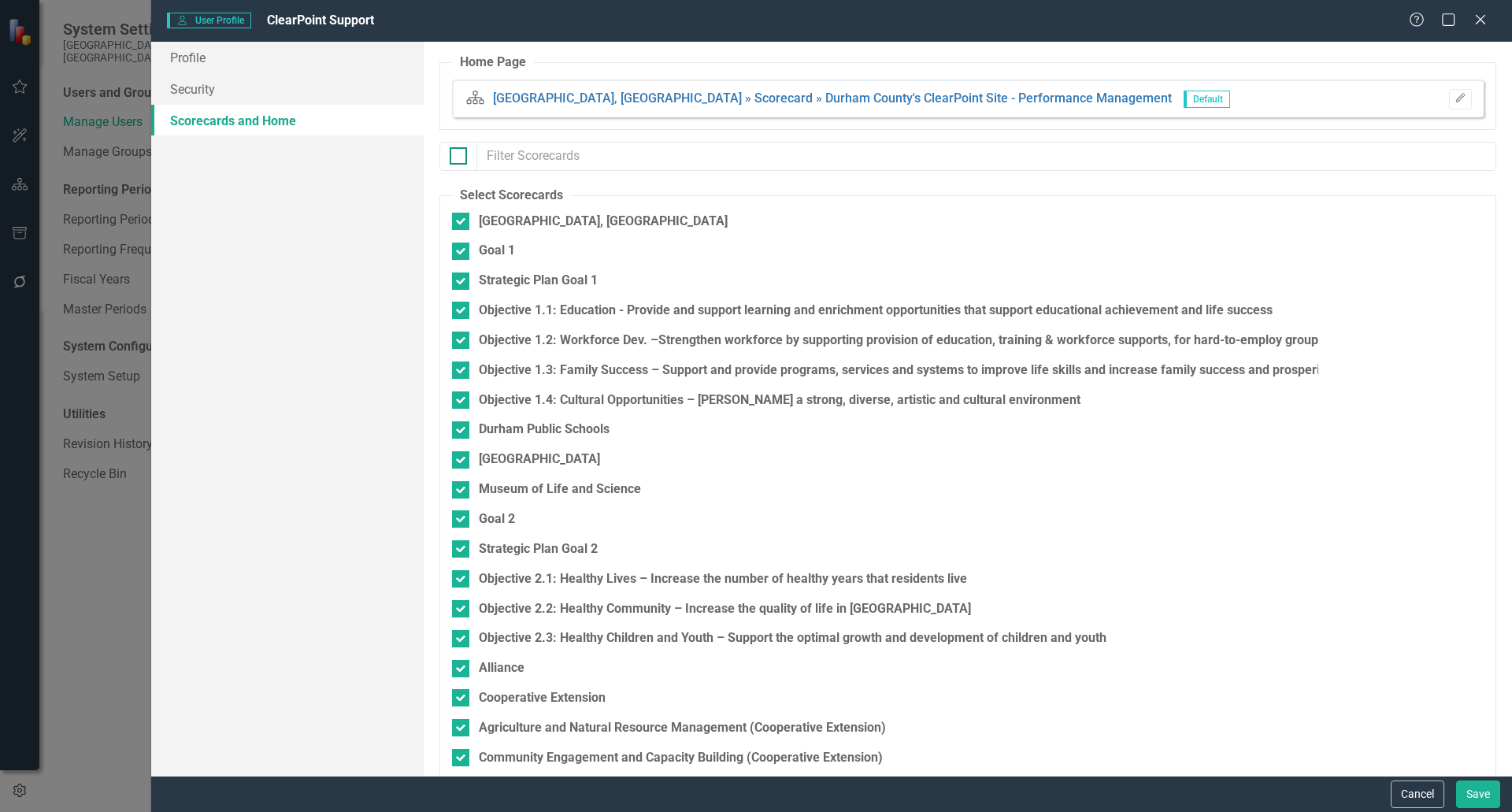
checkbox input "false"
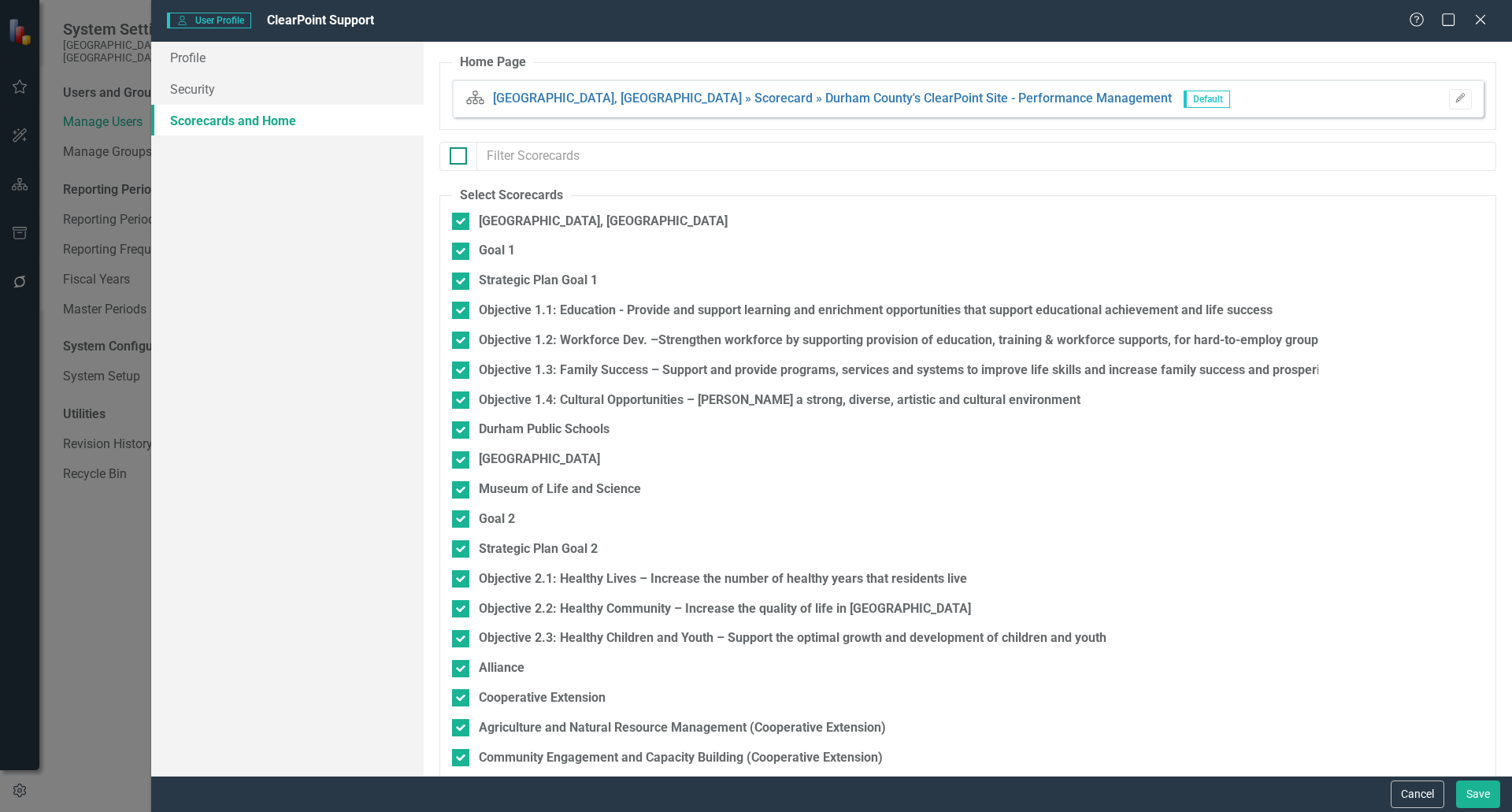
checkbox input "false"
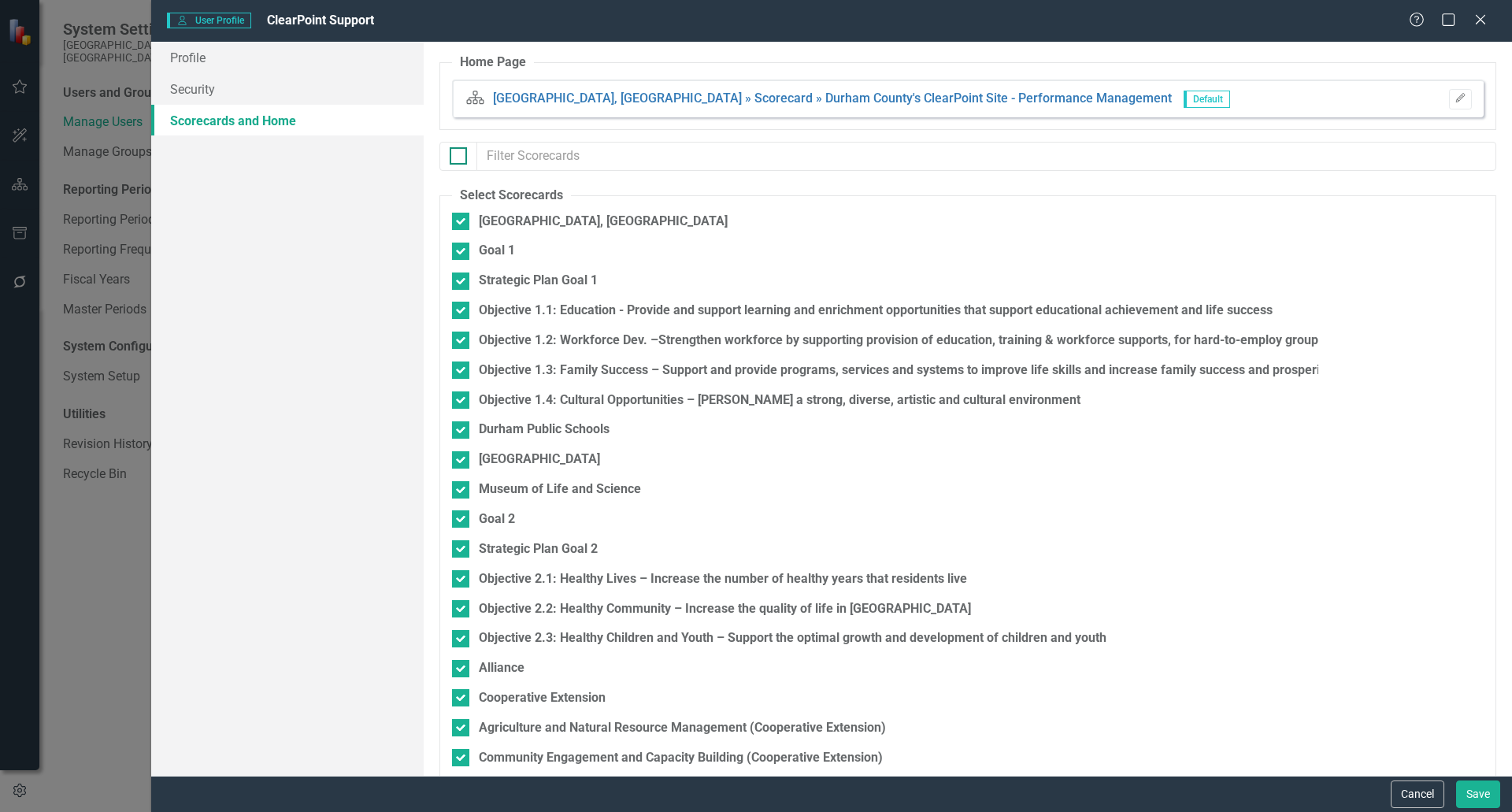
checkbox input "false"
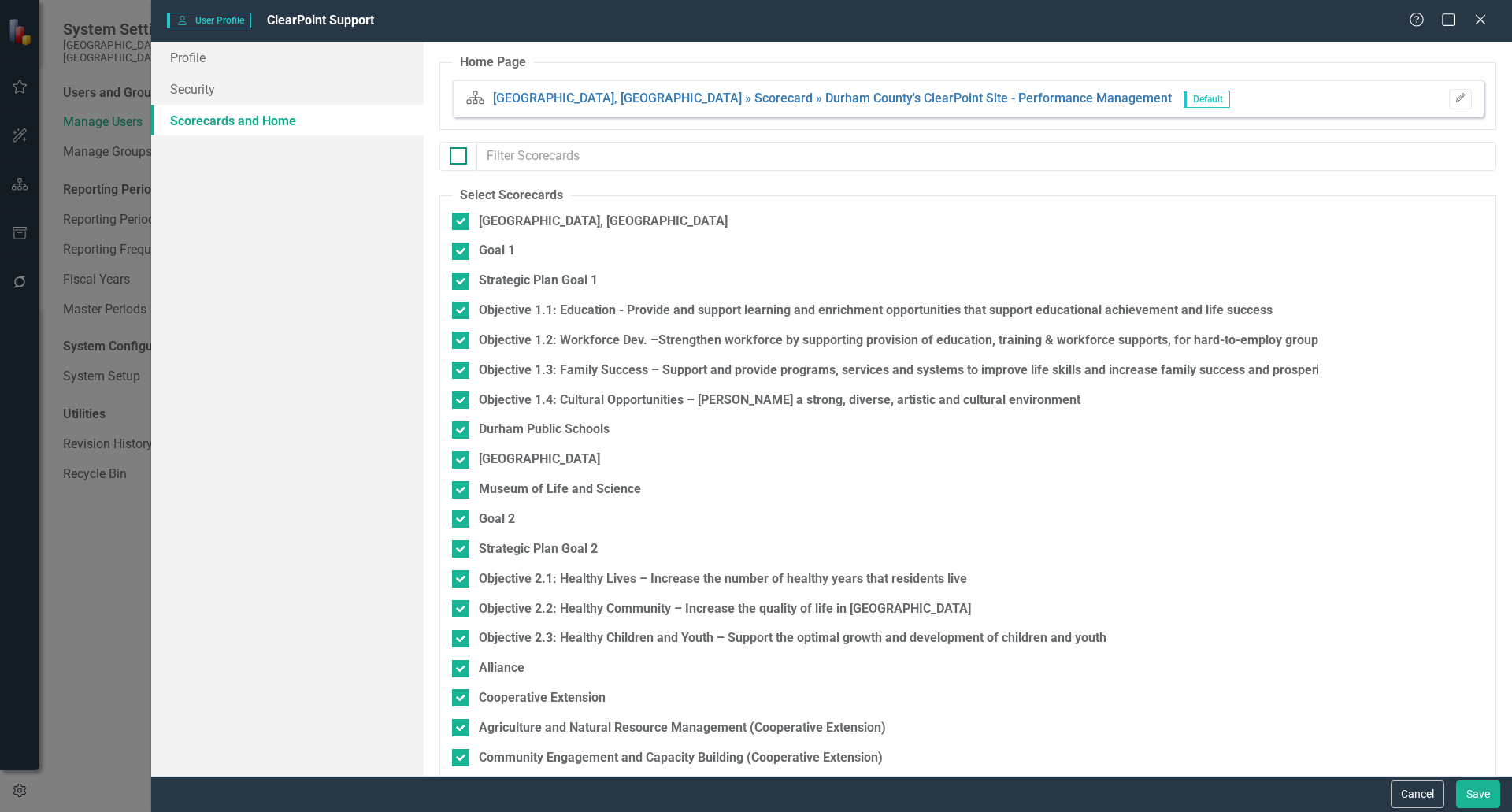
checkbox input "false"
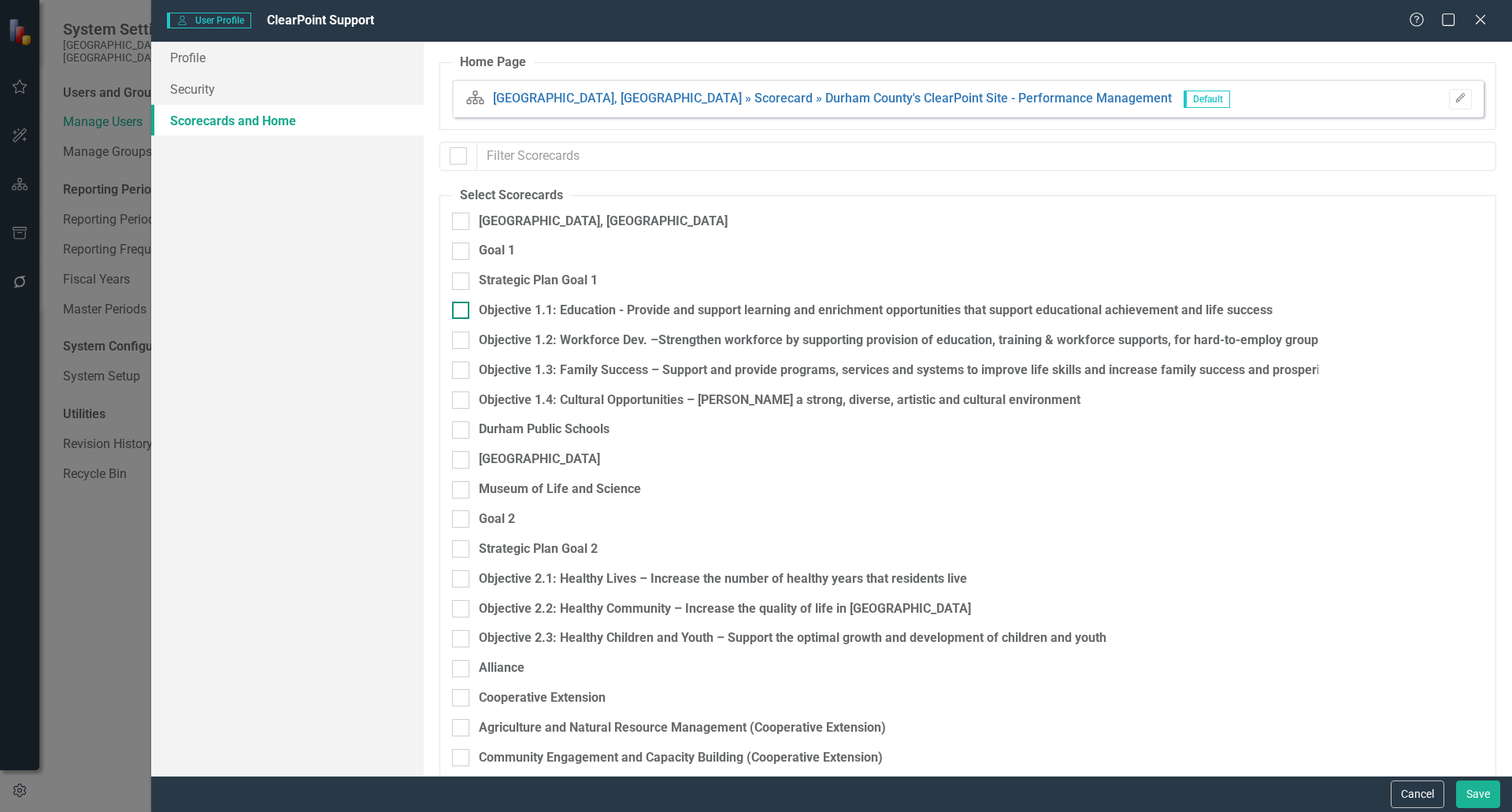
checkbox input "false"
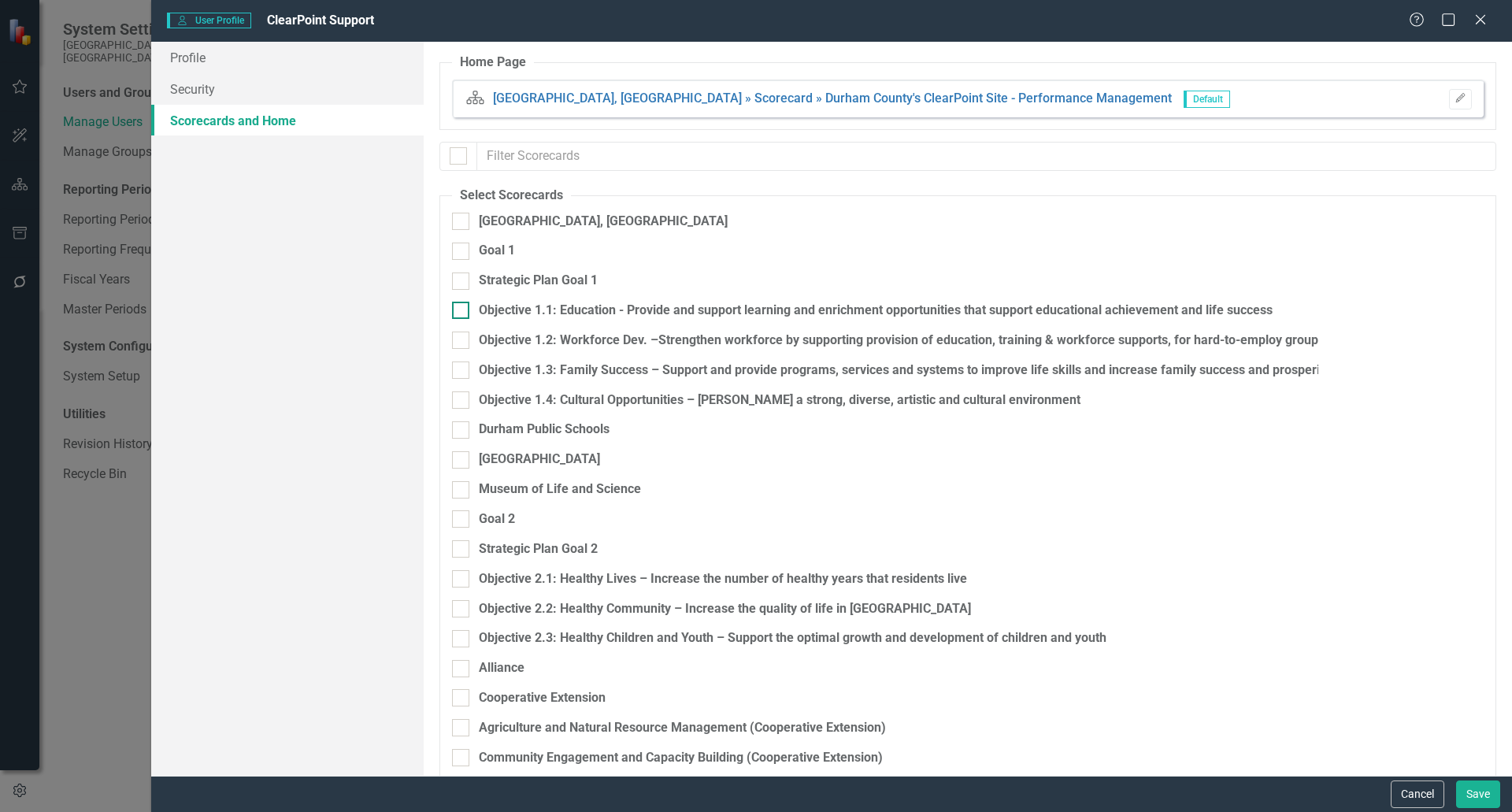
checkbox input "false"
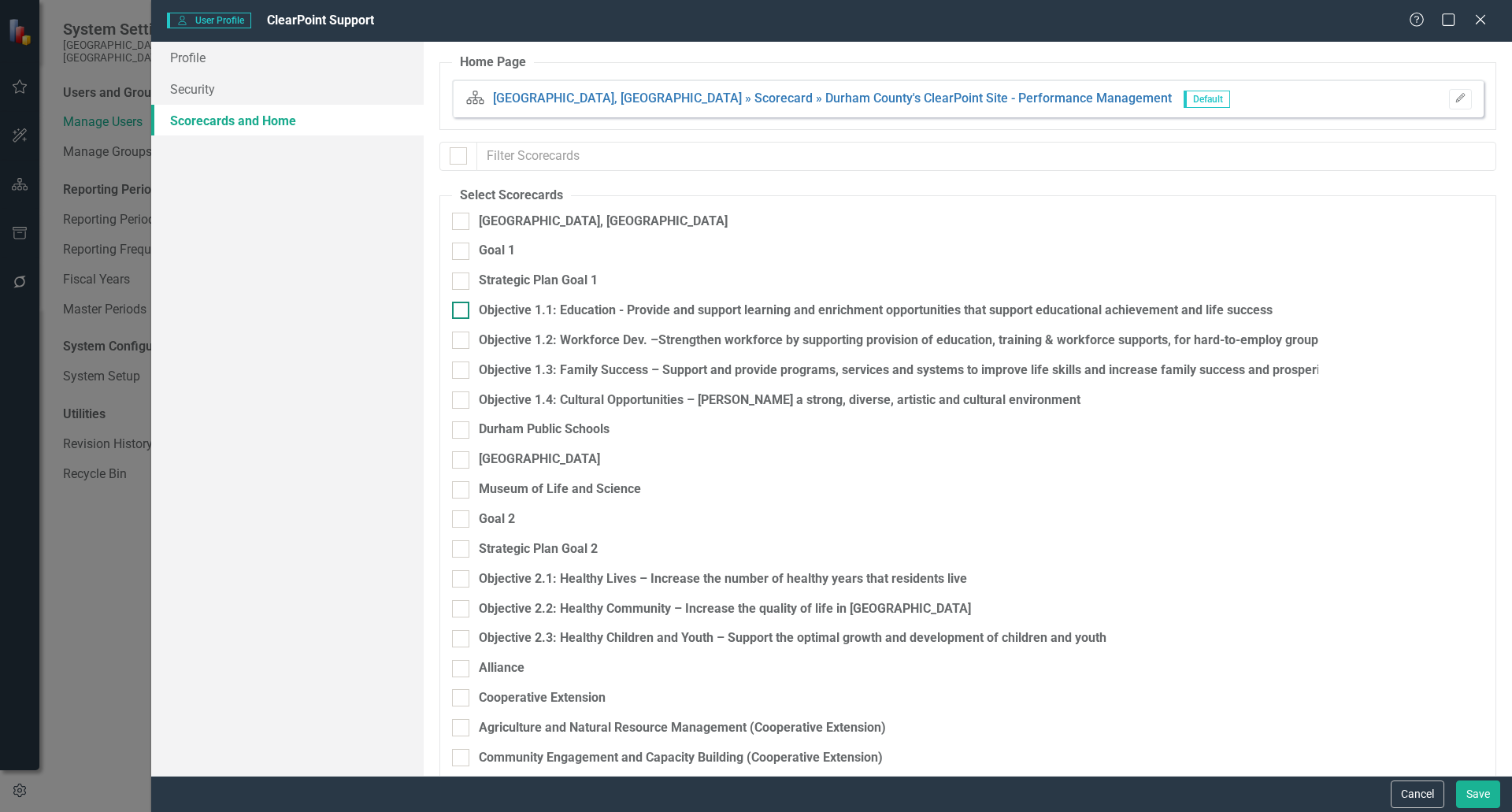
checkbox input "false"
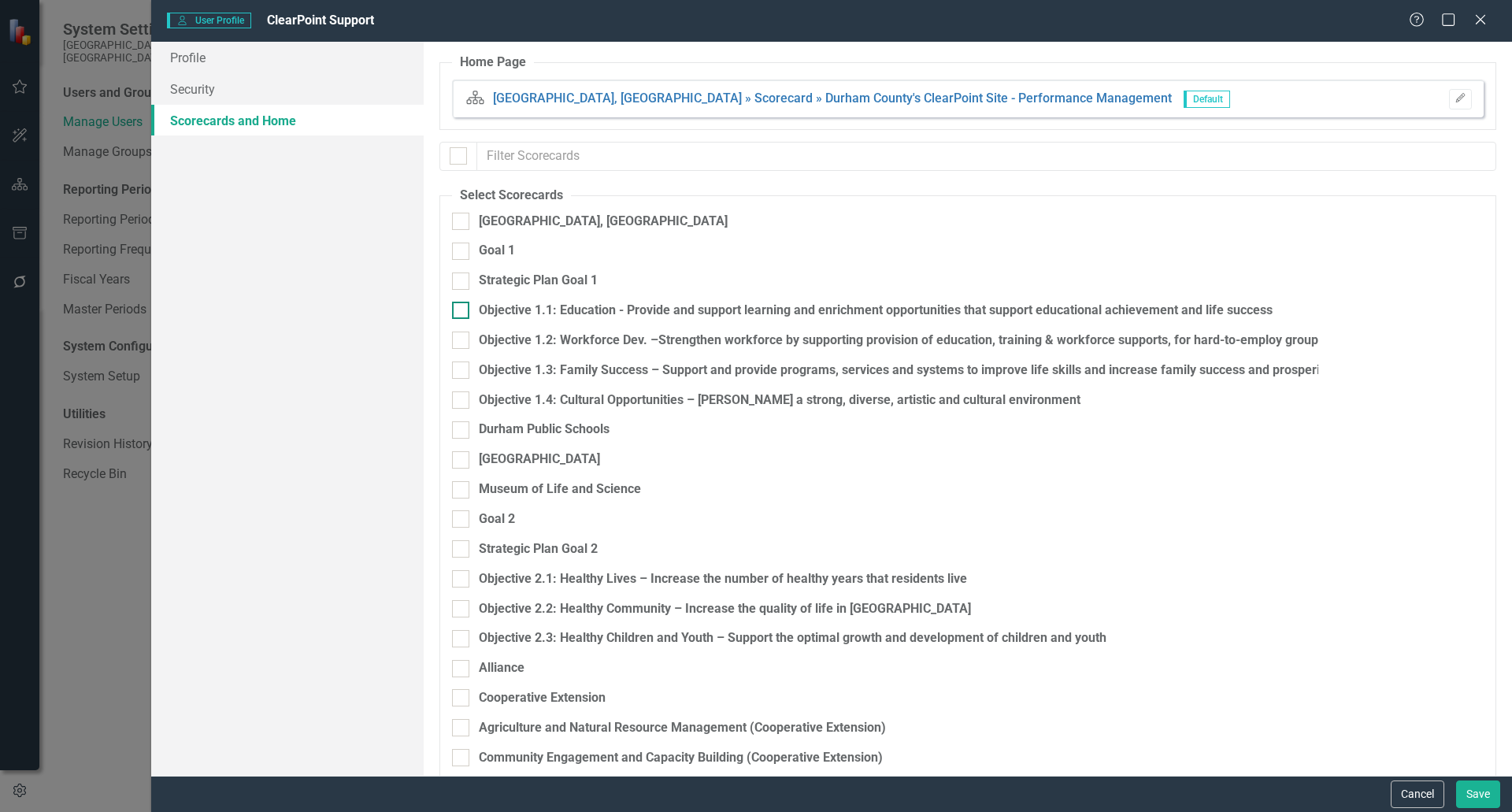
checkbox input "false"
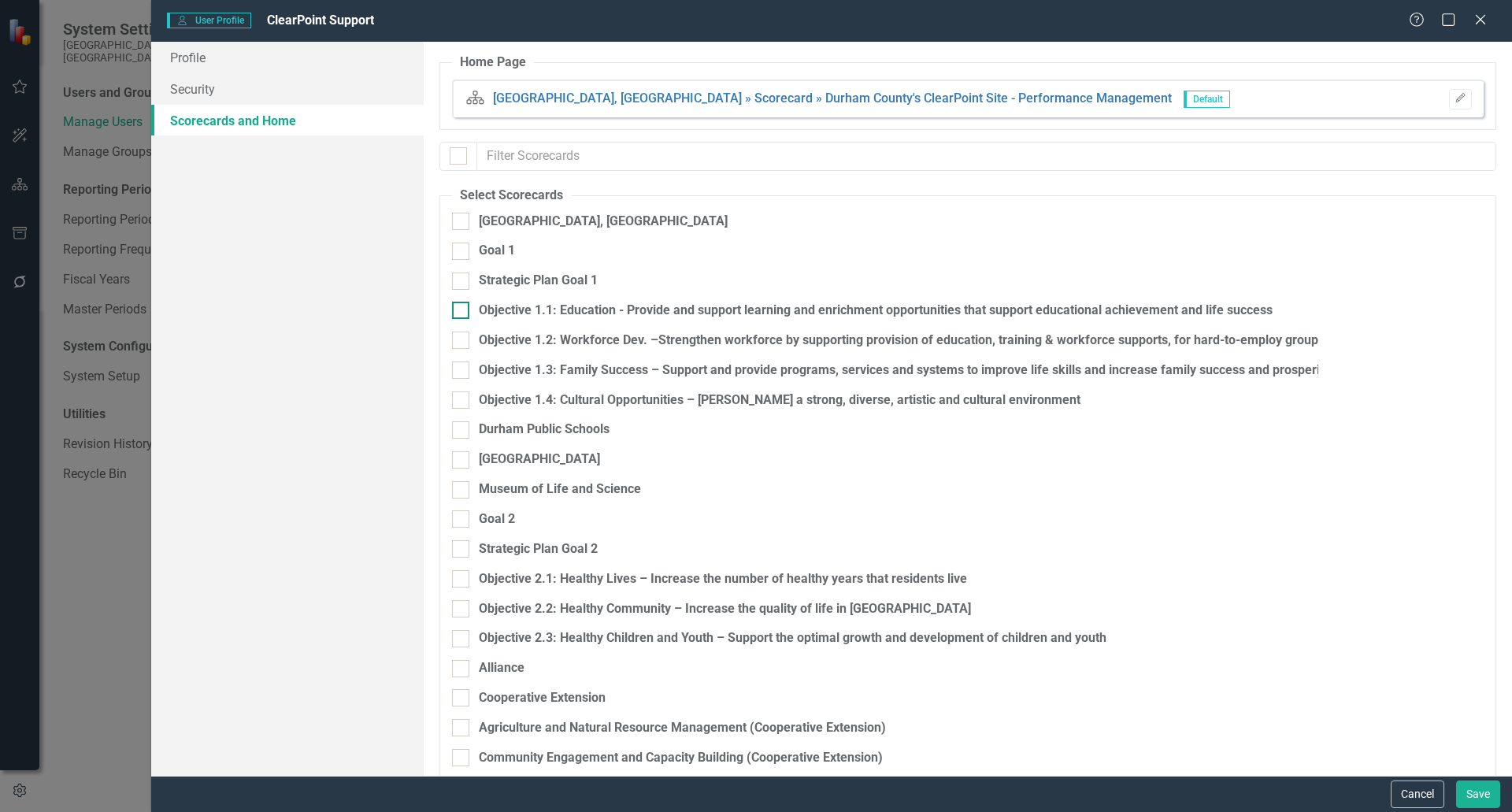
checkbox input "false"
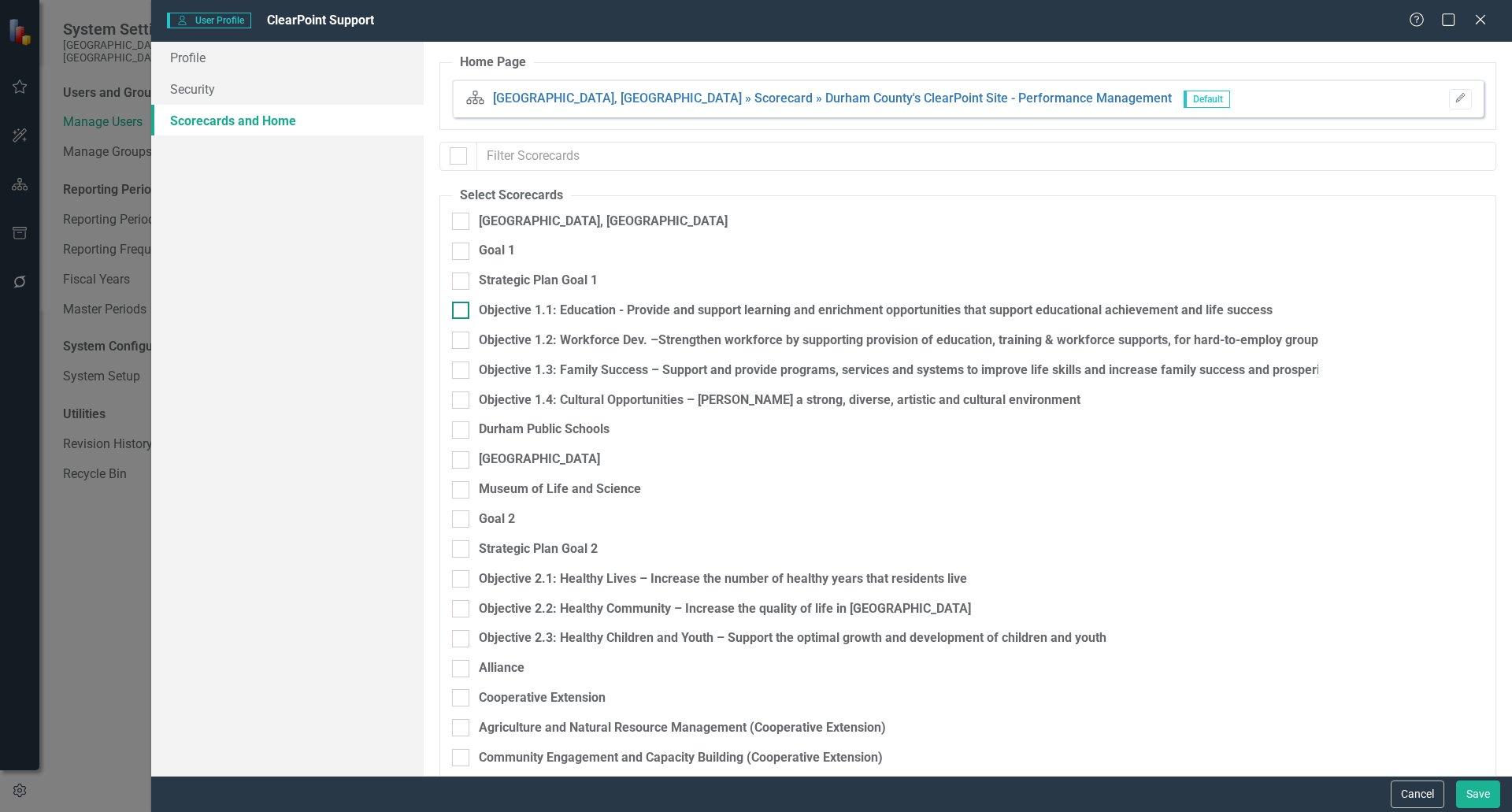
checkbox input "false"
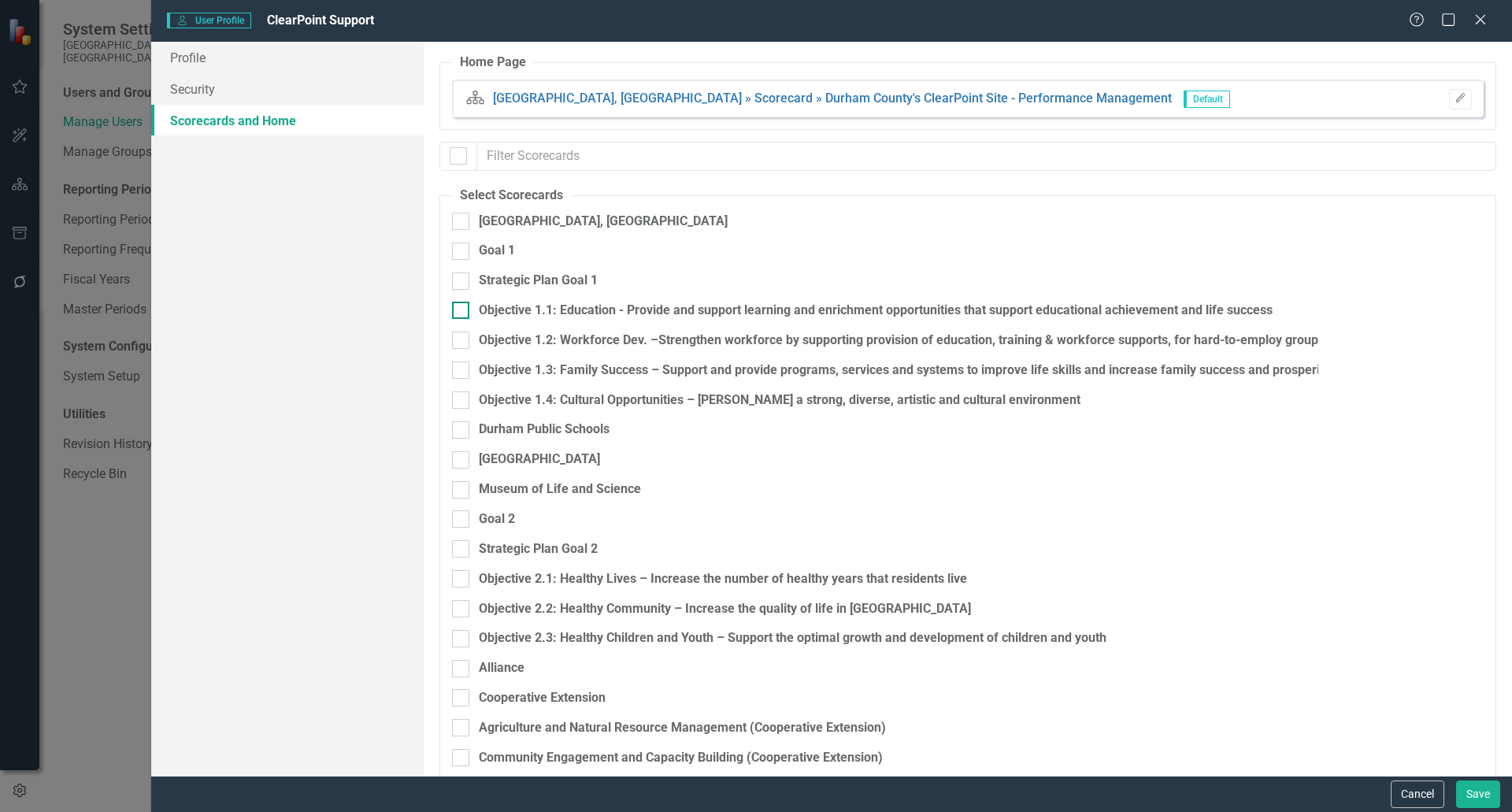
checkbox input "false"
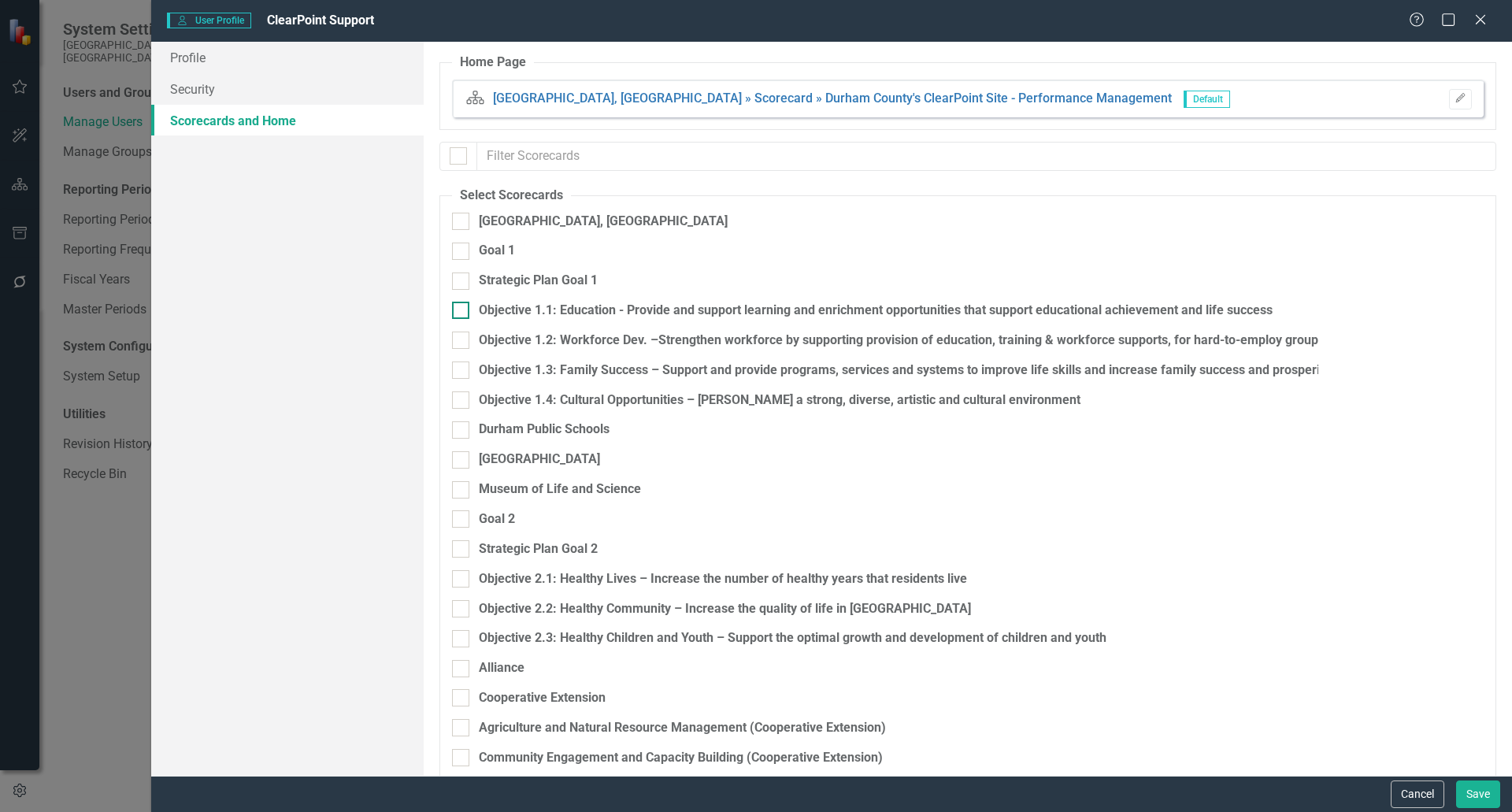
checkbox input "false"
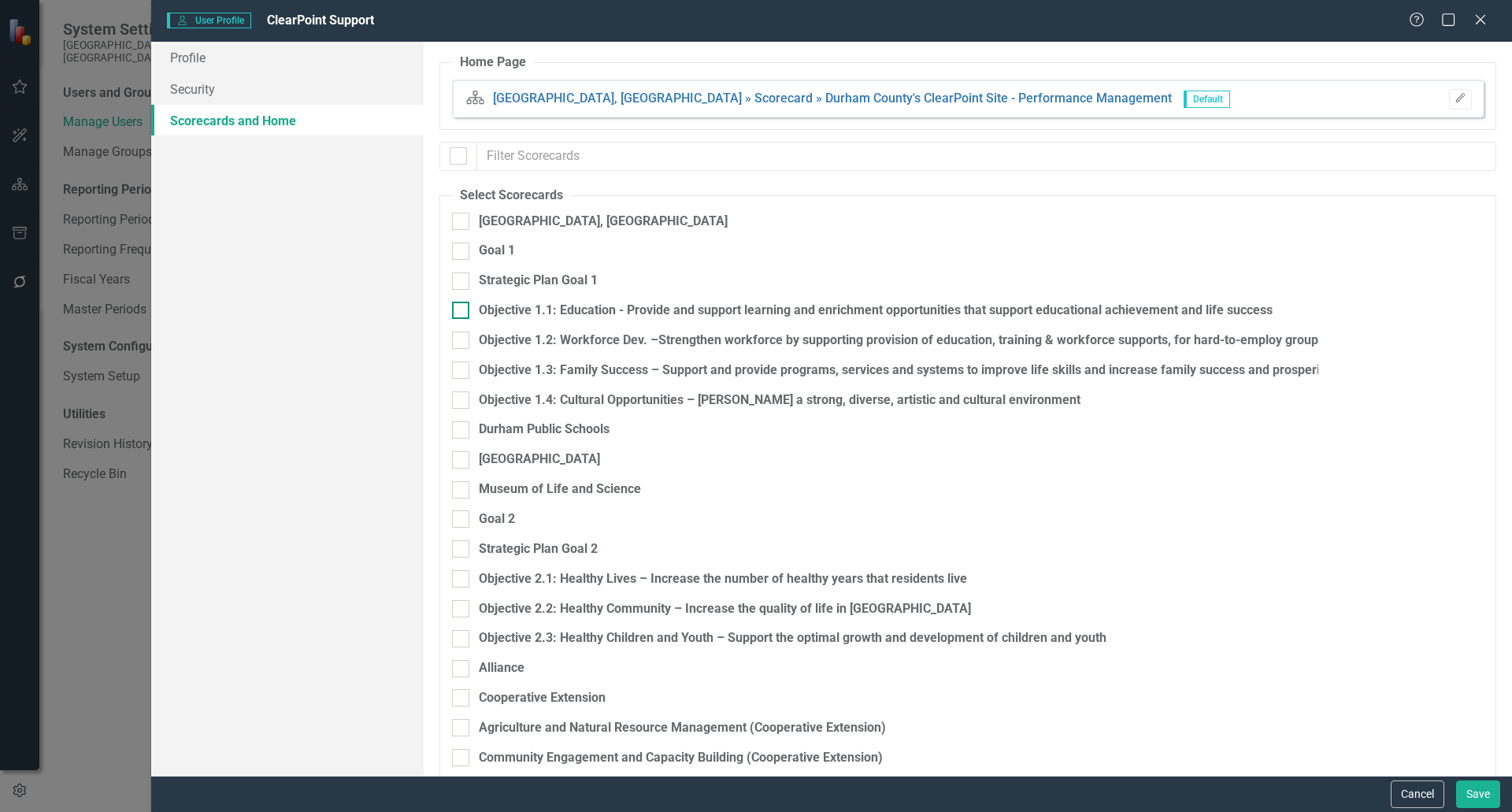
checkbox input "false"
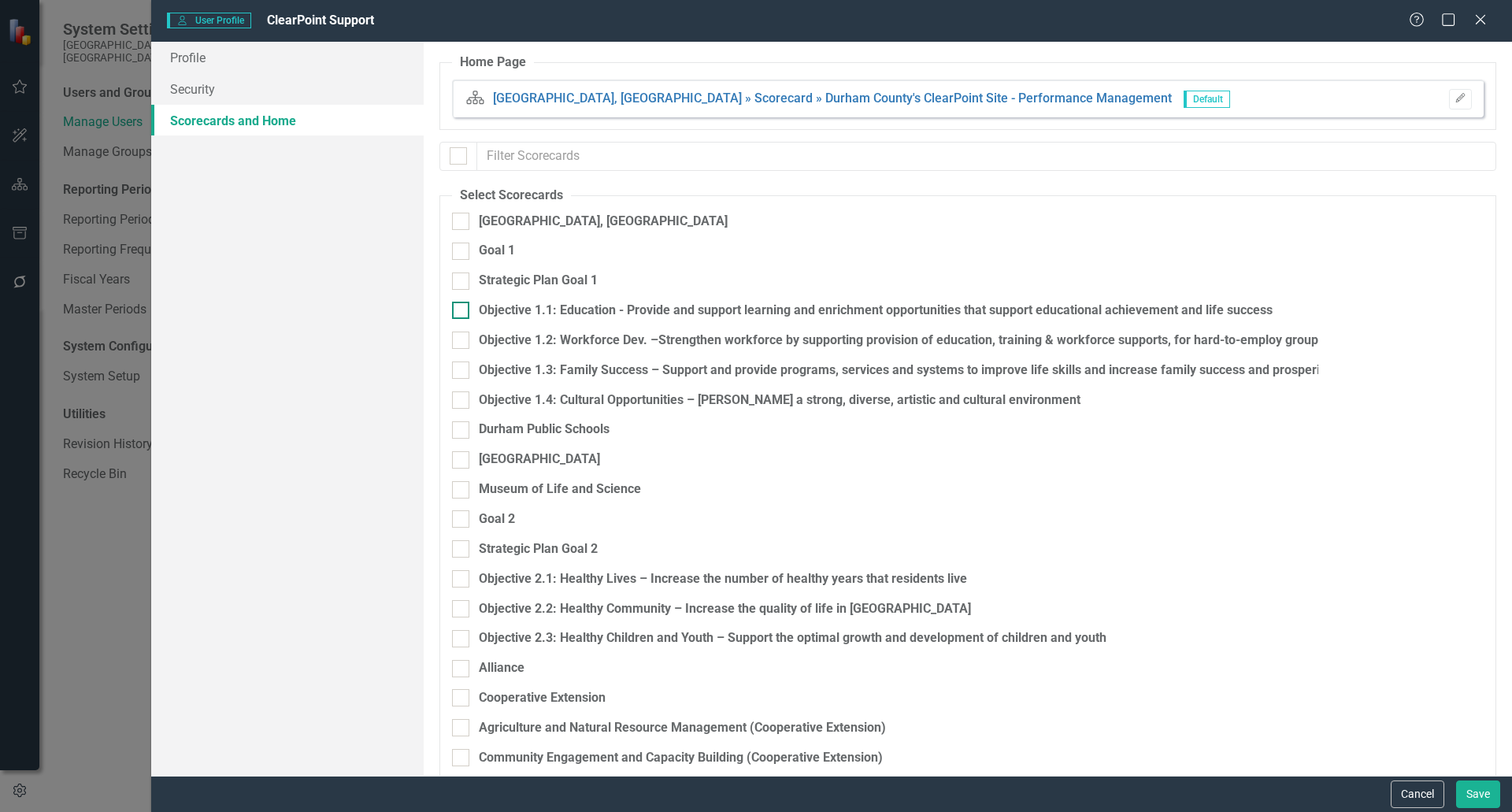
checkbox input "false"
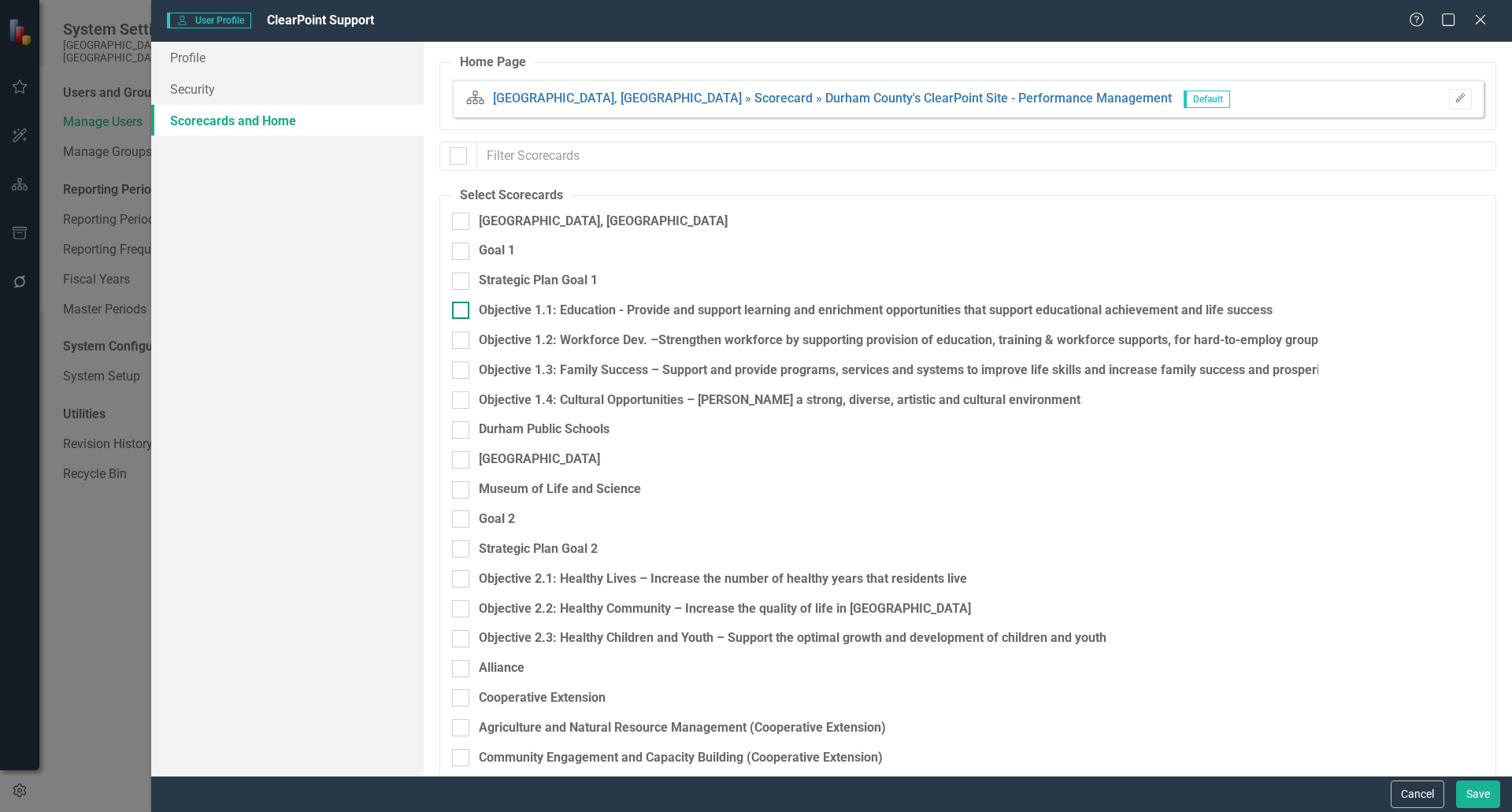
checkbox input "false"
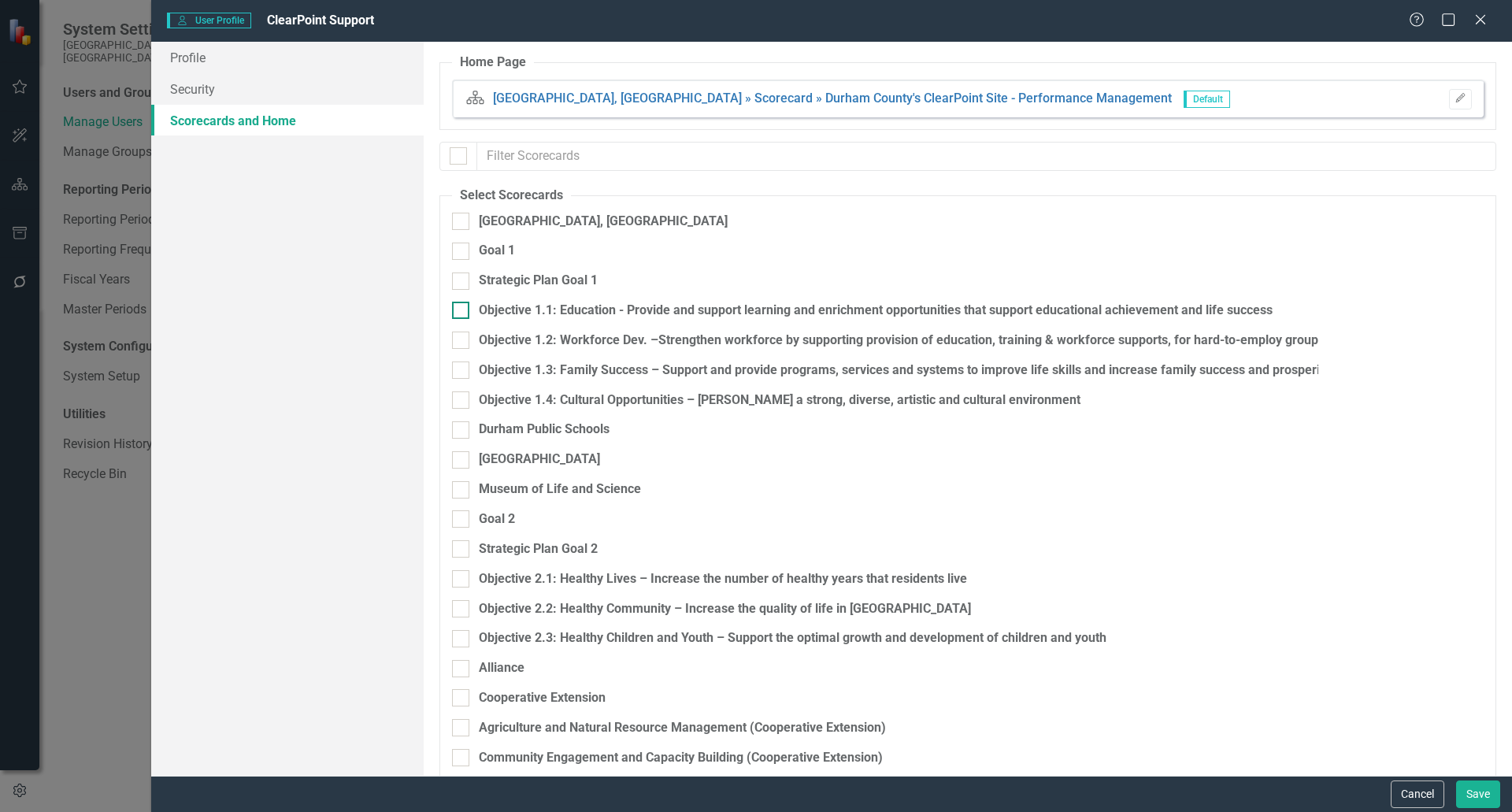
checkbox input "false"
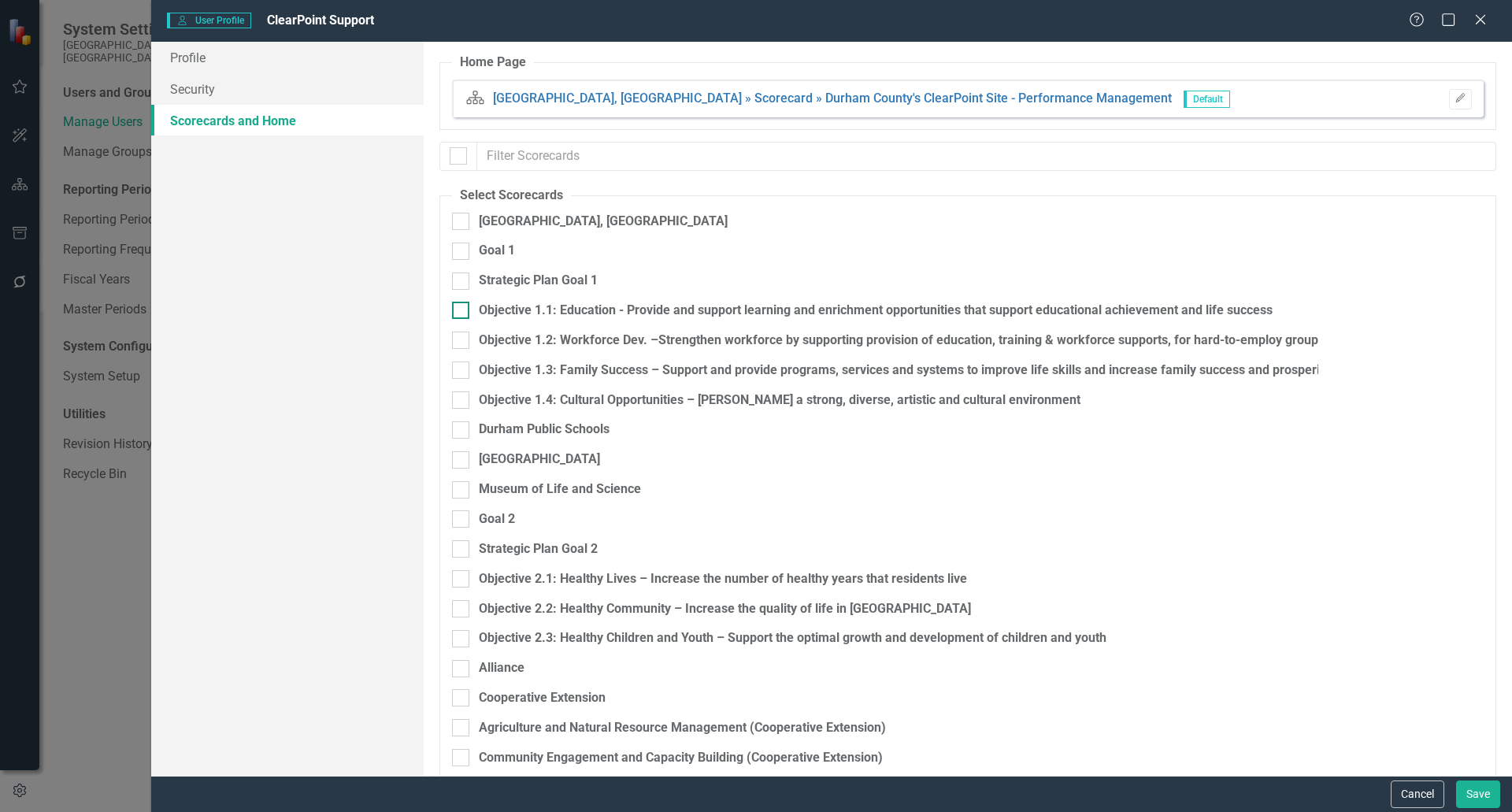
checkbox input "false"
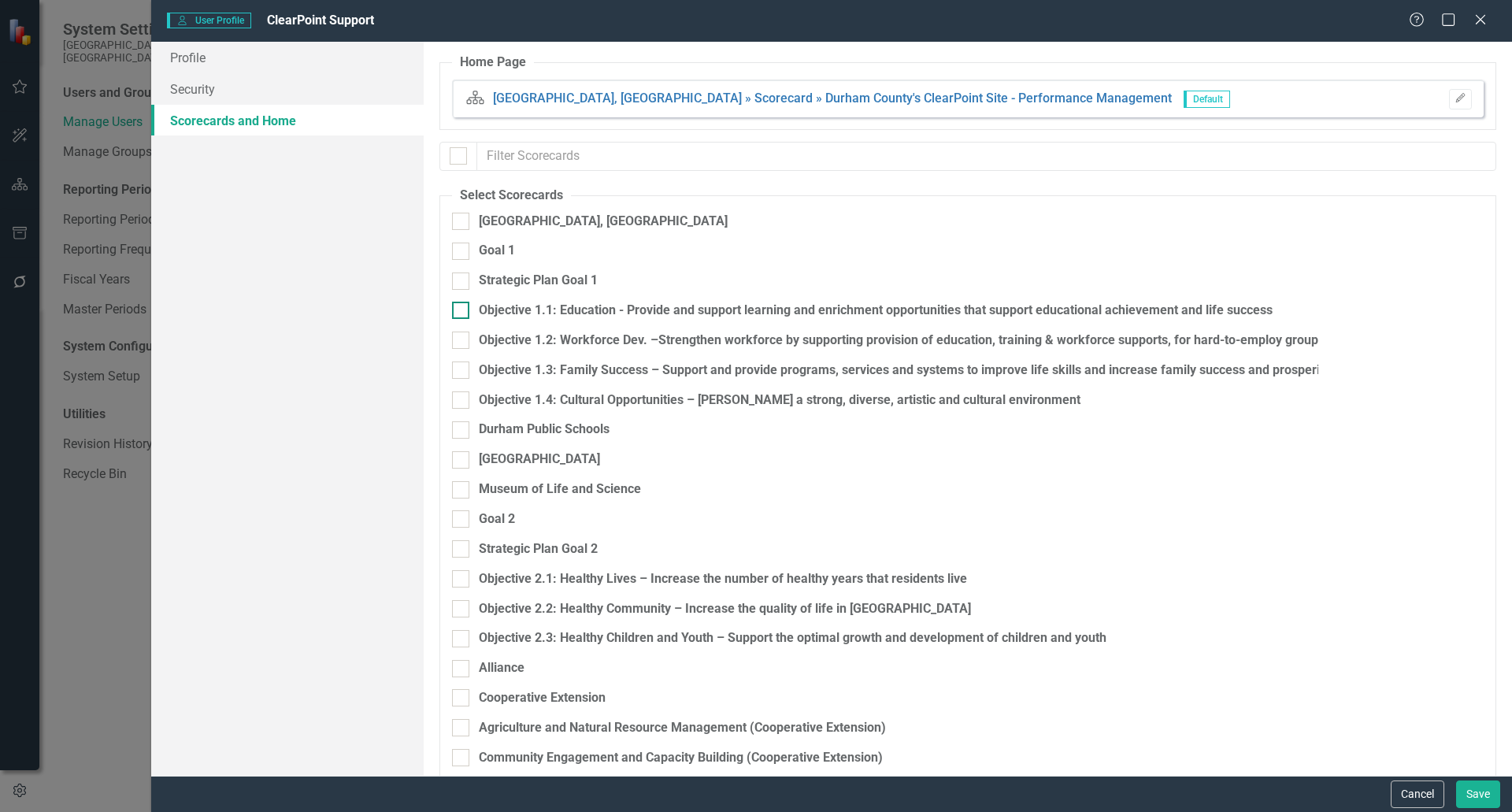
checkbox input "false"
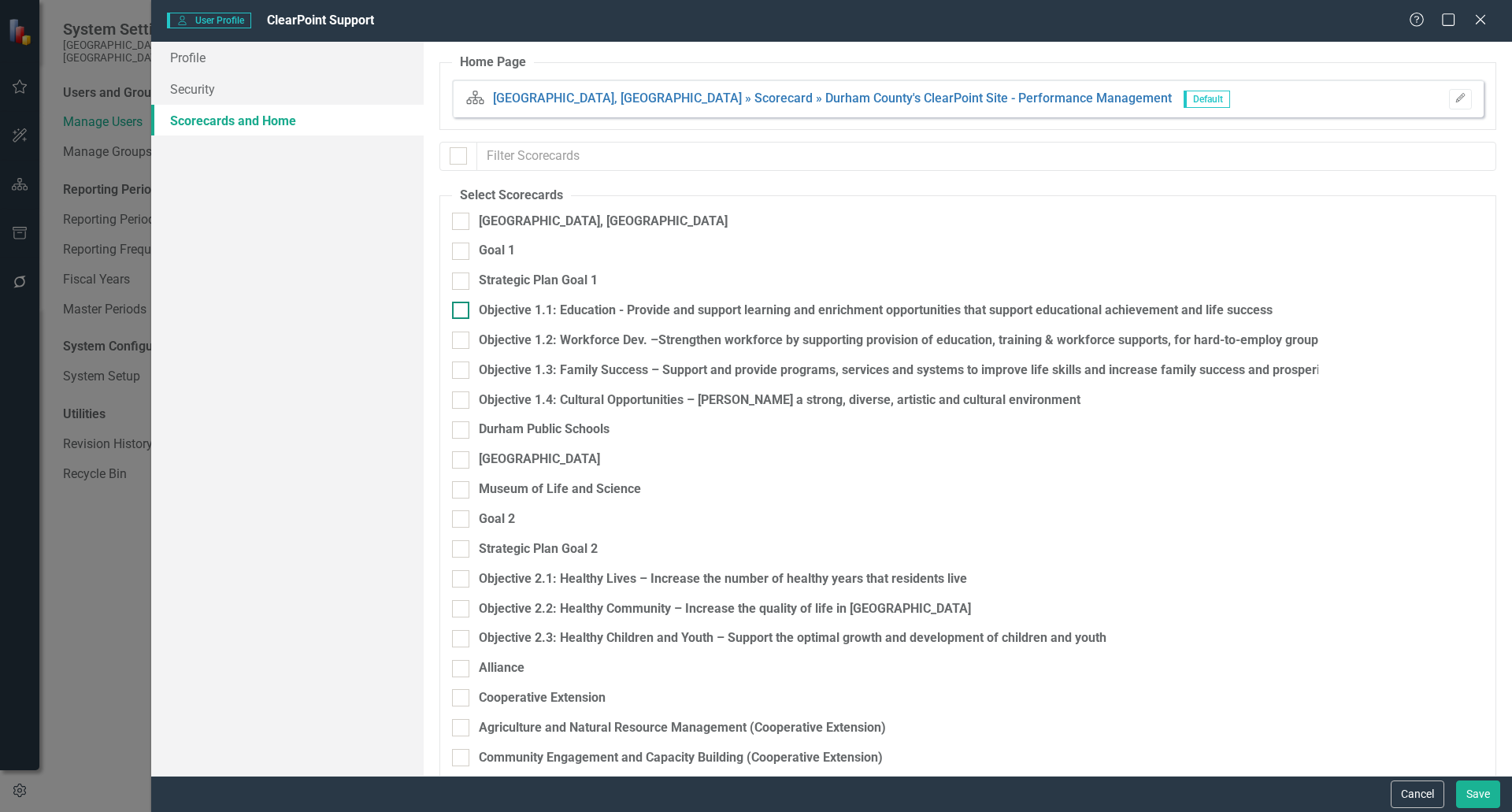
checkbox input "false"
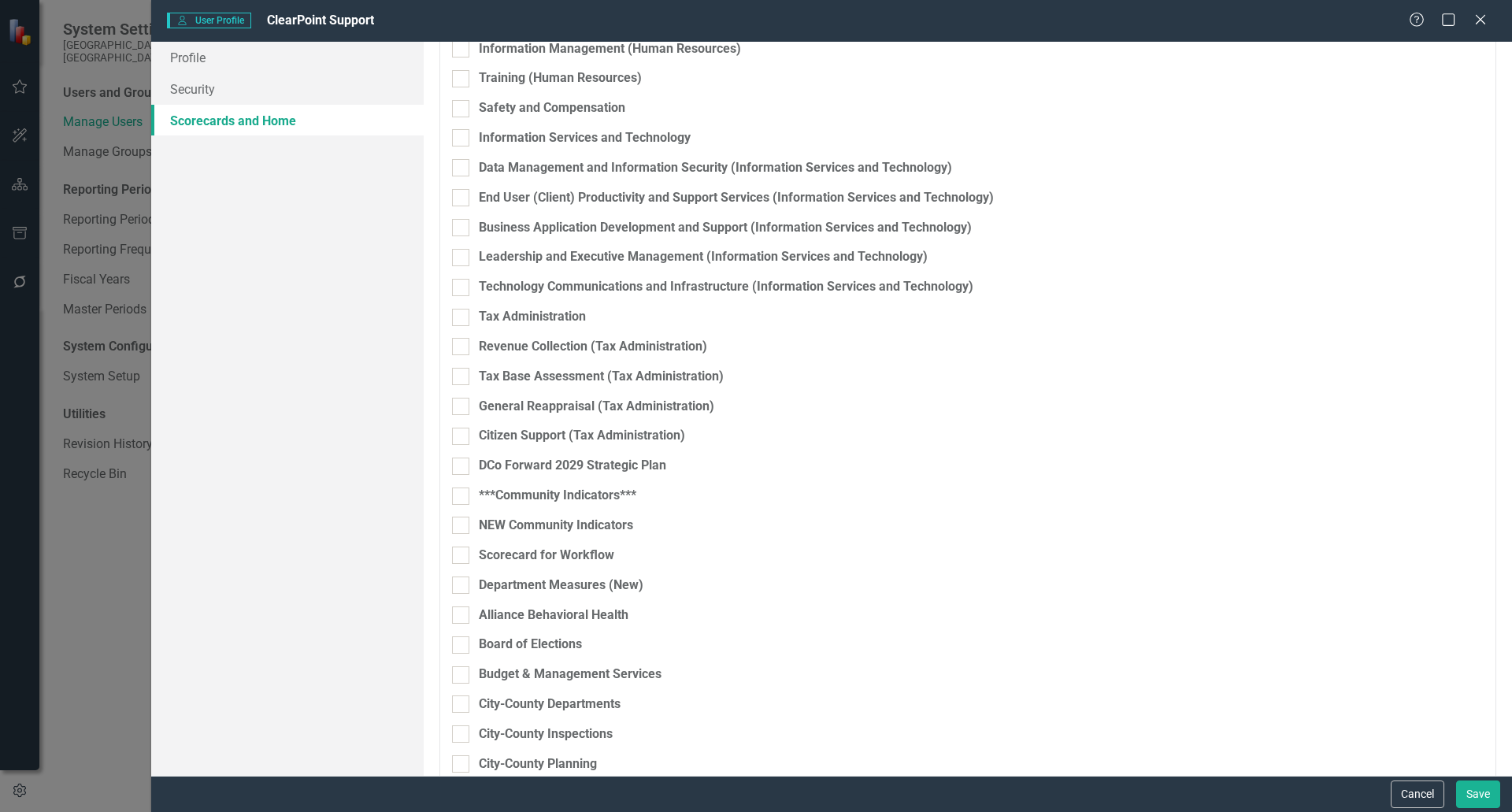
scroll to position [4375, 0]
click at [460, 463] on input "DCo Forward 2029 Strategic Plan" at bounding box center [457, 461] width 10 height 10
click at [460, 491] on input "***Community Indicators***" at bounding box center [457, 491] width 10 height 10
click at [459, 521] on input "NEW Community Indicators" at bounding box center [457, 519] width 10 height 10
click at [460, 551] on input "Scorecard for Workflow" at bounding box center [457, 550] width 10 height 10
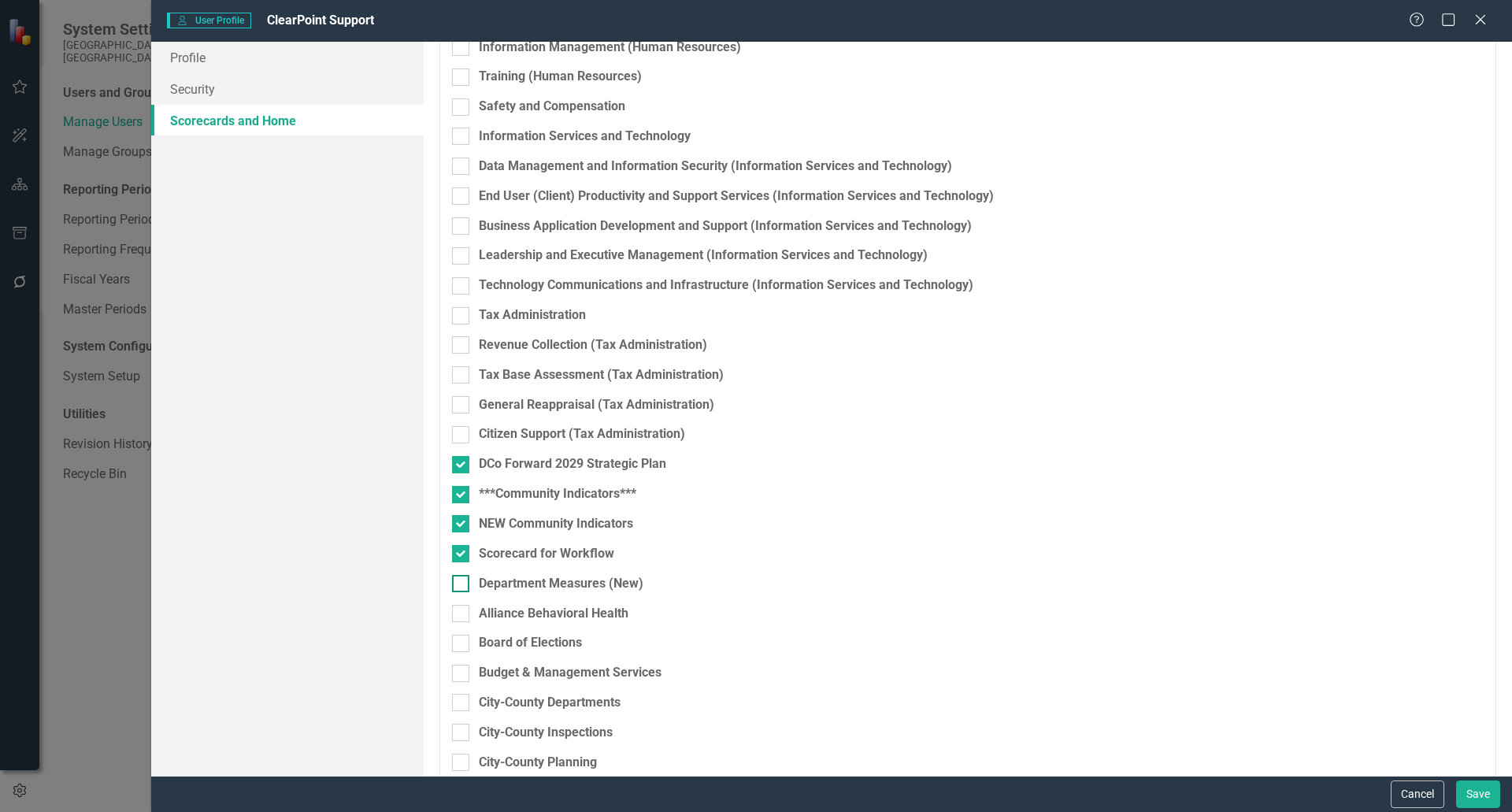
click at [459, 588] on div at bounding box center [460, 583] width 17 height 17
click at [459, 585] on input "Department Measures (New)" at bounding box center [457, 579] width 10 height 10
click at [457, 614] on input "Alliance Behavioral Health" at bounding box center [457, 610] width 10 height 10
click at [458, 643] on input "Board of Elections" at bounding box center [457, 639] width 10 height 10
click at [459, 678] on div at bounding box center [460, 672] width 17 height 17
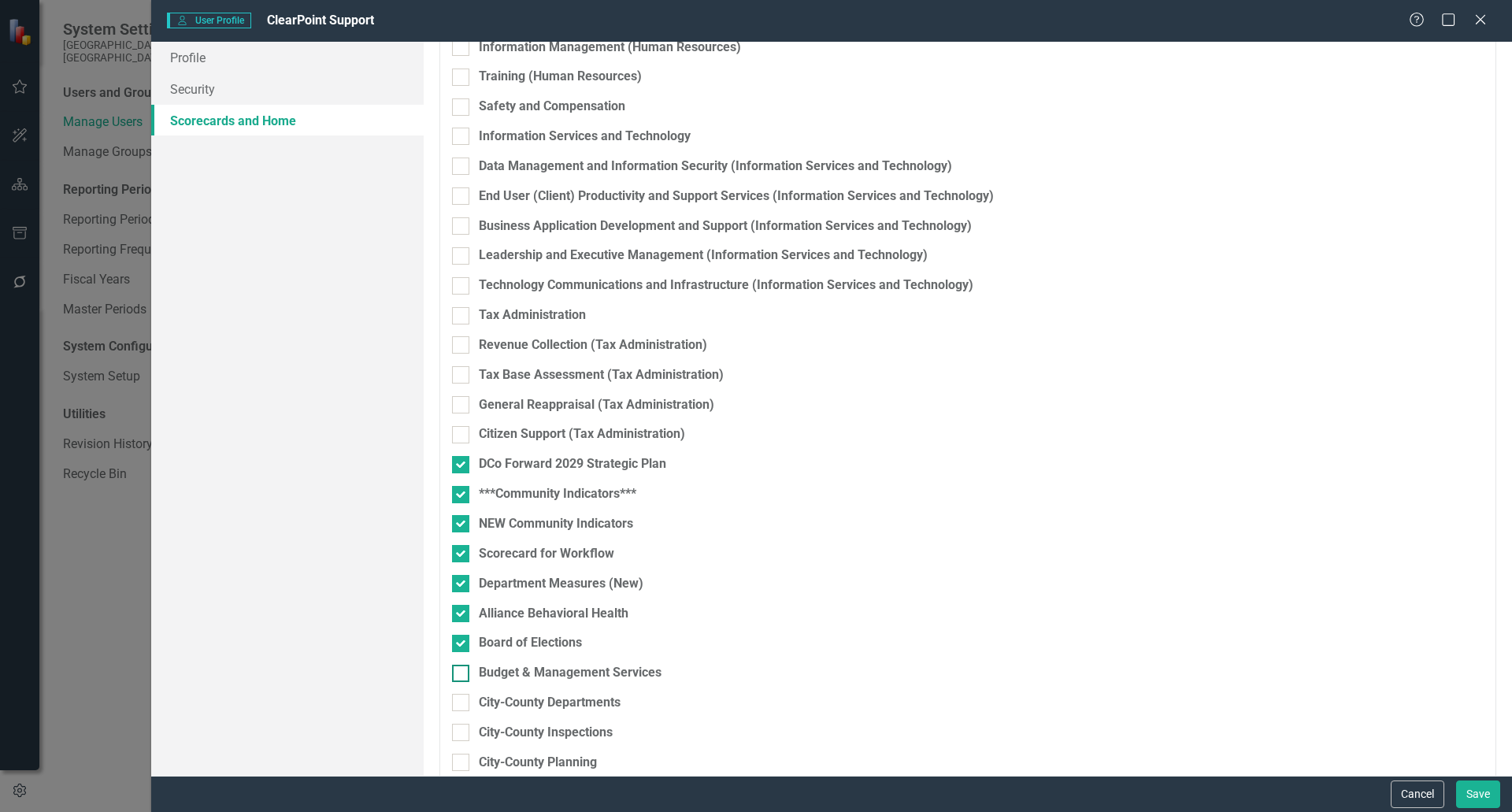
click at [459, 675] on input "Budget & Management Services" at bounding box center [457, 669] width 10 height 10
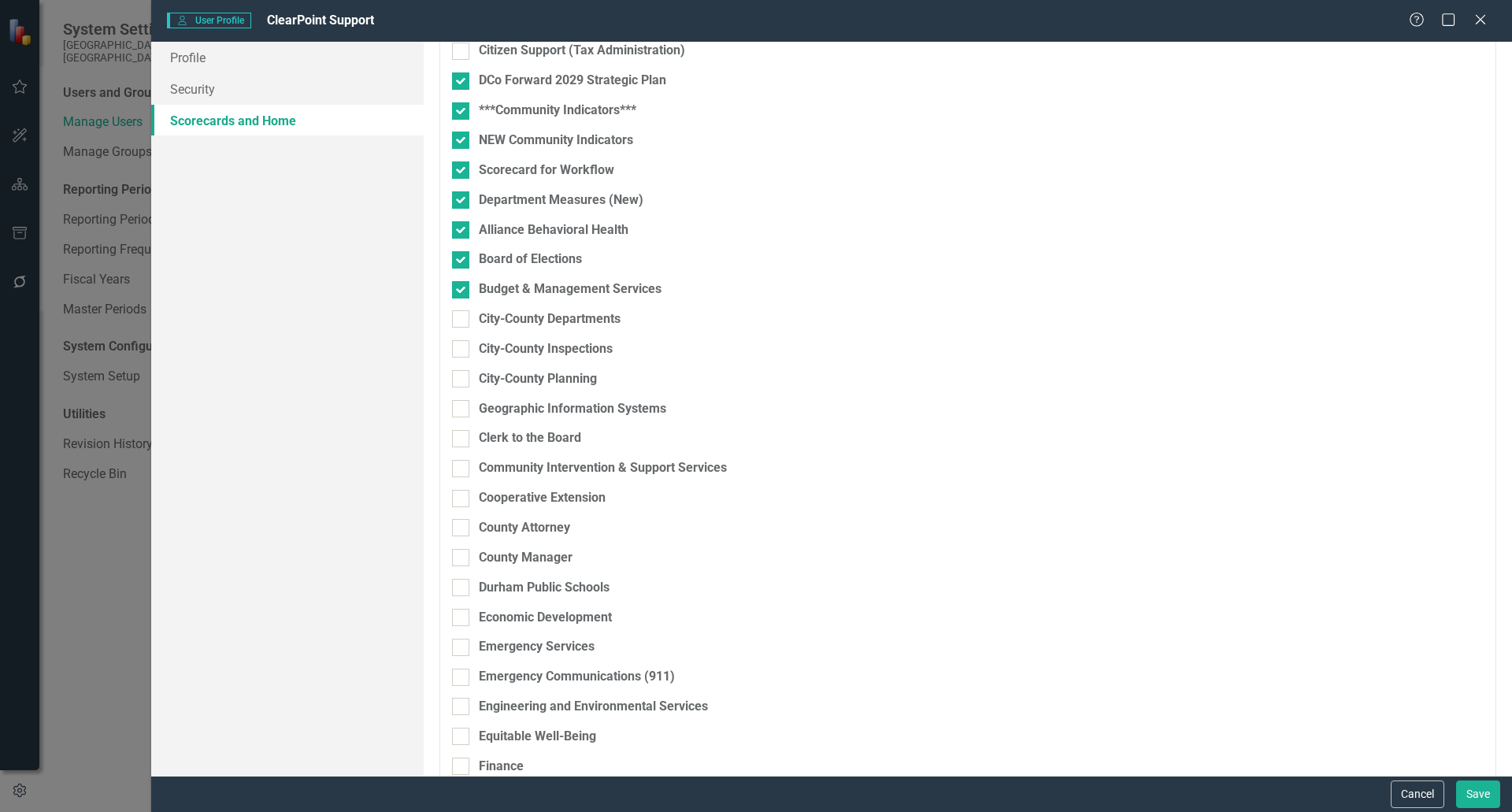
scroll to position [4759, 0]
click at [456, 316] on input "City-County Departments" at bounding box center [457, 314] width 10 height 10
click at [458, 349] on input "City-County Inspections" at bounding box center [457, 344] width 10 height 10
click at [459, 375] on input "City-County Planning" at bounding box center [457, 374] width 10 height 10
click at [457, 412] on div at bounding box center [460, 408] width 17 height 17
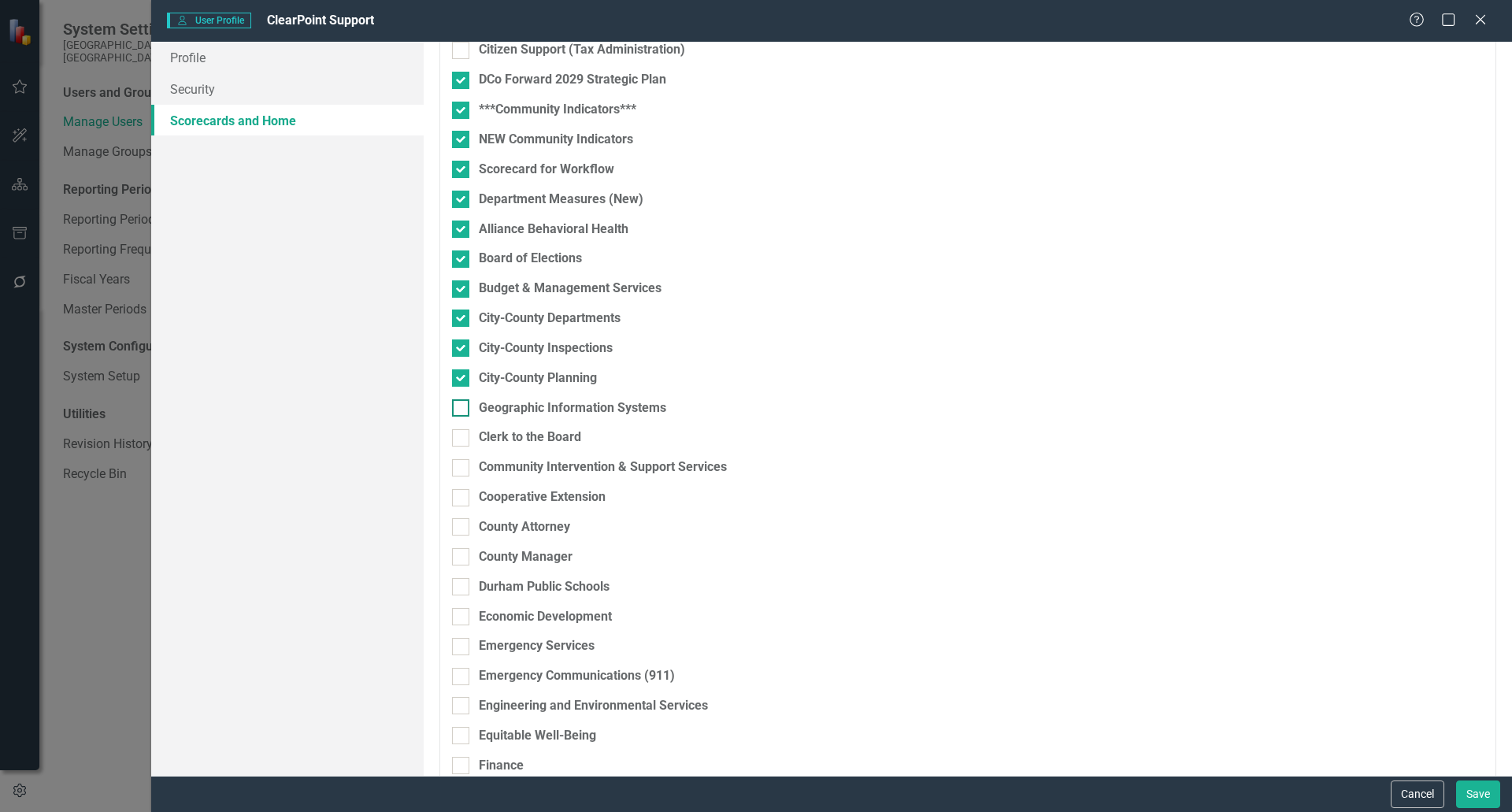
click at [457, 409] on input "Geographic Information Systems" at bounding box center [457, 404] width 10 height 10
click at [457, 437] on input "Clerk to the Board" at bounding box center [457, 434] width 10 height 10
click at [457, 459] on input "Community Intervention & Support Services" at bounding box center [457, 464] width 10 height 10
click at [460, 501] on div at bounding box center [460, 497] width 17 height 17
click at [460, 499] on input "Cooperative Extension" at bounding box center [457, 494] width 10 height 10
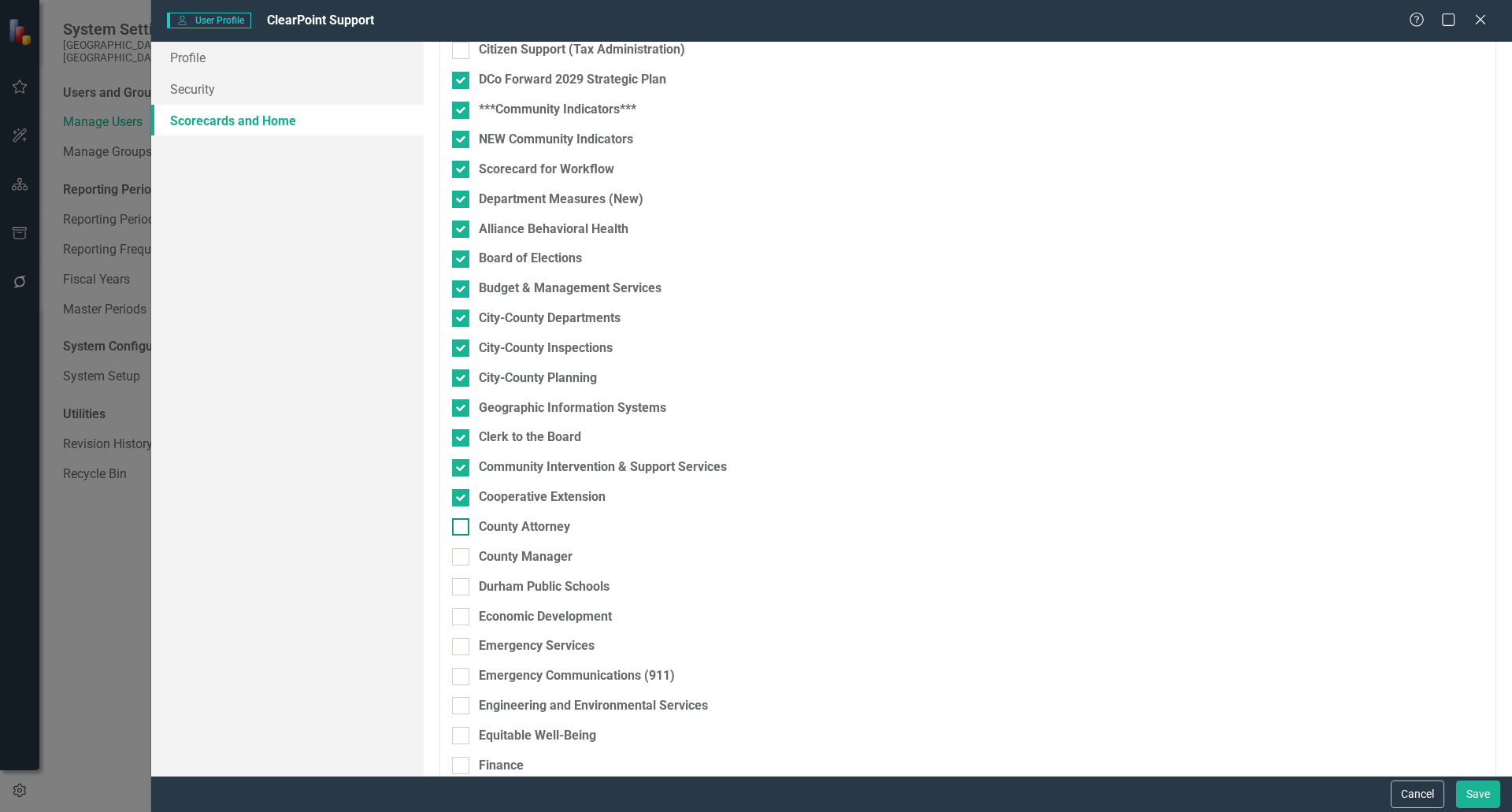
click at [460, 527] on input "County Attorney" at bounding box center [457, 523] width 10 height 10
click at [458, 558] on input "County Manager" at bounding box center [457, 553] width 10 height 10
click at [461, 580] on input "Durham Public Schools" at bounding box center [457, 583] width 10 height 10
click at [460, 609] on input "Economic Development" at bounding box center [457, 612] width 10 height 10
click at [457, 639] on input "Emergency Services" at bounding box center [457, 643] width 10 height 10
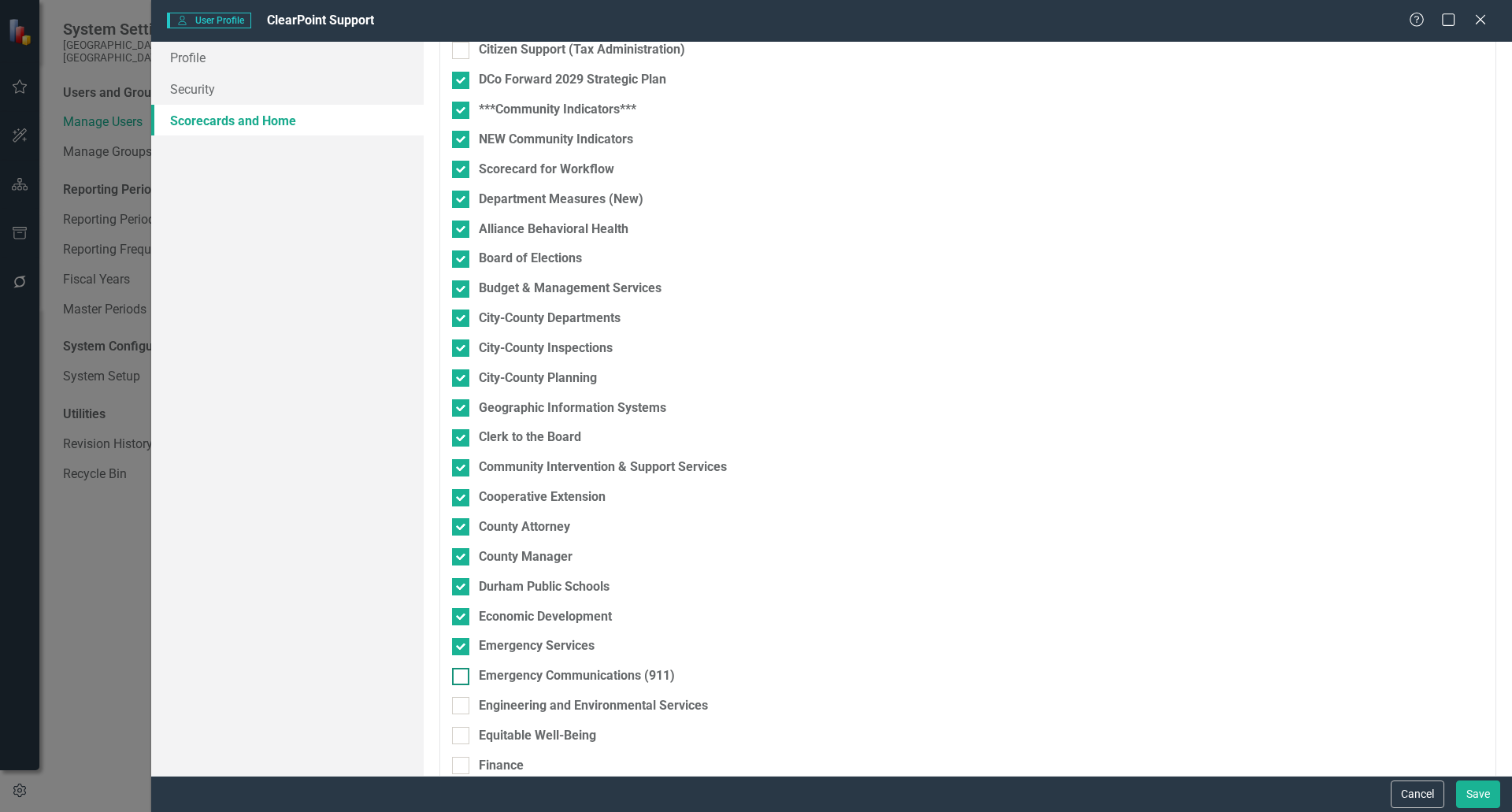
click at [458, 668] on input "Emergency Communications (911)" at bounding box center [457, 672] width 10 height 10
click at [456, 703] on input "Engineering and Environmental Services" at bounding box center [457, 702] width 10 height 10
click at [456, 727] on div "Equitable Well-Being" at bounding box center [885, 736] width 867 height 18
click at [456, 727] on input "Equitable Well-Being" at bounding box center [457, 731] width 10 height 10
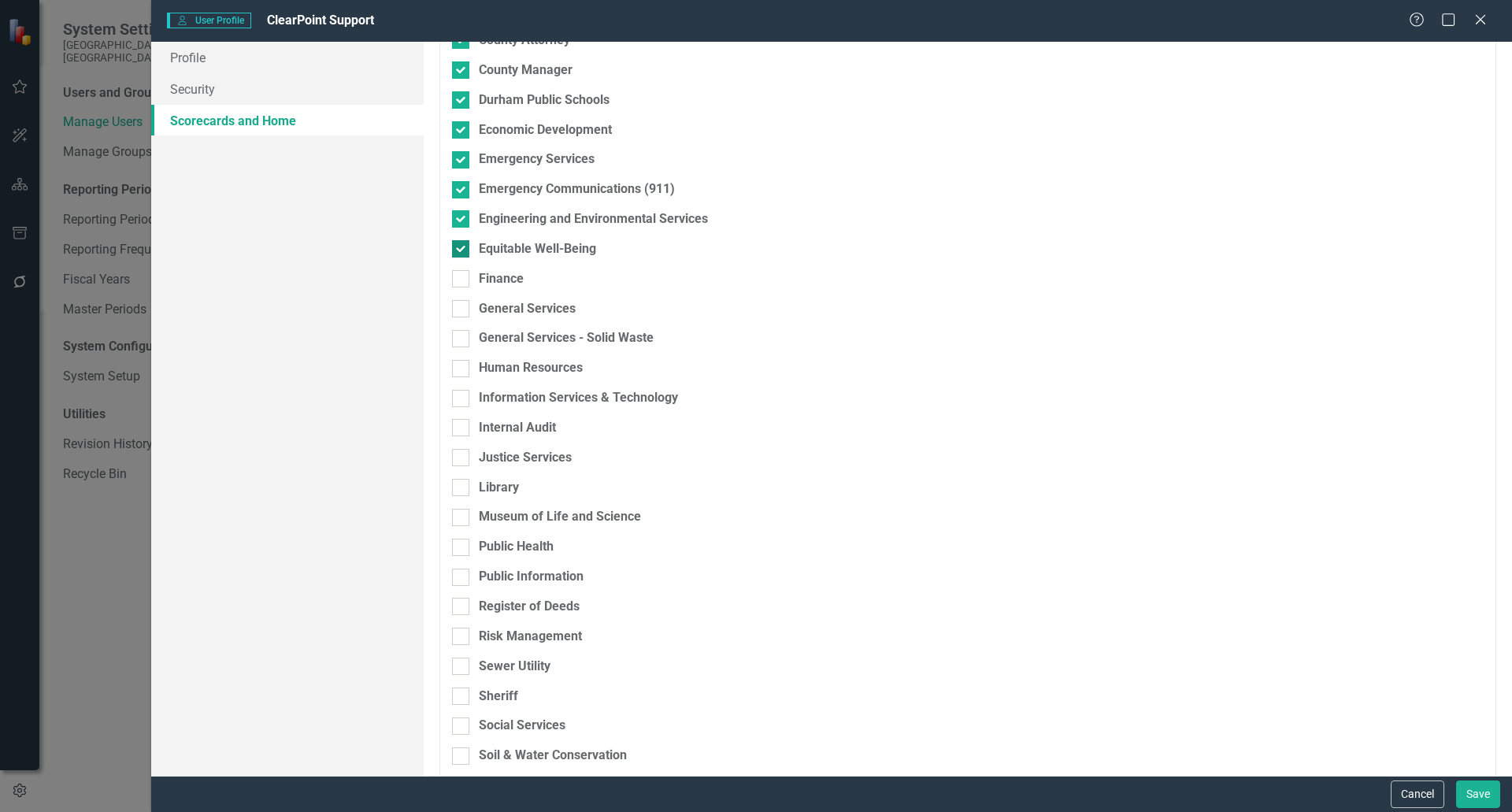
scroll to position [5246, 0]
click at [464, 285] on div at bounding box center [460, 278] width 17 height 17
click at [462, 279] on input "Finance" at bounding box center [457, 275] width 10 height 10
click at [461, 311] on div at bounding box center [460, 307] width 17 height 17
click at [461, 309] on input "General Services" at bounding box center [457, 304] width 10 height 10
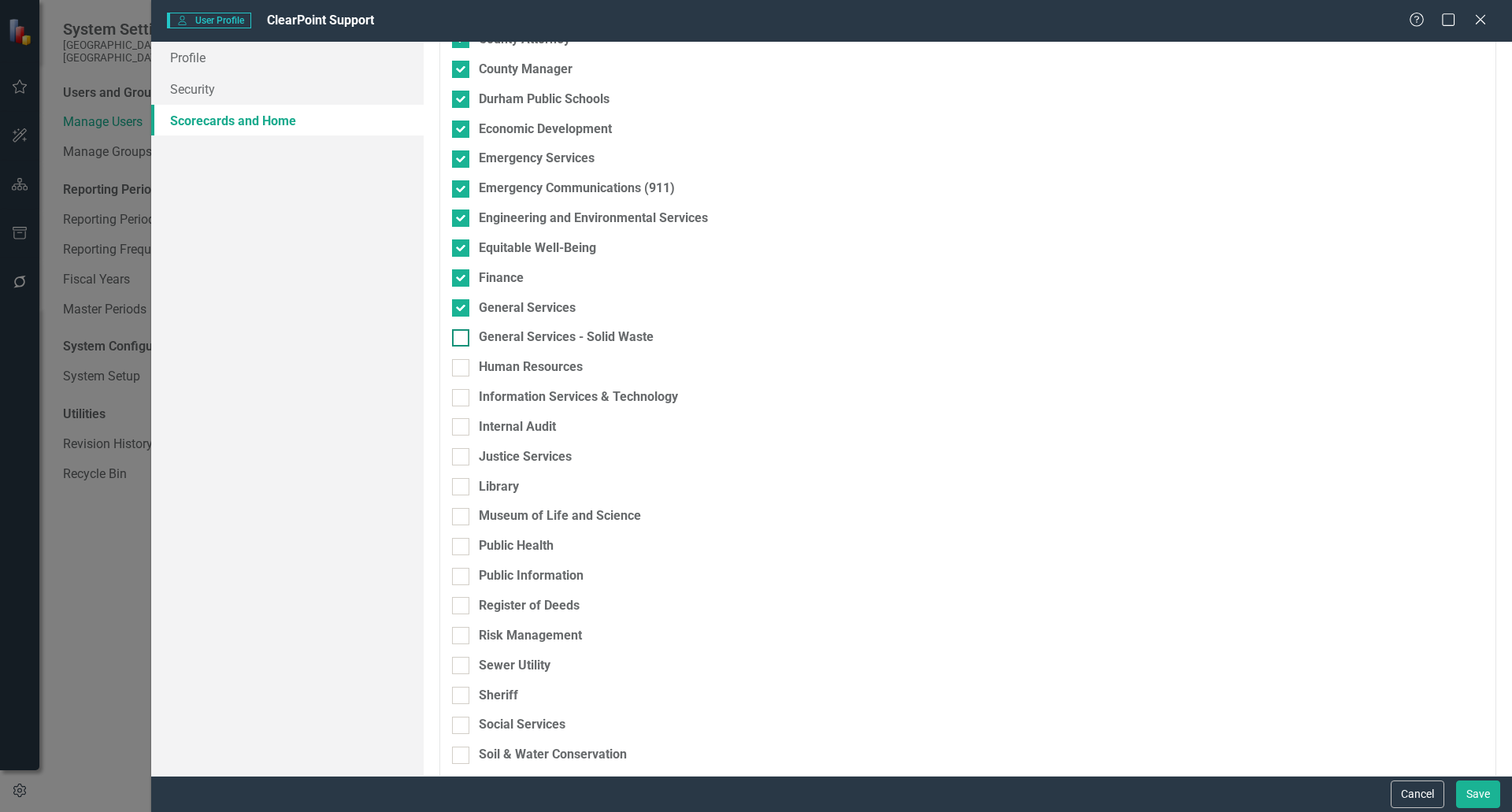
click at [460, 343] on div at bounding box center [460, 337] width 17 height 17
click at [460, 339] on input "General Services - Solid Waste" at bounding box center [457, 334] width 10 height 10
click at [459, 369] on div at bounding box center [460, 367] width 17 height 17
click at [459, 369] on input "Human Resources" at bounding box center [457, 364] width 10 height 10
click at [459, 404] on div at bounding box center [460, 397] width 17 height 17
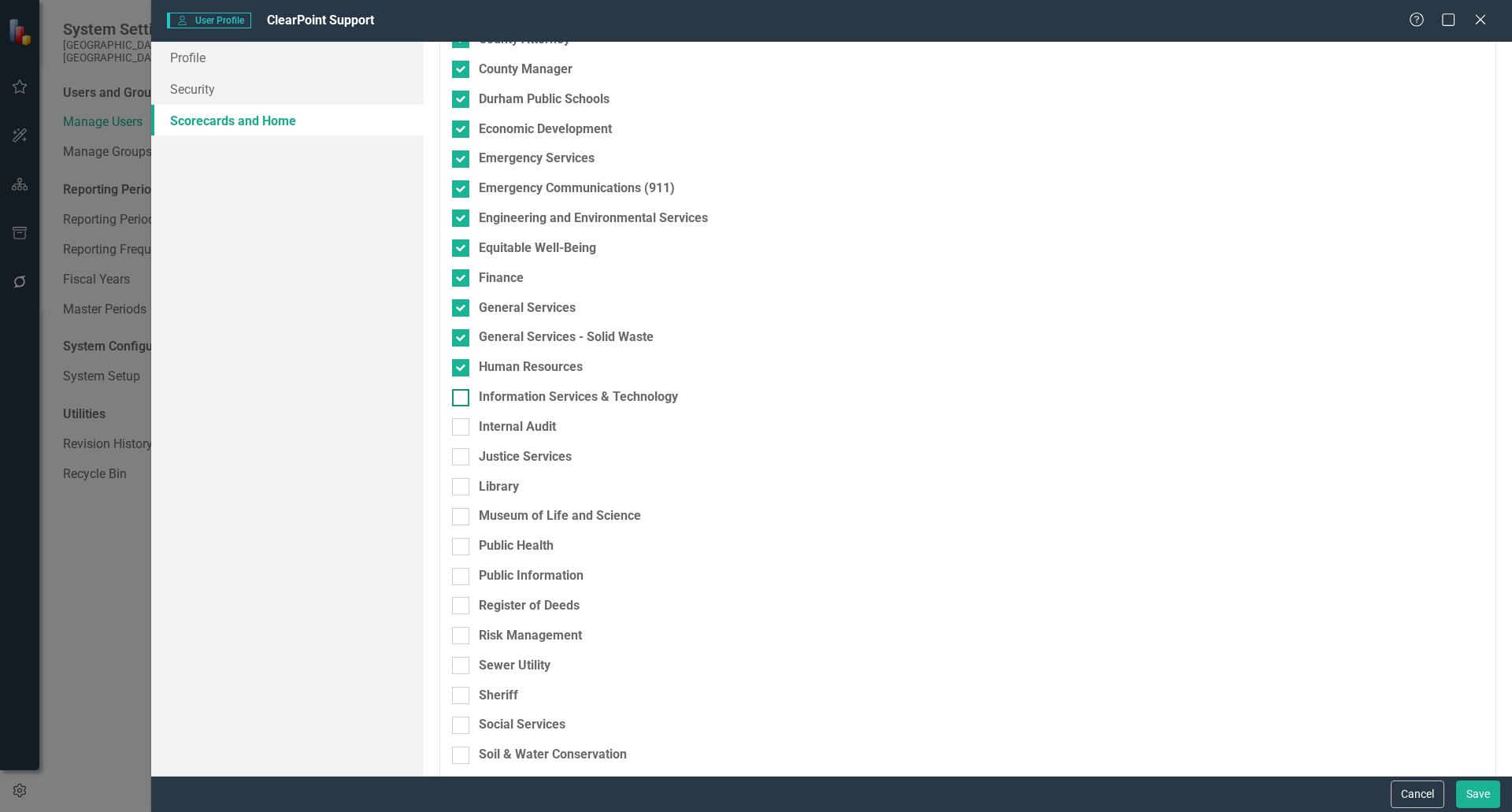
click at [459, 399] on input "Information Services & Technology" at bounding box center [457, 394] width 10 height 10
click at [459, 423] on input "Internal Audit" at bounding box center [457, 423] width 10 height 10
click at [459, 453] on input "Justice Services" at bounding box center [457, 453] width 10 height 10
click at [459, 485] on input "Library" at bounding box center [457, 482] width 10 height 10
click at [456, 514] on input "Museum of Life and Science" at bounding box center [457, 513] width 10 height 10
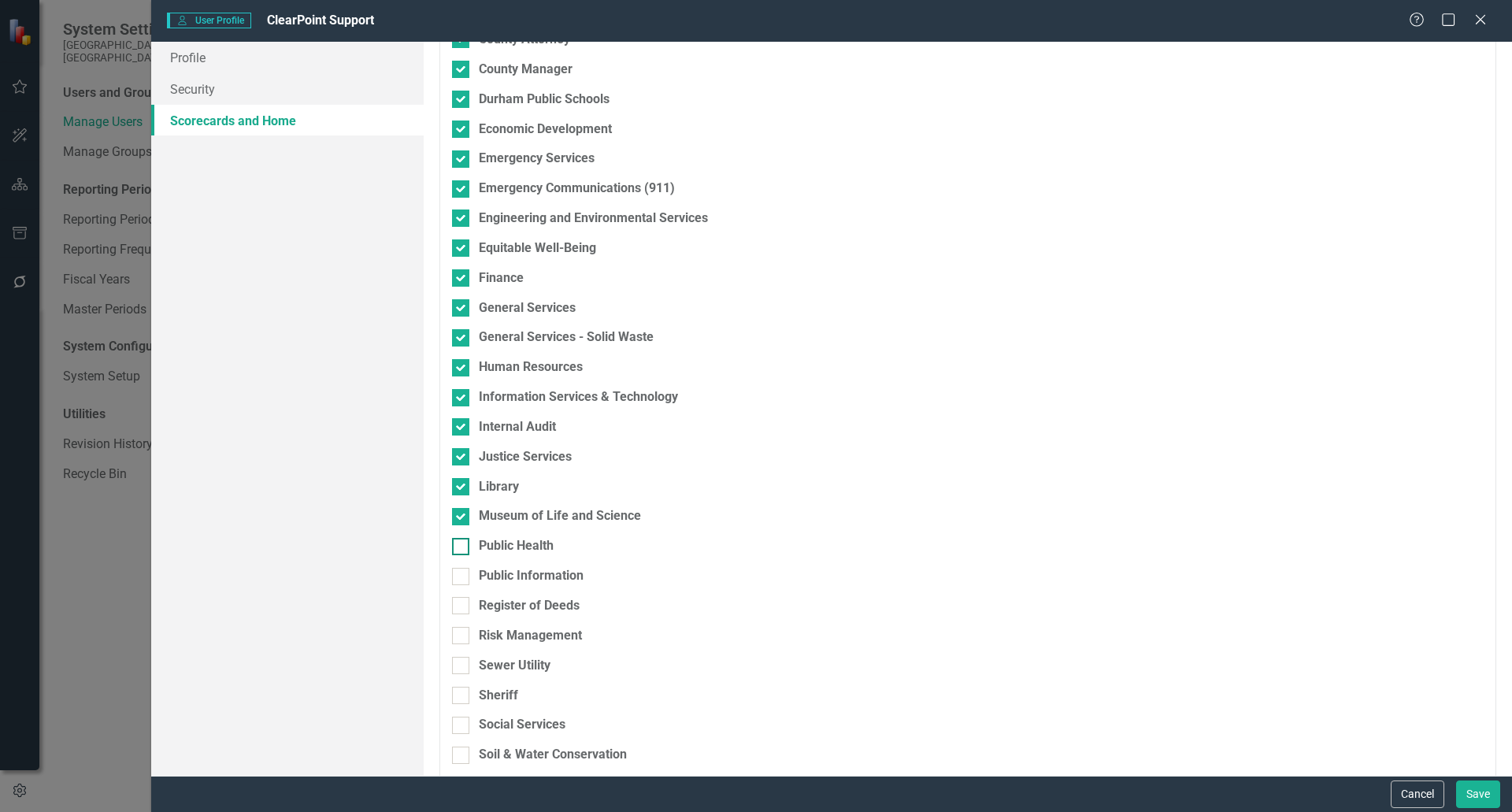
click at [456, 542] on input "Public Health" at bounding box center [457, 542] width 10 height 10
click at [458, 579] on div at bounding box center [460, 576] width 17 height 17
click at [458, 578] on input "Public Information" at bounding box center [457, 573] width 10 height 10
click at [460, 618] on div "Register of Deeds" at bounding box center [885, 611] width 867 height 30
click at [455, 609] on div at bounding box center [460, 605] width 17 height 17
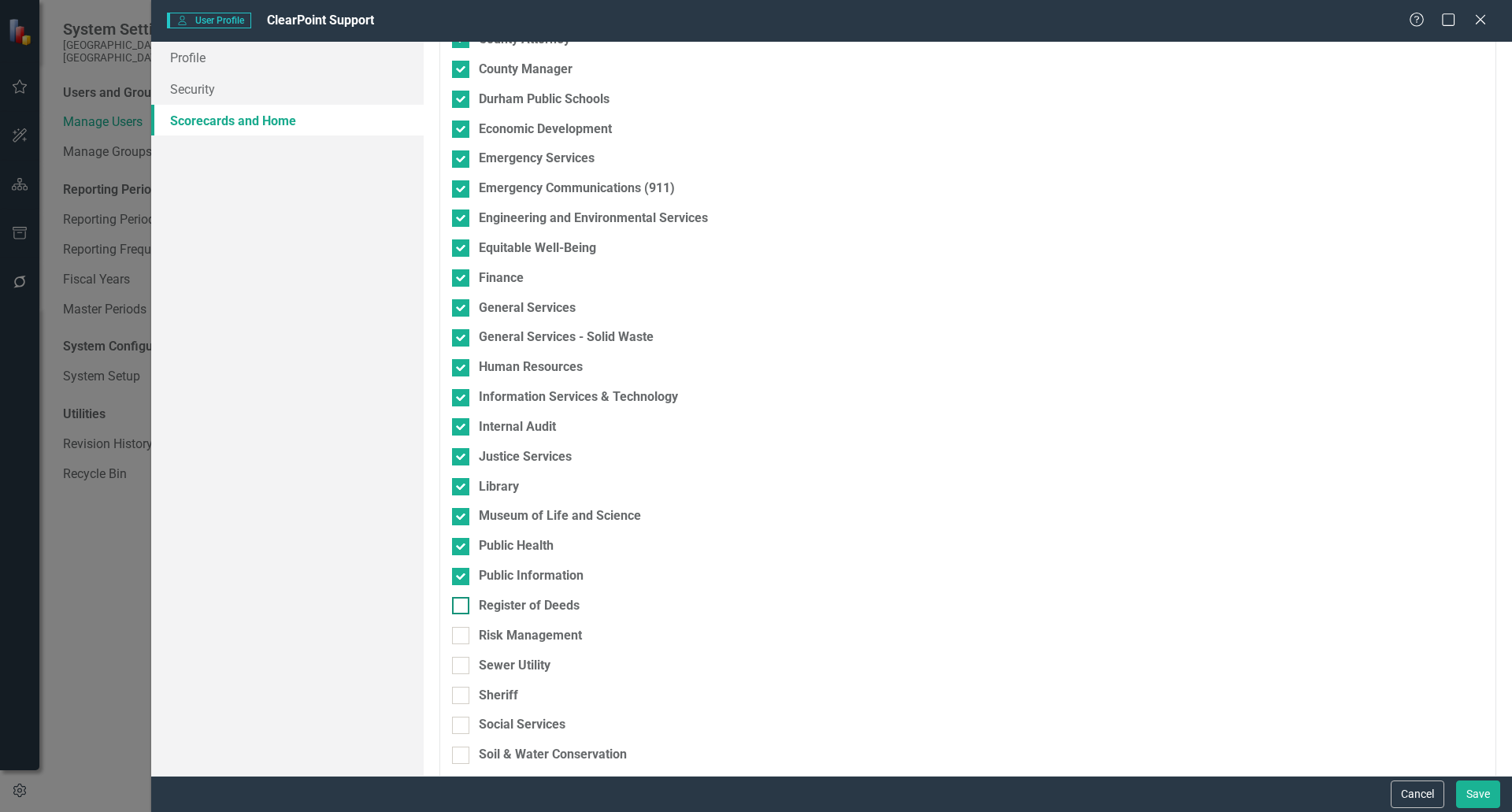
click at [455, 607] on input "Register of Deeds" at bounding box center [457, 602] width 10 height 10
click at [457, 635] on input "Risk Management" at bounding box center [457, 631] width 10 height 10
click at [464, 670] on div at bounding box center [460, 665] width 17 height 17
click at [462, 667] on input "Sewer Utility" at bounding box center [457, 662] width 10 height 10
click at [460, 692] on input "Sheriff" at bounding box center [457, 691] width 10 height 10
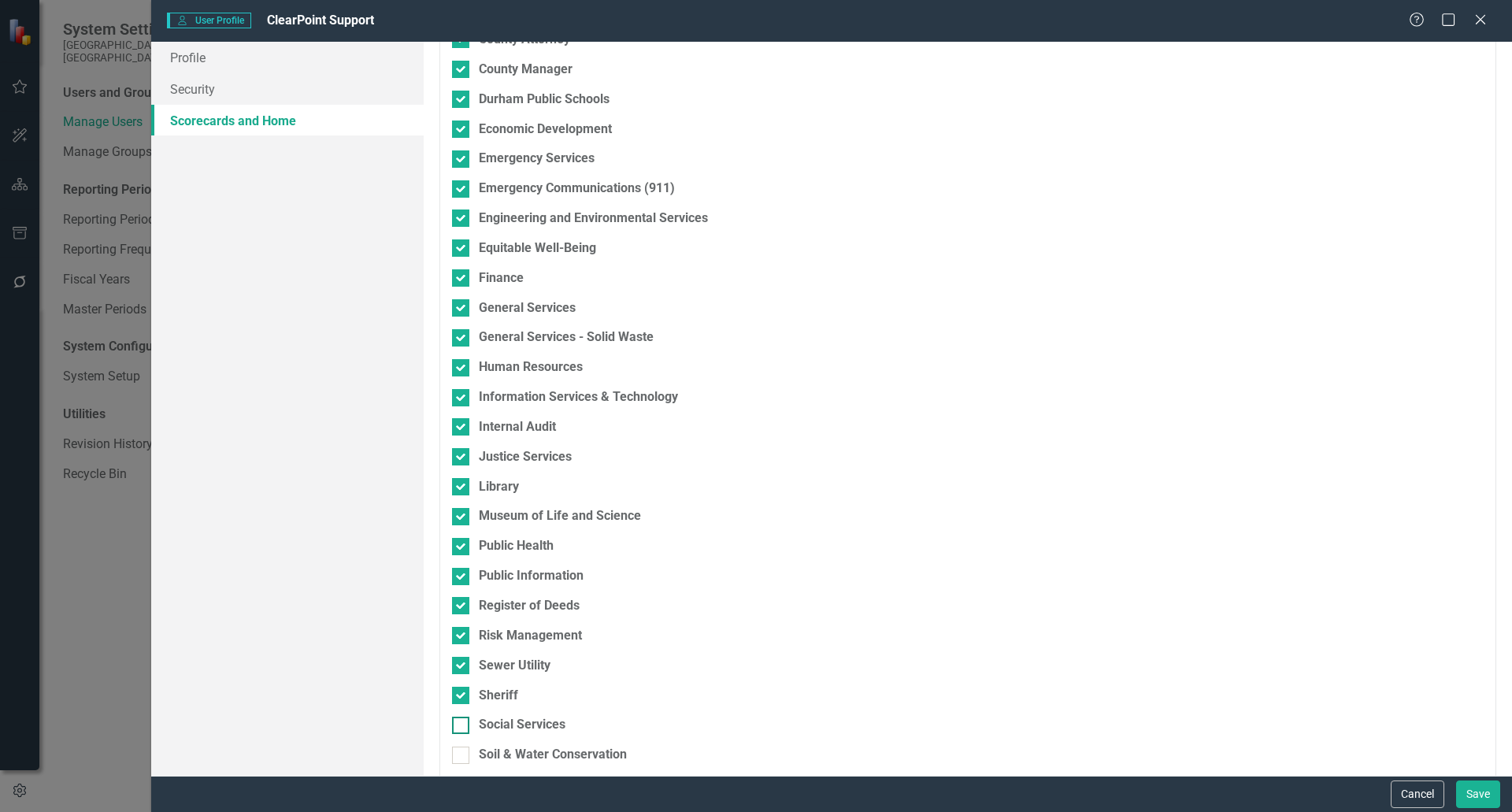
click at [461, 722] on input "Social Services" at bounding box center [457, 722] width 10 height 10
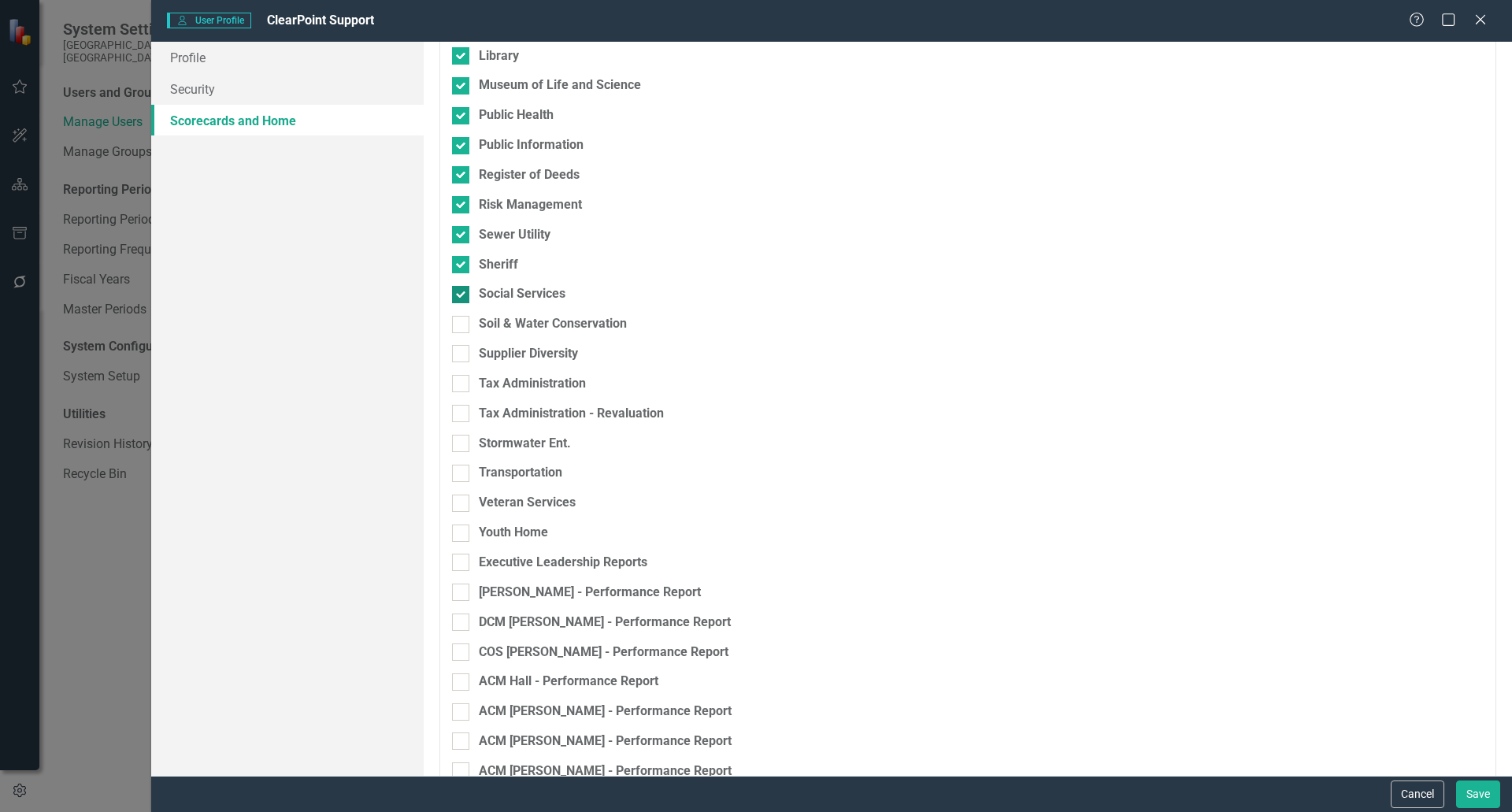
scroll to position [5677, 0]
click at [464, 330] on div at bounding box center [460, 323] width 17 height 17
click at [462, 325] on input "Soil & Water Conservation" at bounding box center [457, 320] width 10 height 10
click at [458, 345] on input "Supplier Diversity" at bounding box center [457, 349] width 10 height 10
click at [465, 385] on div at bounding box center [460, 382] width 17 height 17
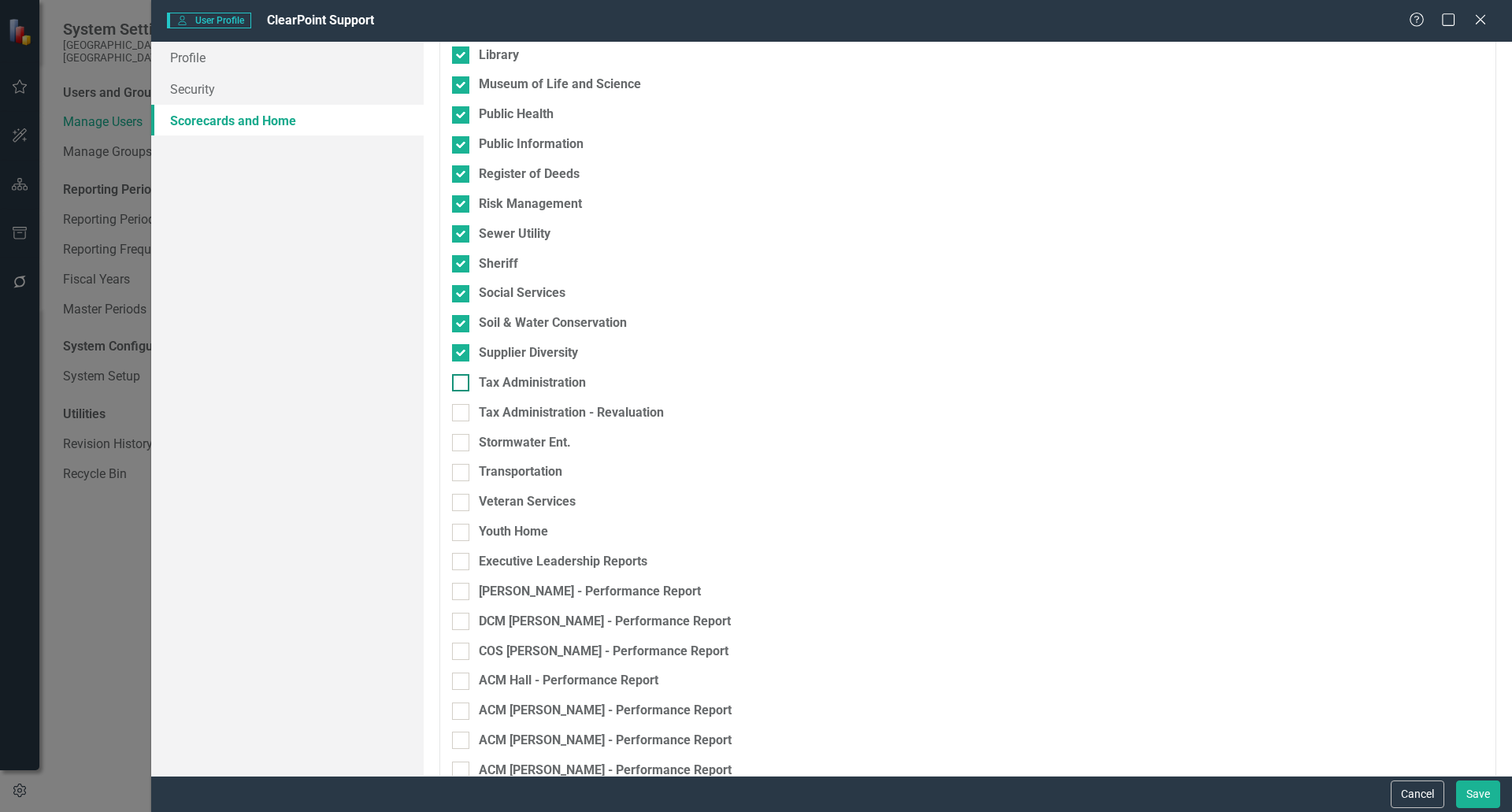
click at [462, 384] on input "Tax Administration" at bounding box center [457, 379] width 10 height 10
click at [460, 408] on input "Tax Administration - Revaluation" at bounding box center [457, 408] width 10 height 10
click at [455, 447] on div at bounding box center [460, 442] width 17 height 17
click at [455, 444] on input "Stormwater Ent." at bounding box center [457, 439] width 10 height 10
click at [455, 477] on div at bounding box center [460, 472] width 17 height 17
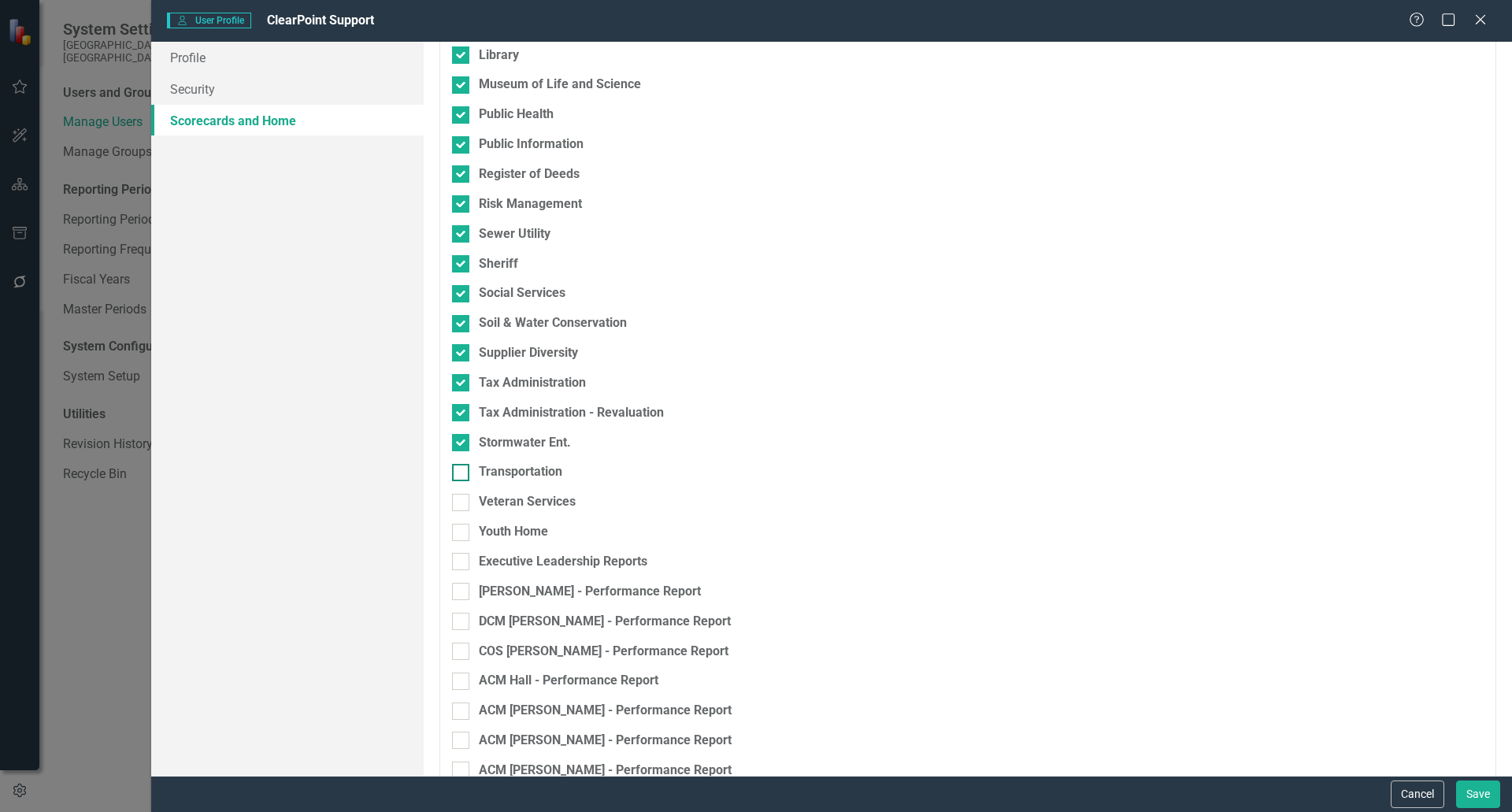
click at [455, 474] on input "Transportation" at bounding box center [457, 468] width 10 height 10
click at [455, 505] on div at bounding box center [460, 502] width 17 height 17
click at [455, 504] on input "Veteran Services" at bounding box center [457, 499] width 10 height 10
click at [458, 529] on input "Youth Home" at bounding box center [457, 528] width 10 height 10
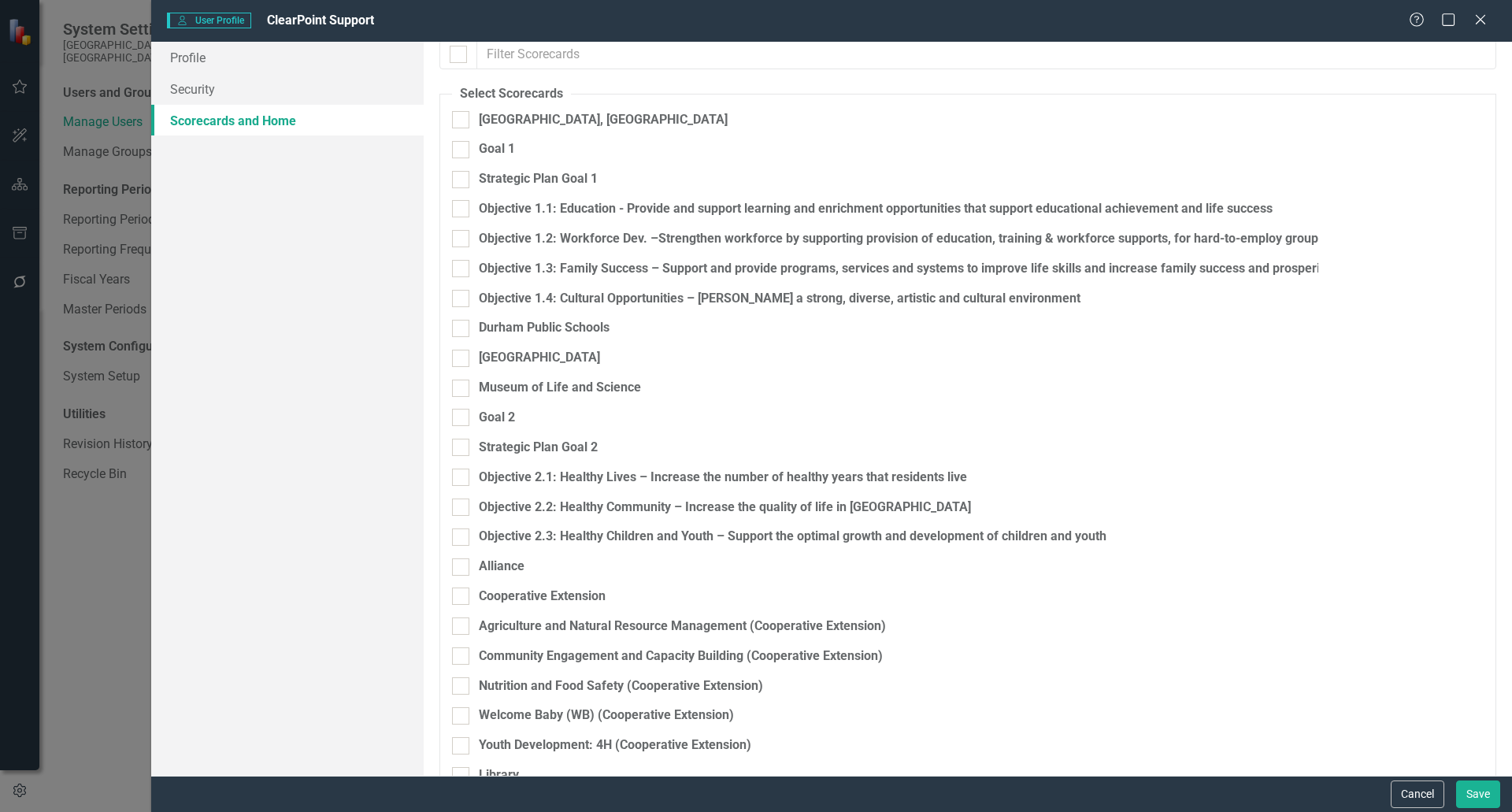
scroll to position [0, 0]
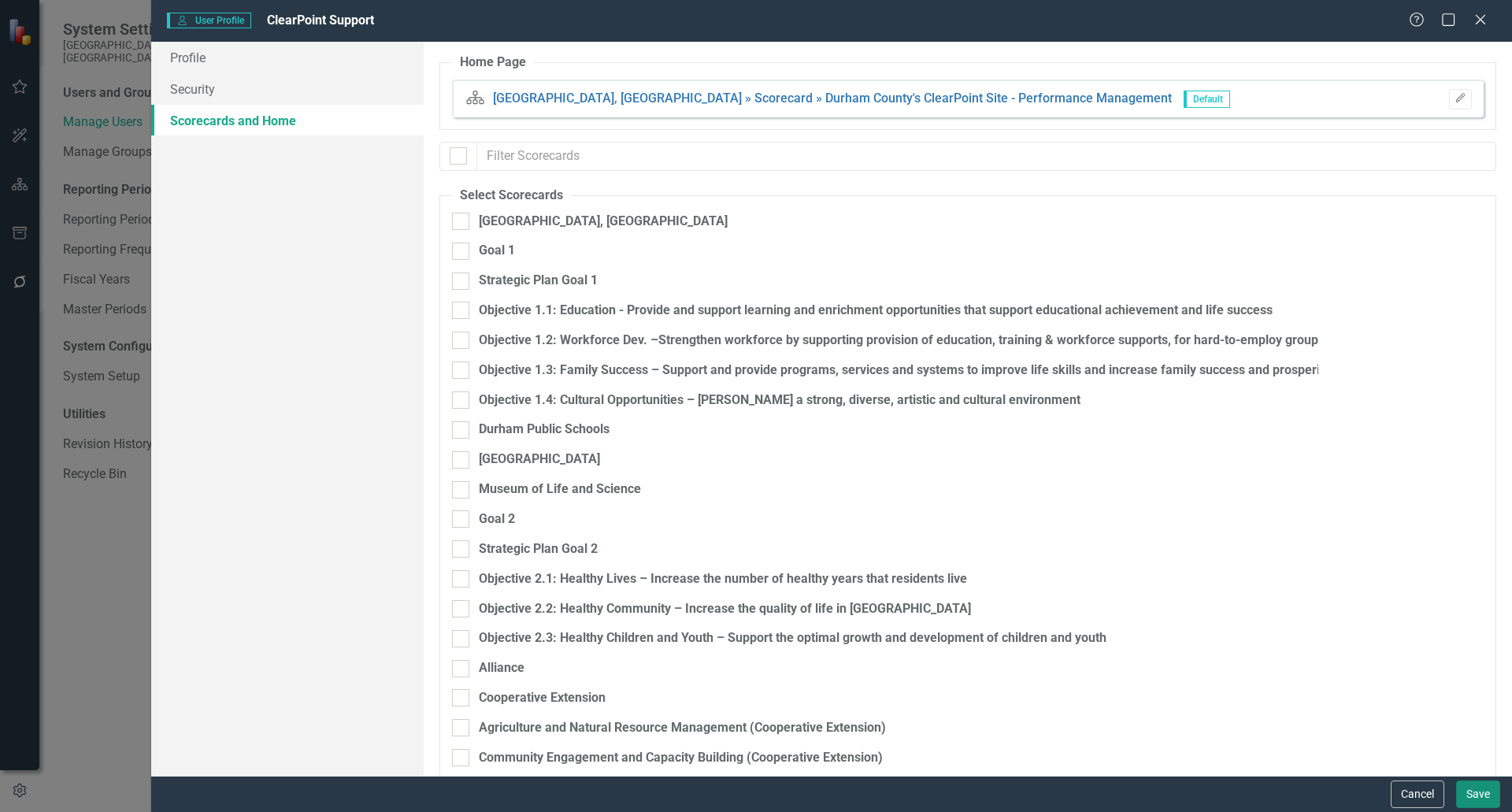
click at [1465, 791] on button "Save" at bounding box center [1478, 794] width 44 height 28
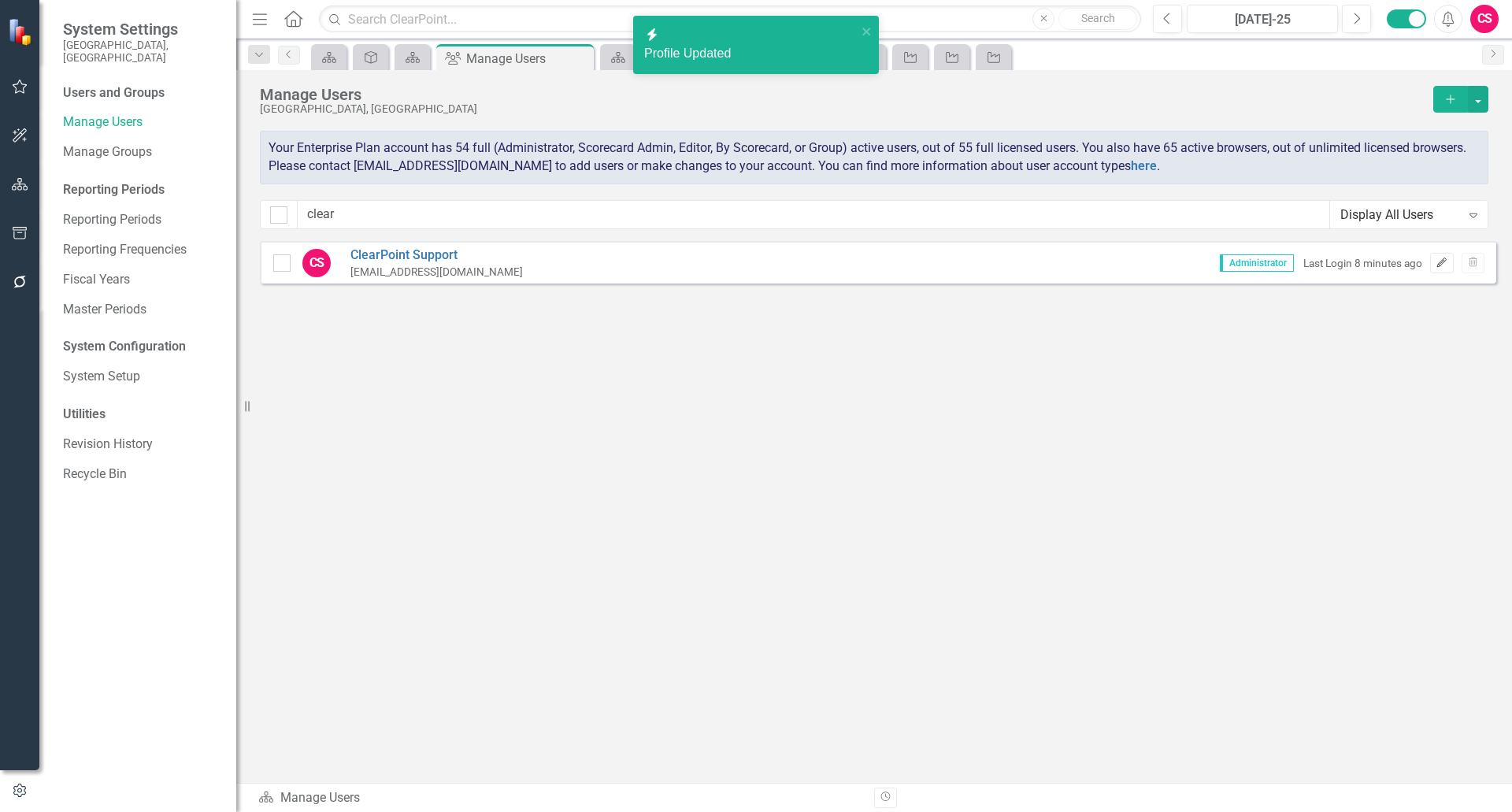
click at [1440, 263] on icon "Edit" at bounding box center [1441, 262] width 12 height 9
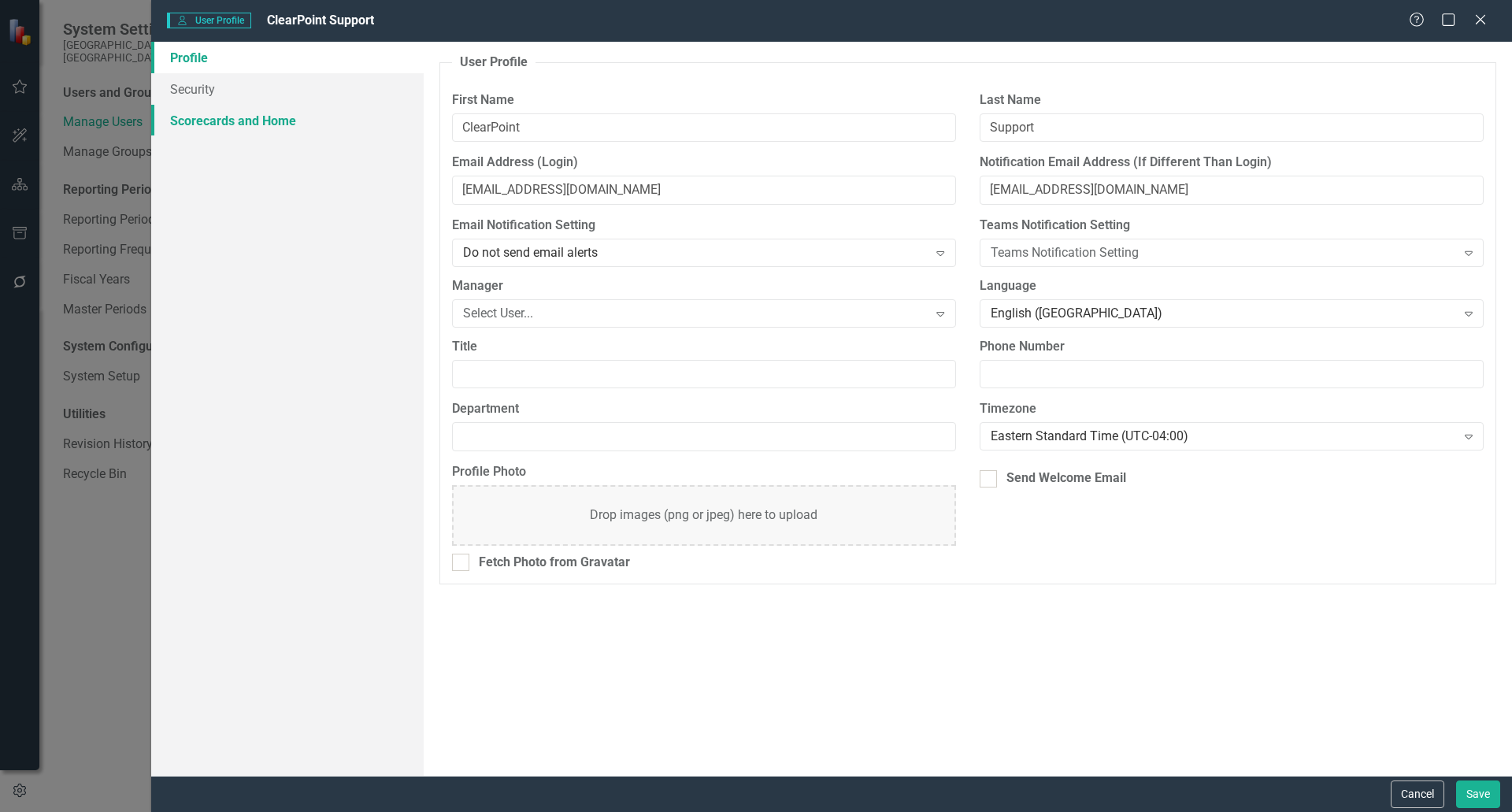
click at [284, 122] on link "Scorecards and Home" at bounding box center [287, 120] width 272 height 31
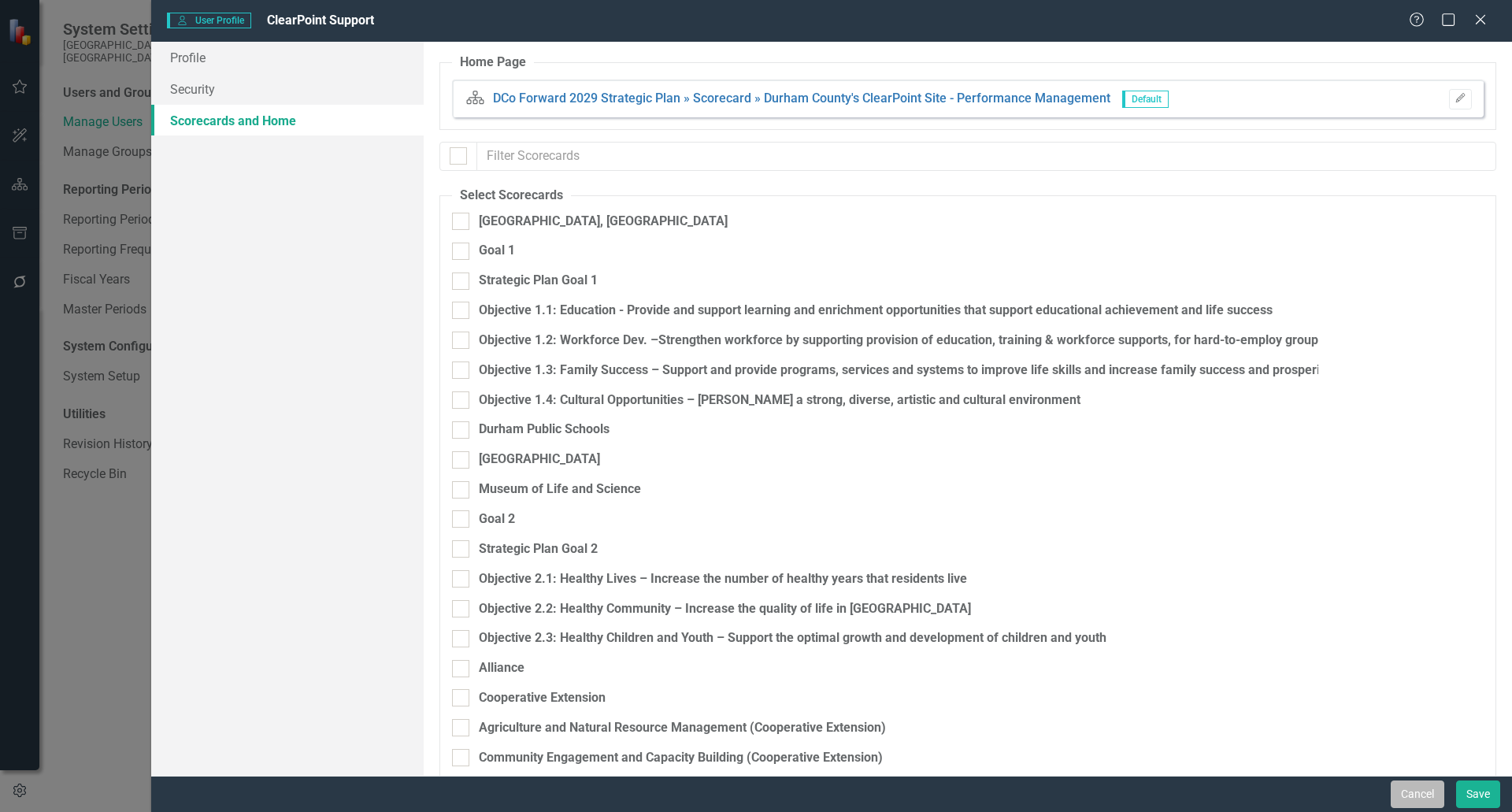
click at [1413, 791] on button "Cancel" at bounding box center [1417, 794] width 53 height 28
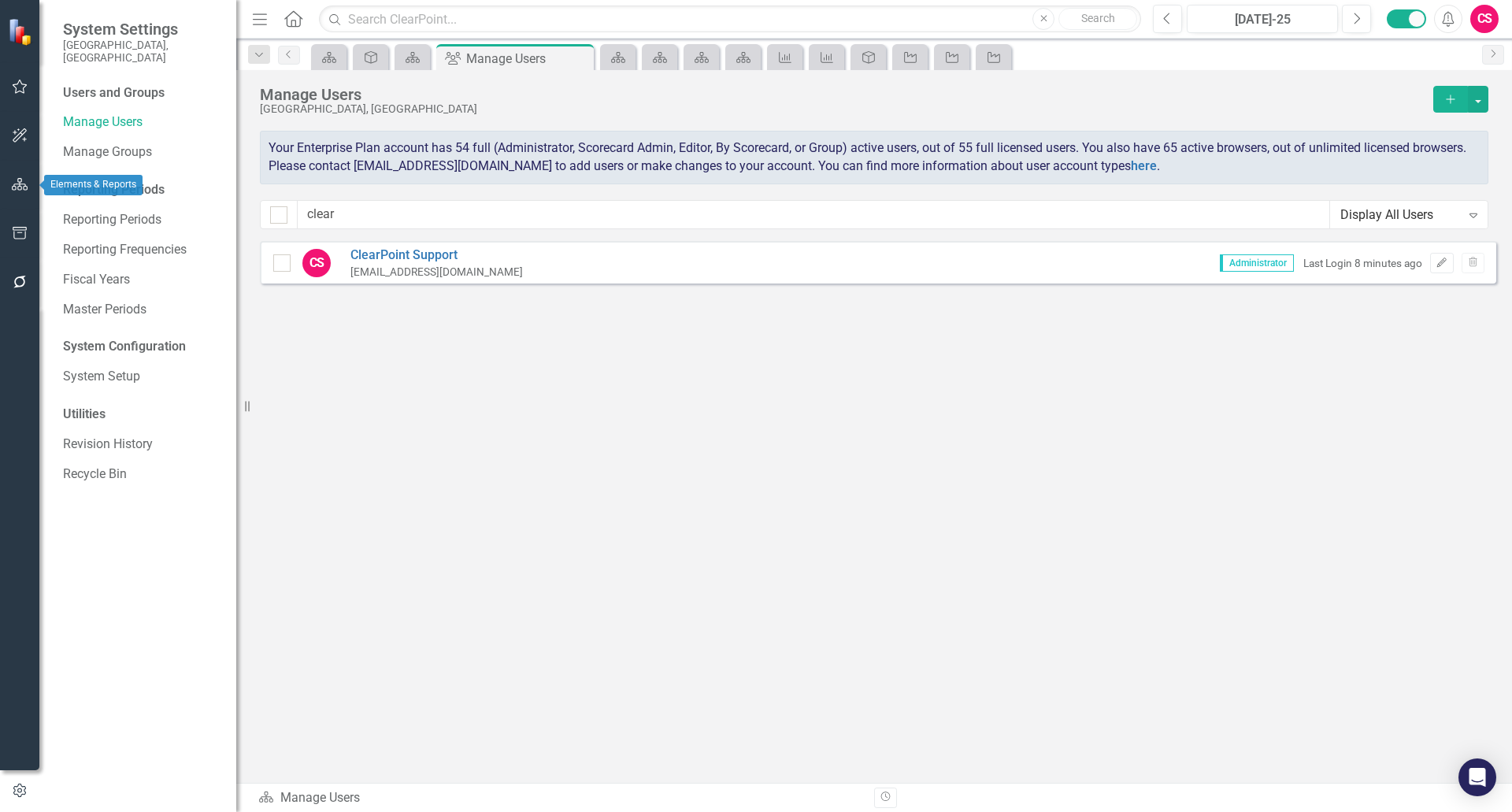
click at [9, 189] on button "button" at bounding box center [20, 185] width 35 height 33
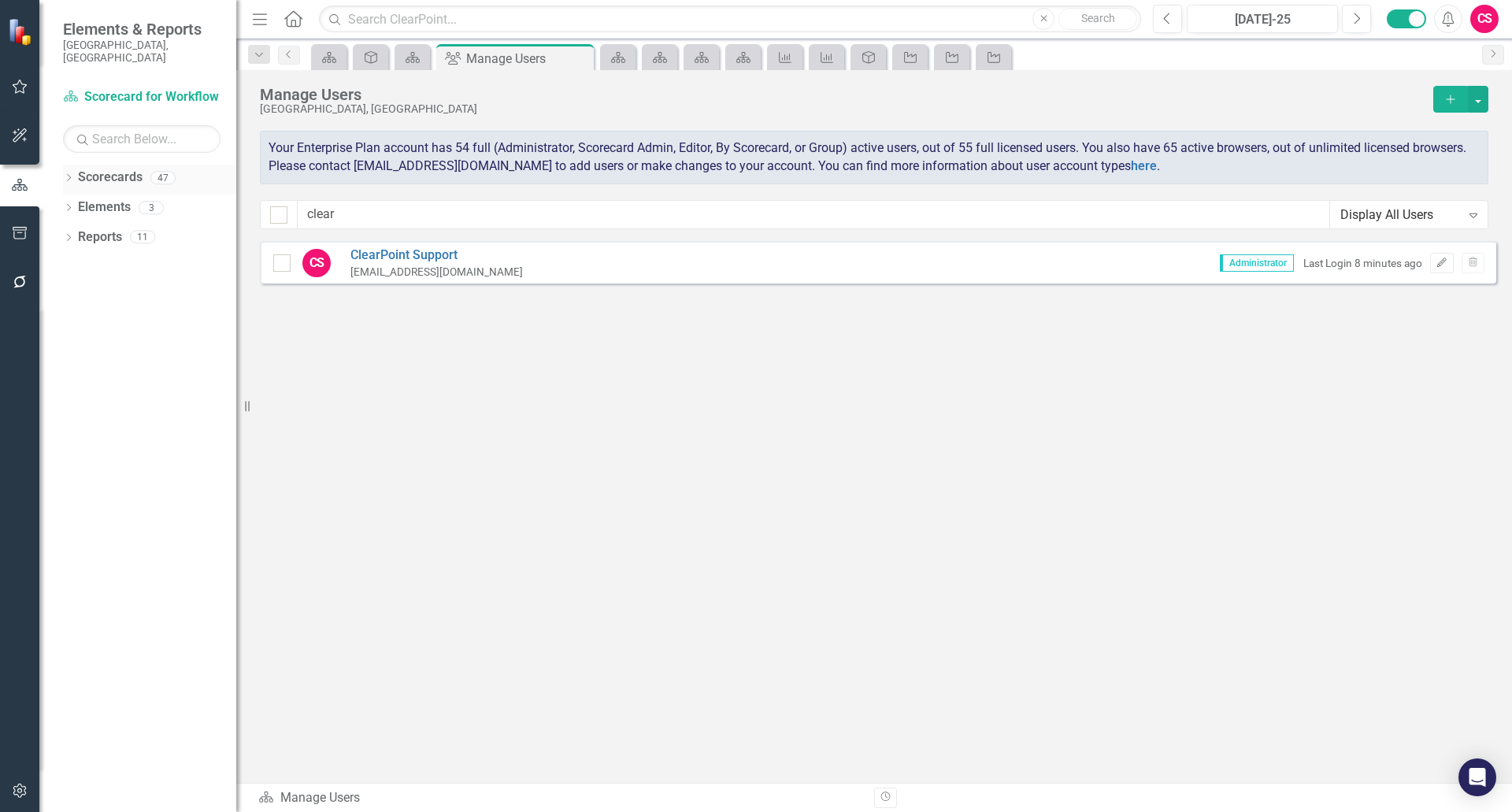
click at [109, 168] on link "Scorecards" at bounding box center [110, 178] width 65 height 18
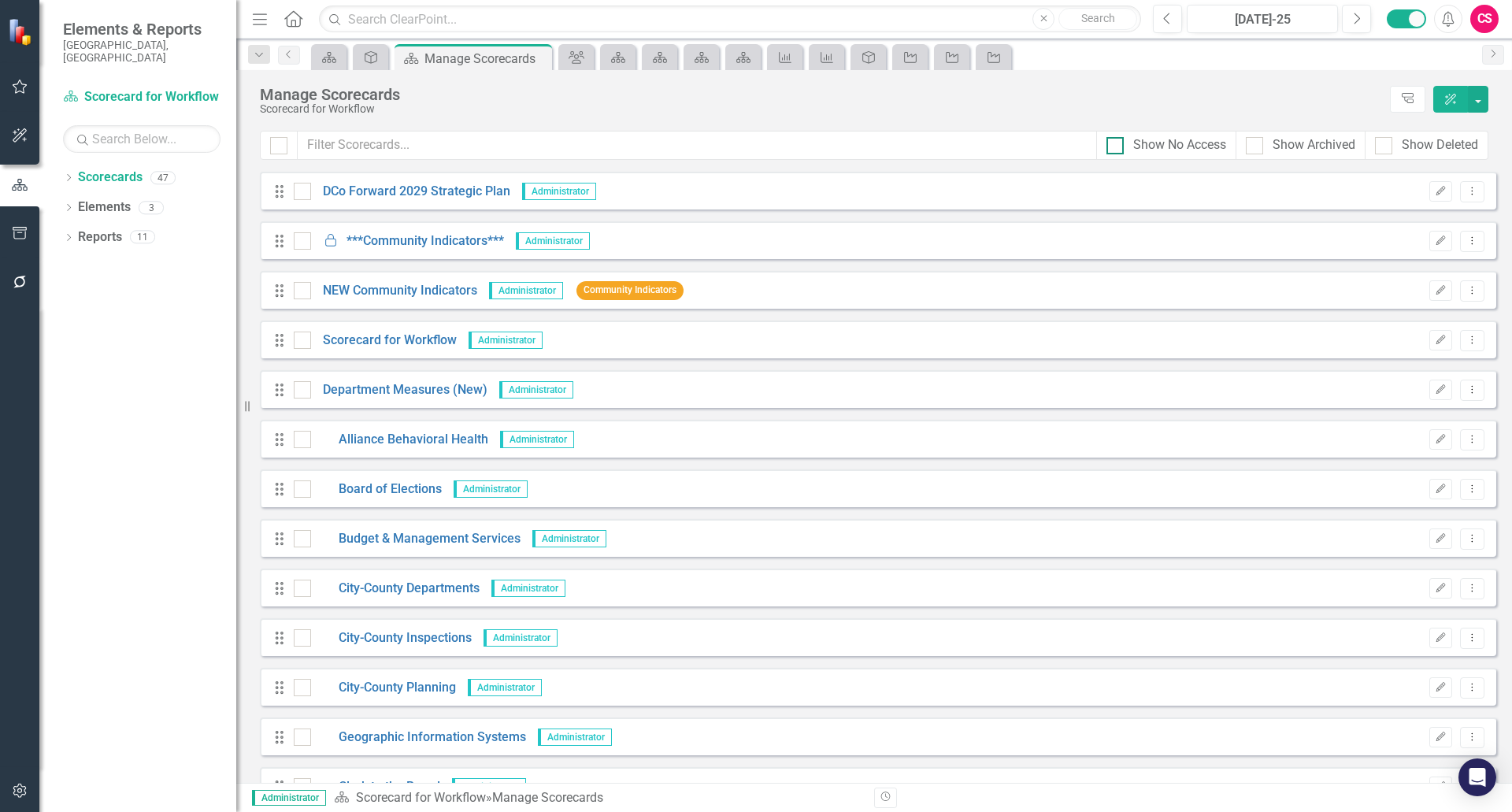
click at [1114, 141] on div at bounding box center [1115, 145] width 17 height 17
click at [1114, 141] on input "Show No Access" at bounding box center [1112, 142] width 10 height 10
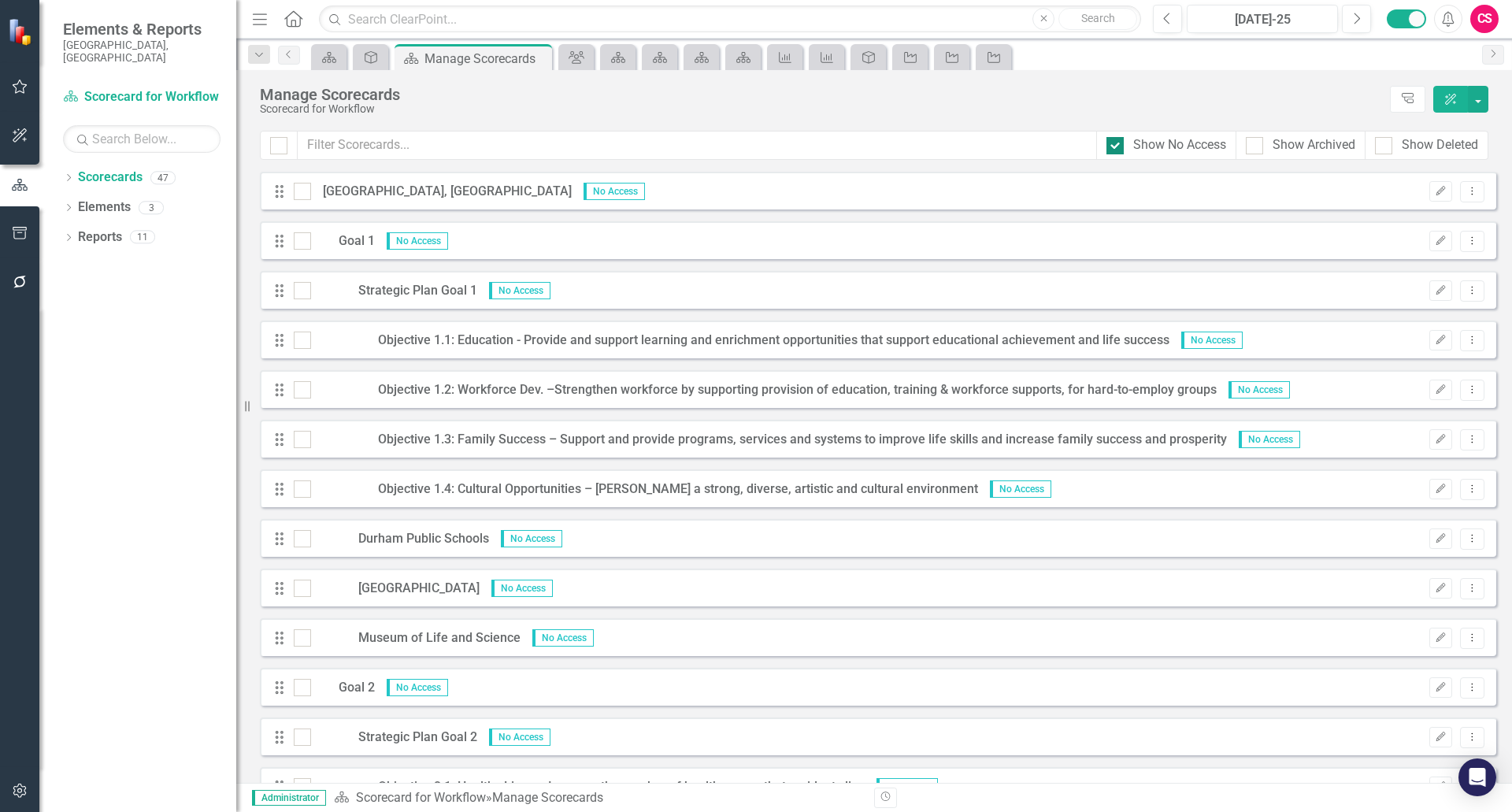
click at [1113, 145] on input "Show No Access" at bounding box center [1112, 142] width 10 height 10
click at [1115, 145] on div at bounding box center [1115, 145] width 17 height 17
click at [1115, 145] on input "Show No Access" at bounding box center [1112, 142] width 10 height 10
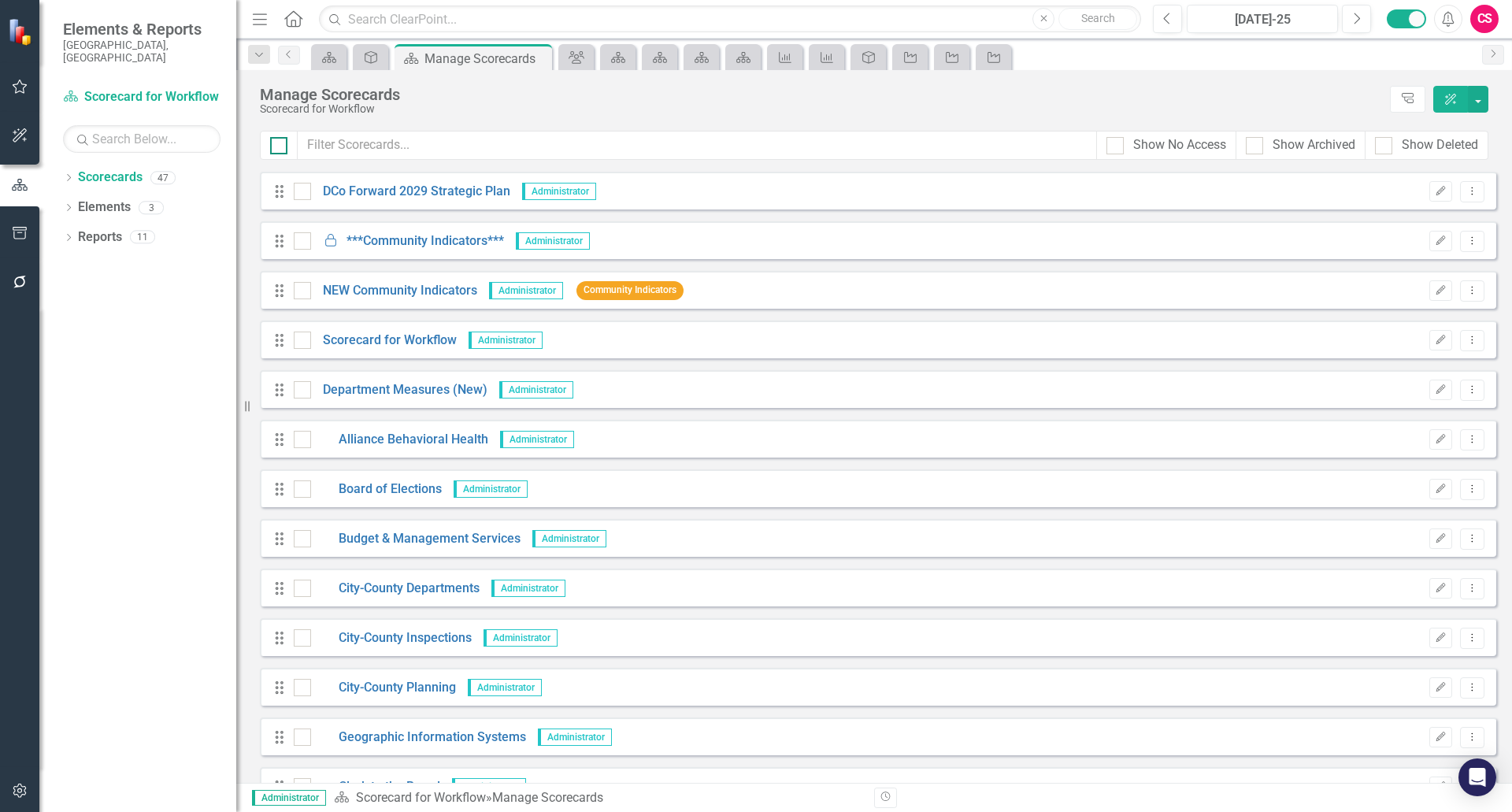
click at [280, 141] on div at bounding box center [279, 145] width 17 height 17
click at [280, 141] on input "checkbox" at bounding box center [275, 142] width 10 height 10
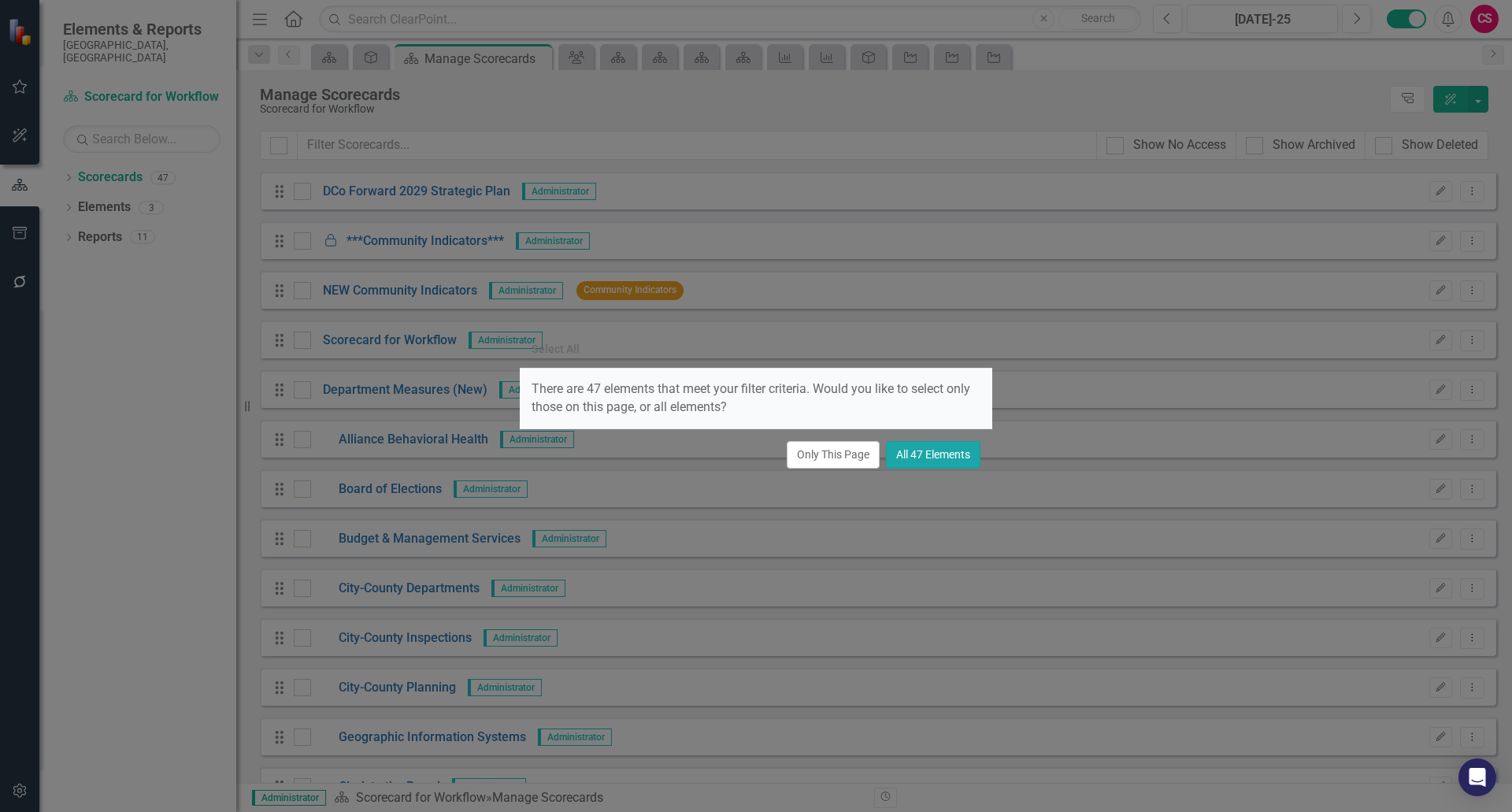
click at [940, 457] on button "All 47 Elements" at bounding box center [933, 454] width 95 height 28
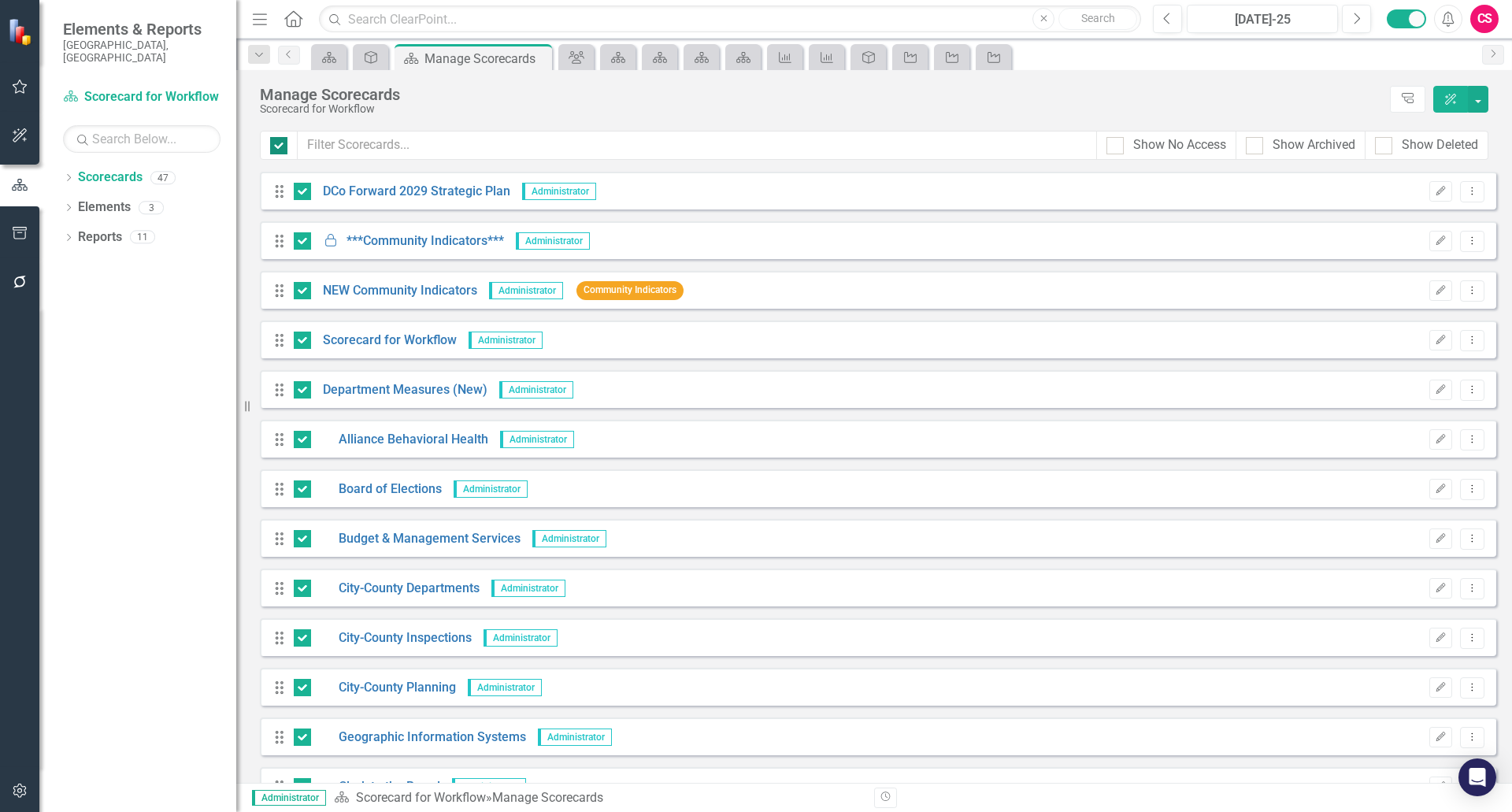
click at [280, 145] on input "checkbox" at bounding box center [275, 142] width 10 height 10
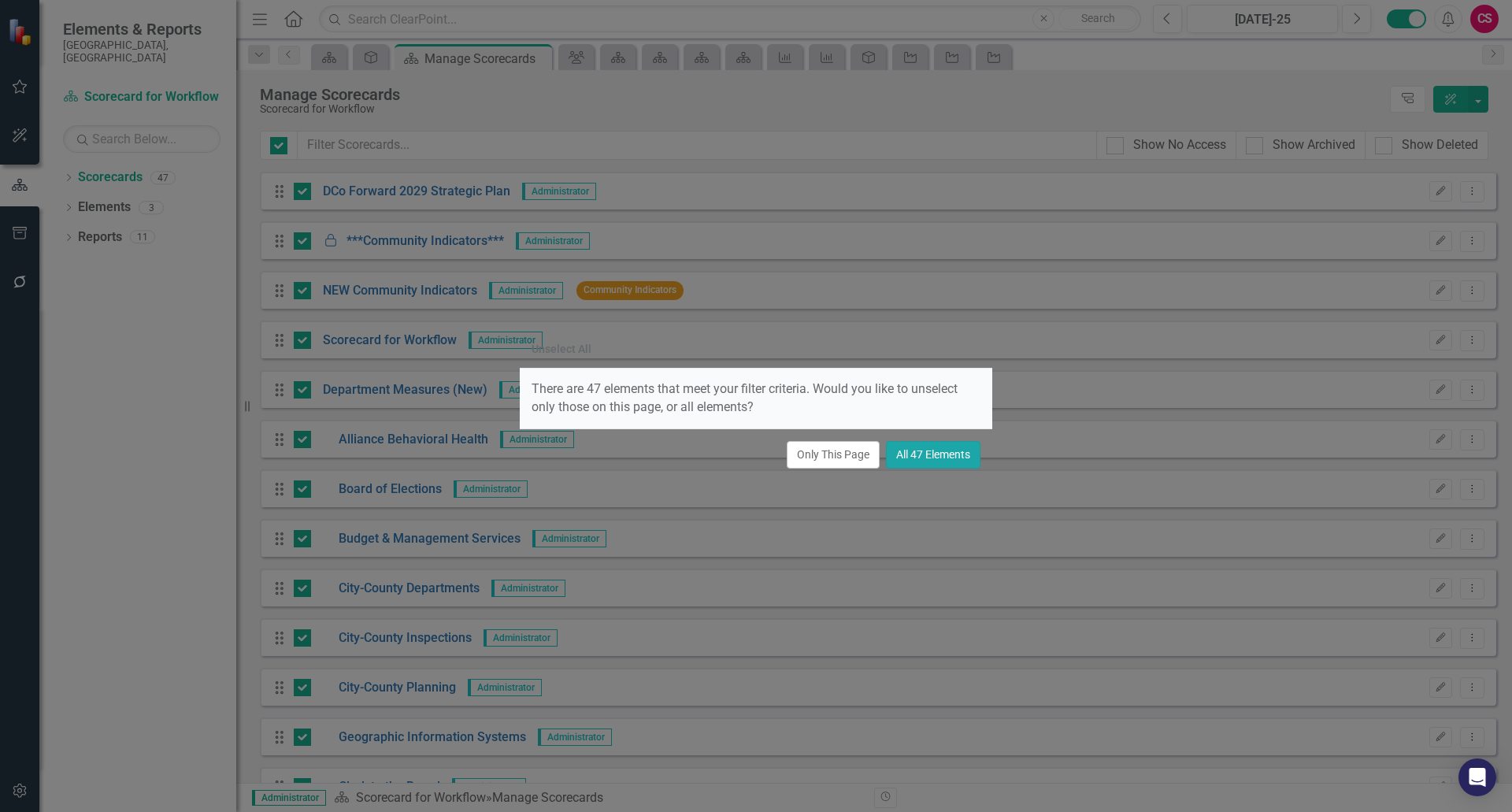
click at [911, 459] on button "All 47 Elements" at bounding box center [933, 454] width 95 height 28
